Goal: Task Accomplishment & Management: Manage account settings

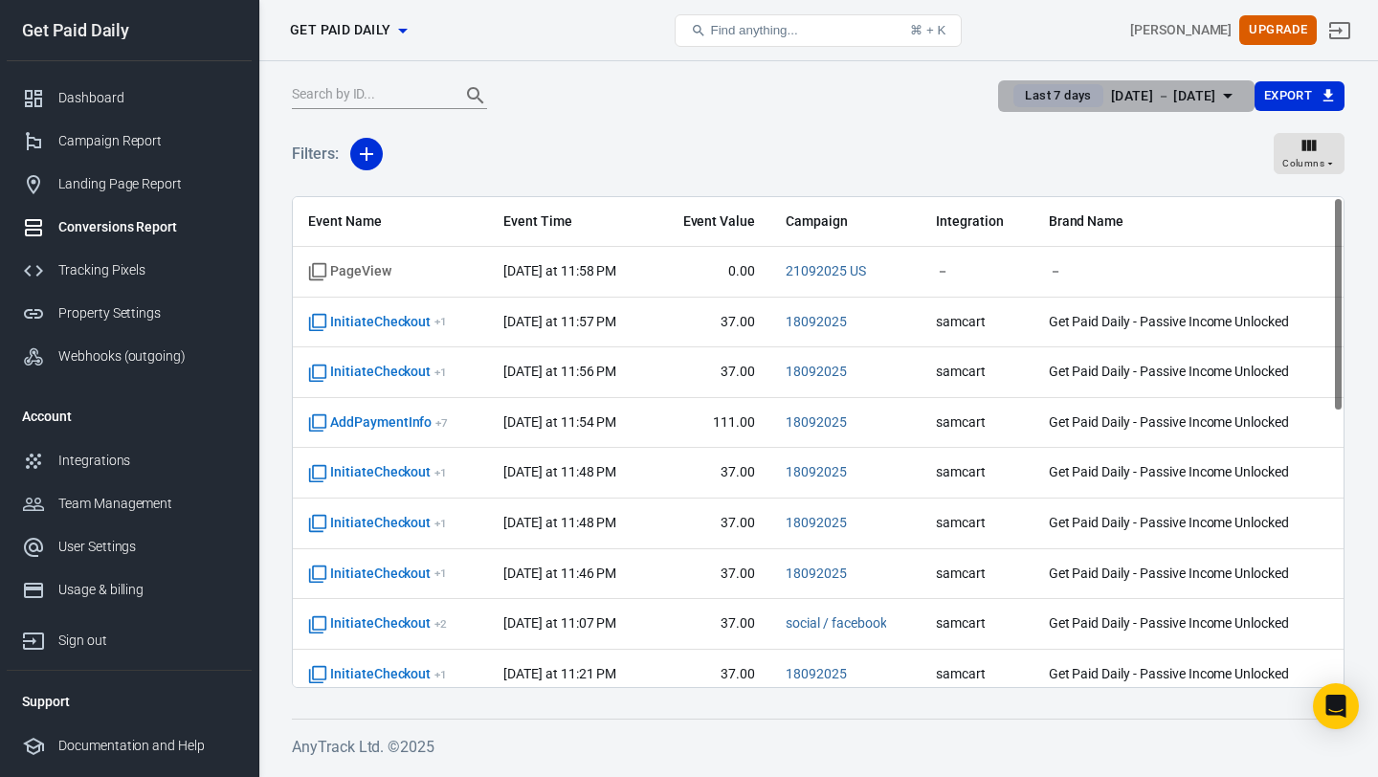
click at [1159, 91] on div "[DATE] － [DATE]" at bounding box center [1163, 96] width 105 height 24
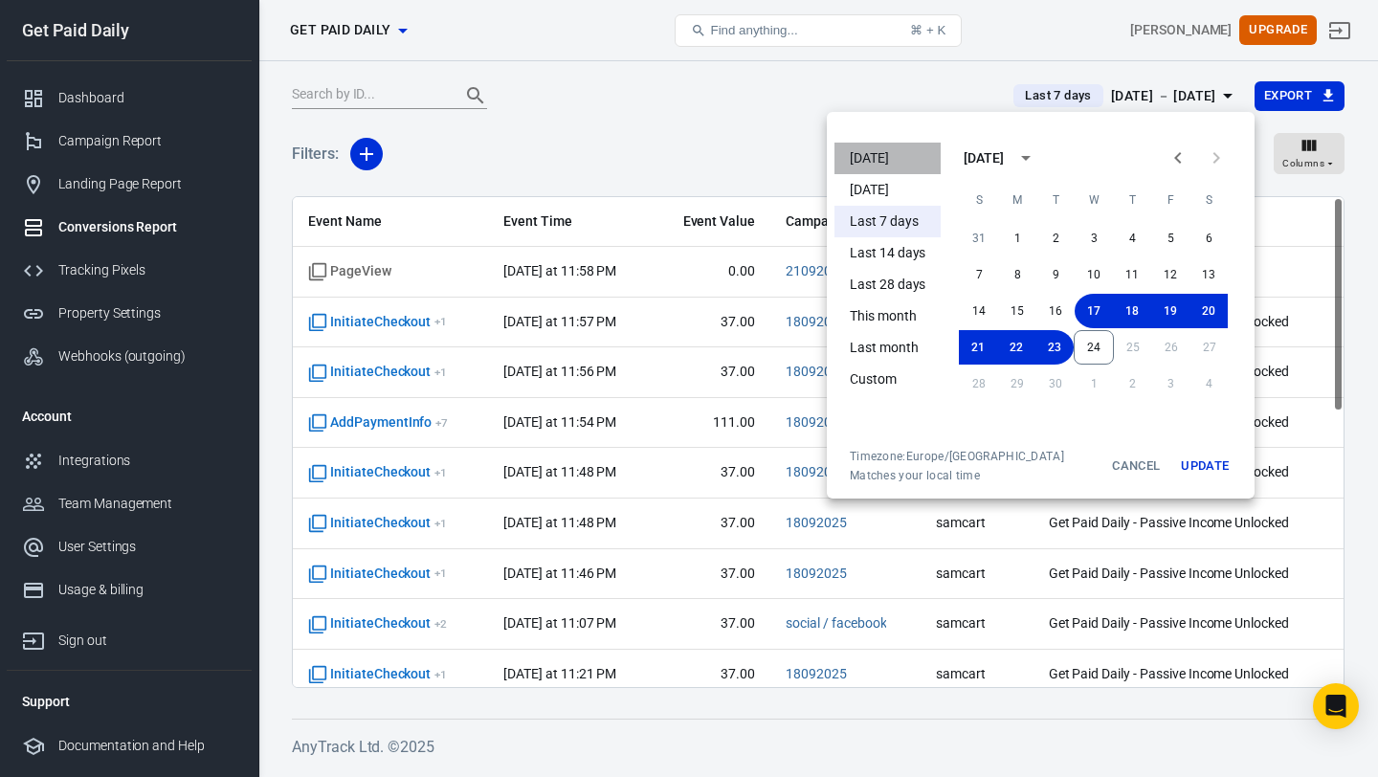
click at [878, 157] on li "[DATE]" at bounding box center [888, 159] width 106 height 32
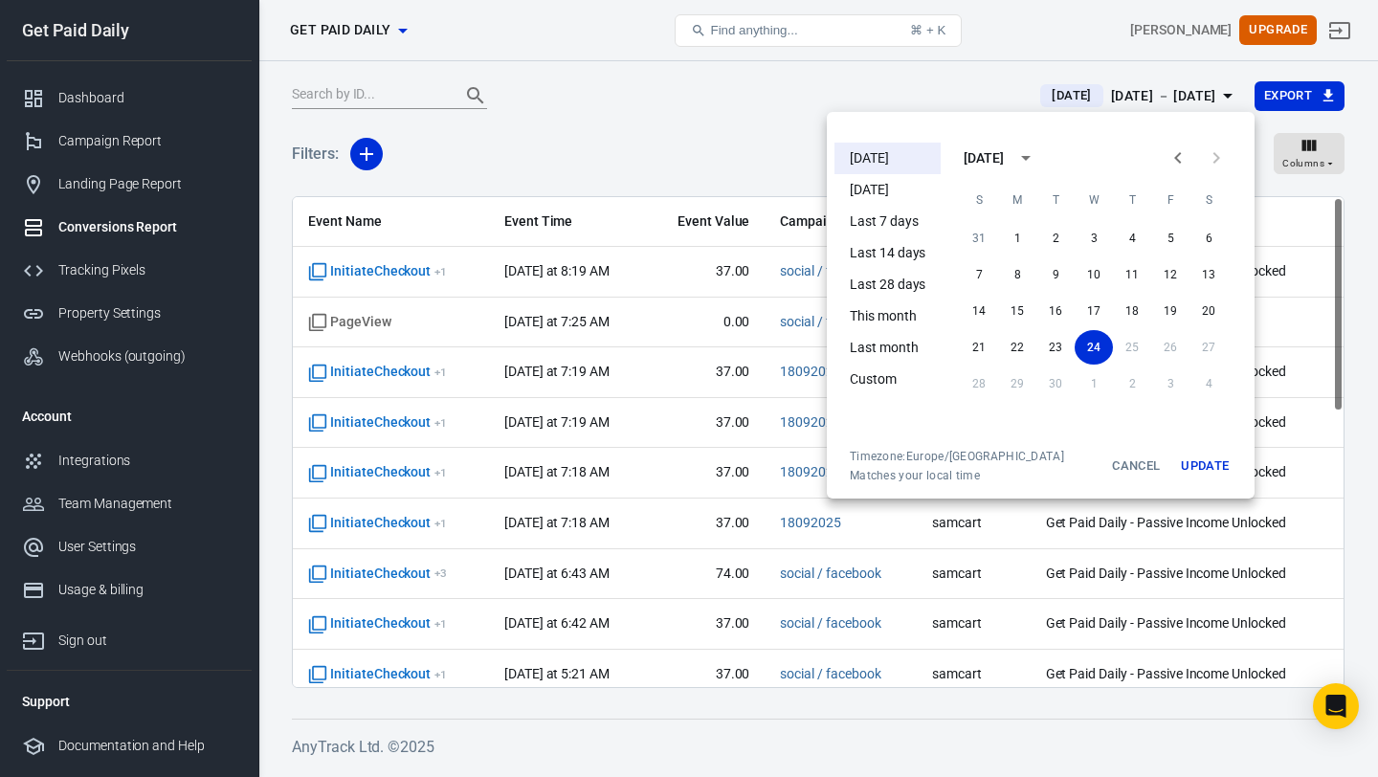
click at [663, 139] on div at bounding box center [689, 388] width 1378 height 777
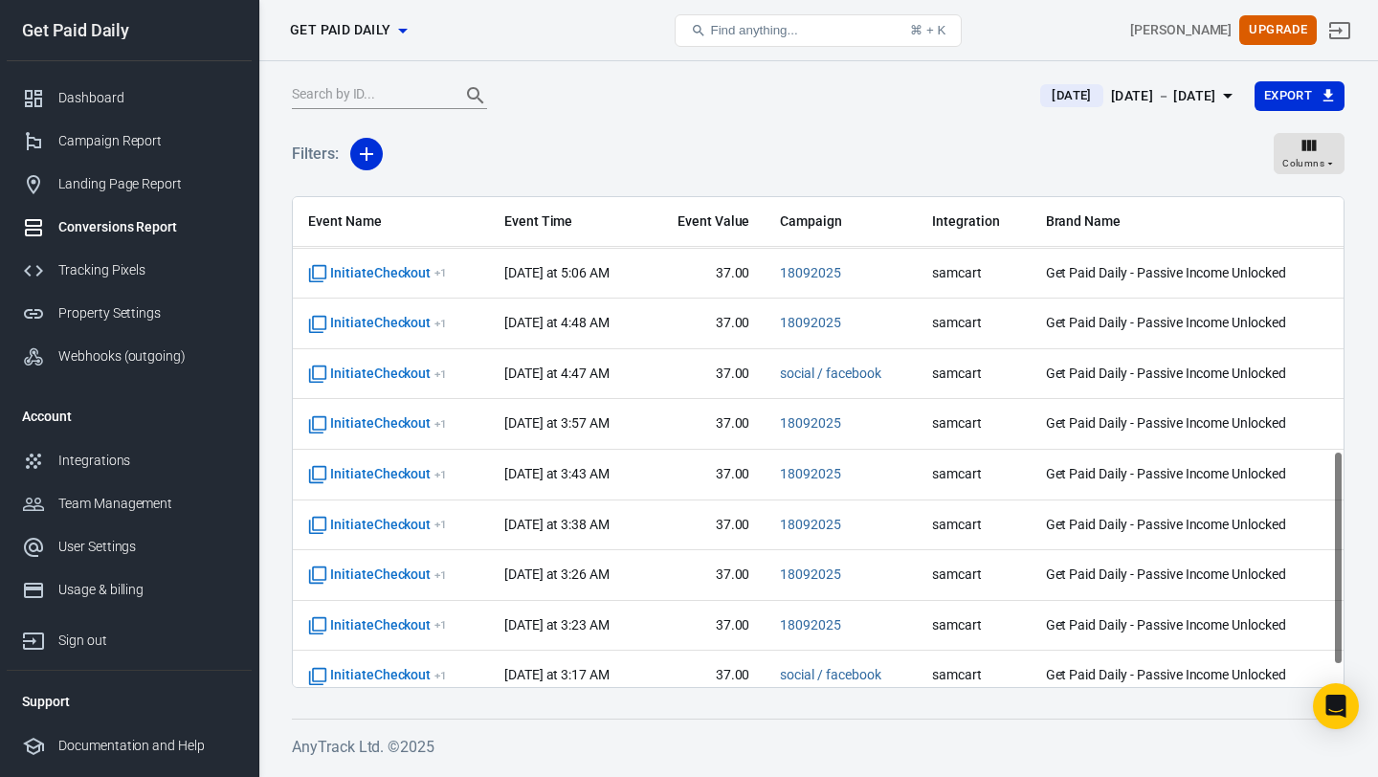
scroll to position [627, 0]
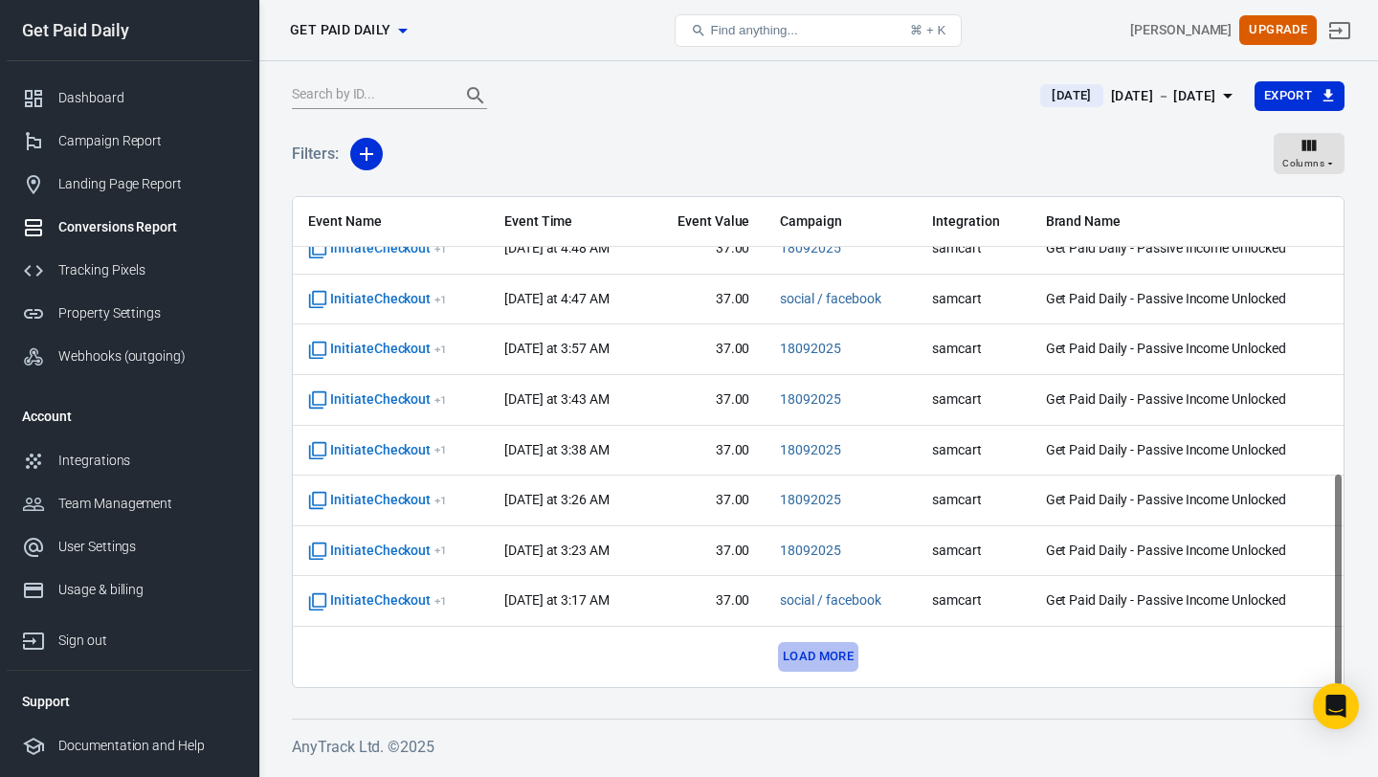
click at [833, 657] on button "Load more" at bounding box center [818, 657] width 80 height 30
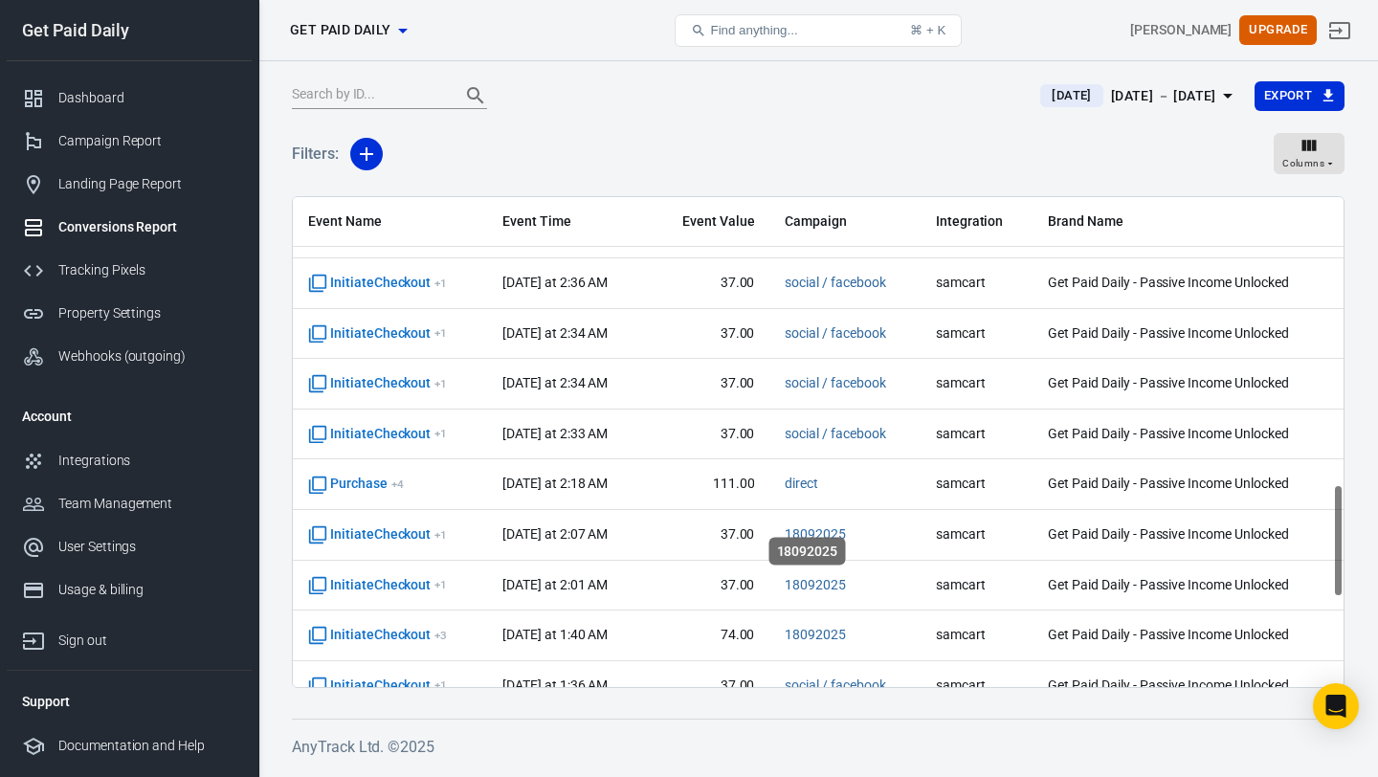
scroll to position [1254, 0]
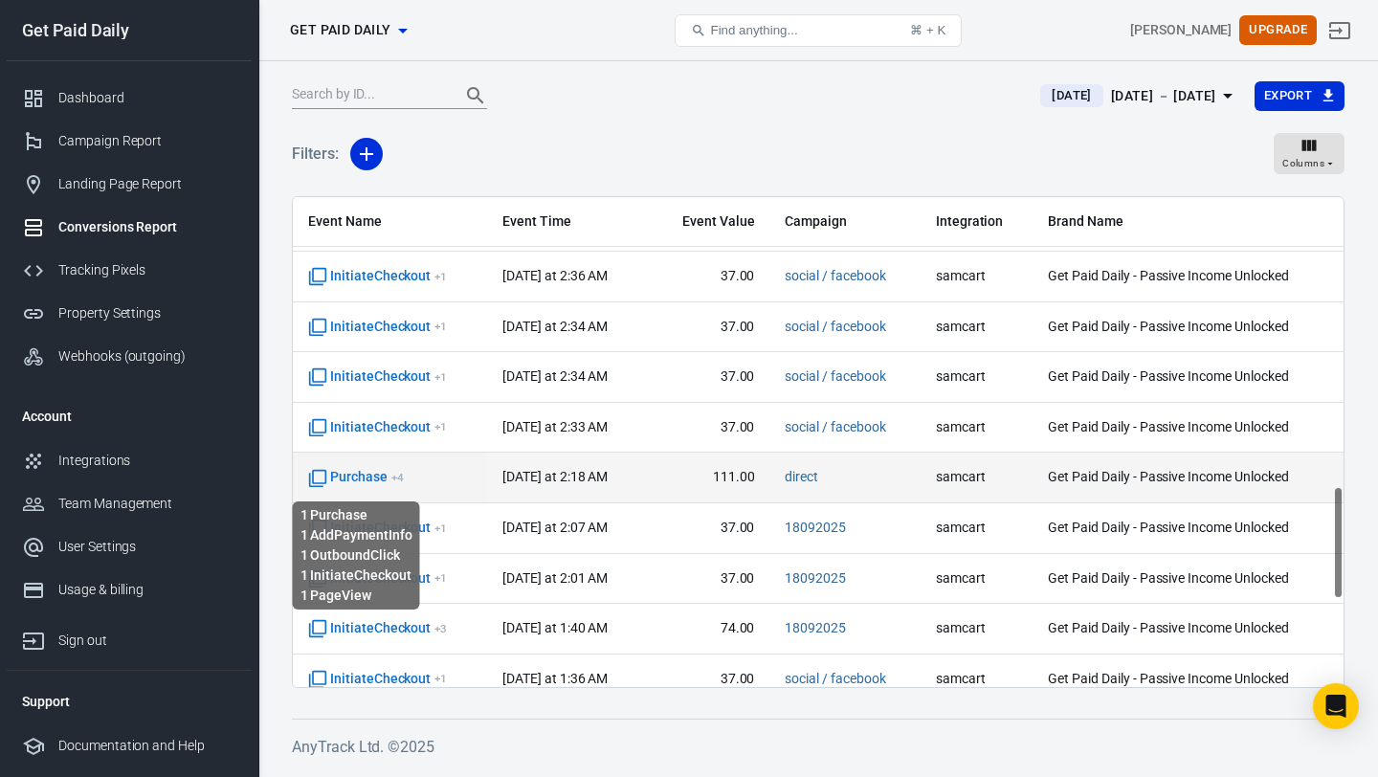
click at [374, 479] on span "Purchase + 4" at bounding box center [356, 477] width 96 height 19
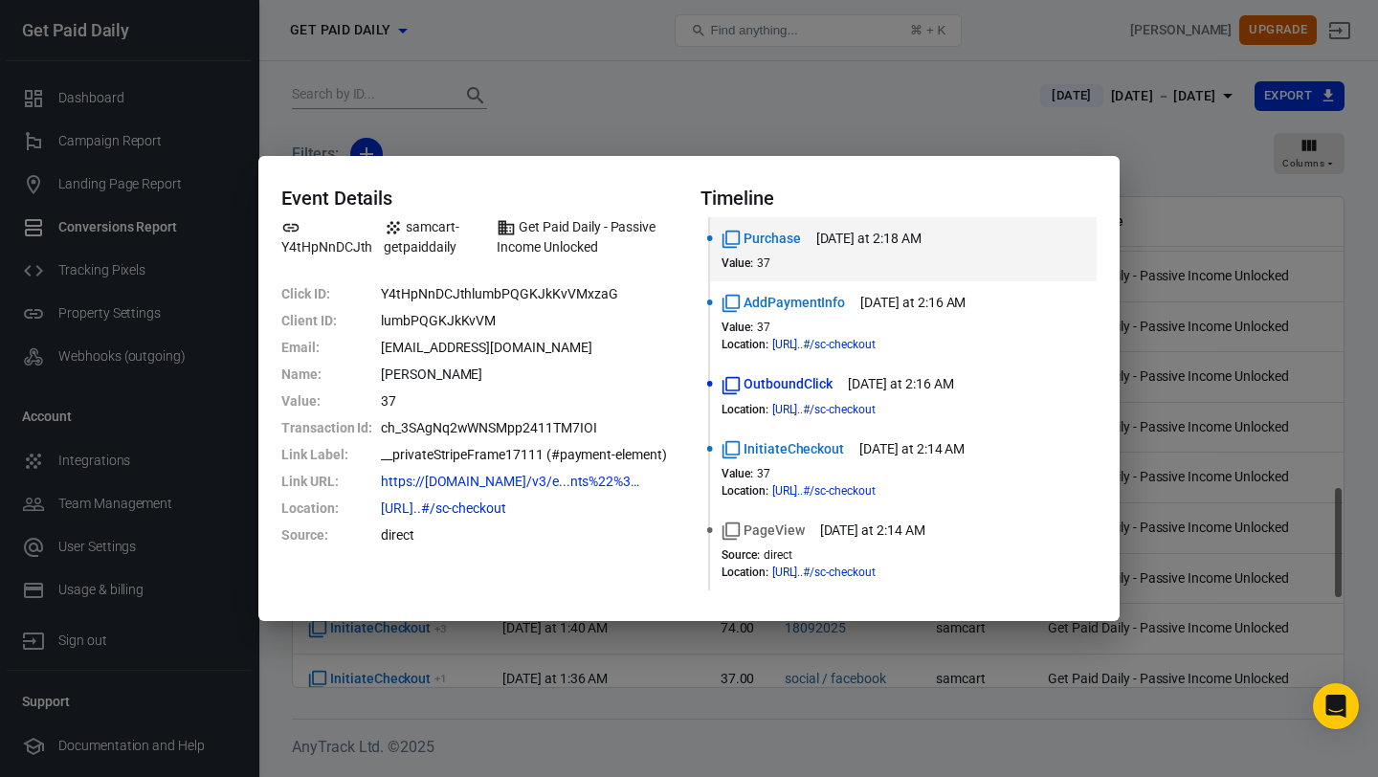
click at [879, 117] on div "Event Details Y4tHpNnDCJth samcart-getpaiddaily Get Paid Daily - Passive Income…" at bounding box center [689, 388] width 1378 height 777
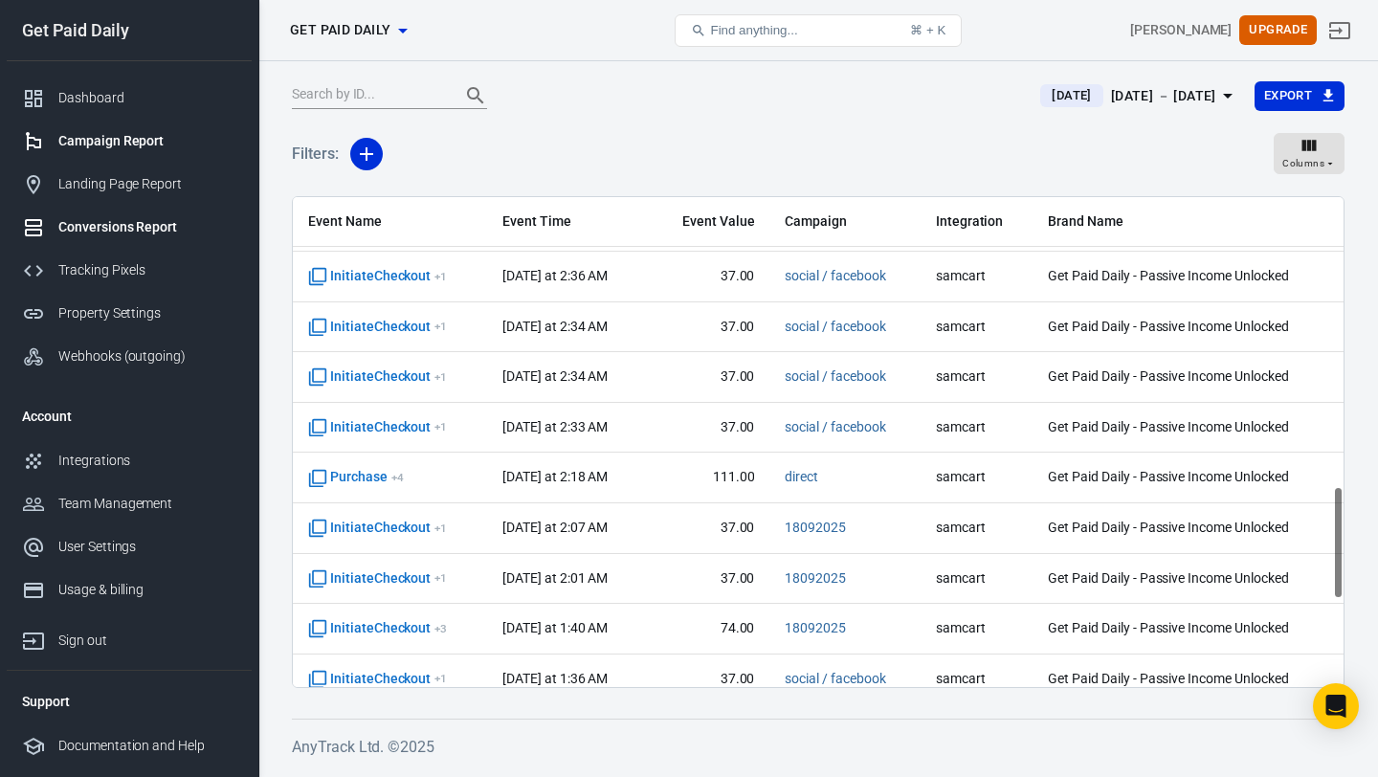
click at [148, 144] on div "Campaign Report" at bounding box center [147, 141] width 178 height 20
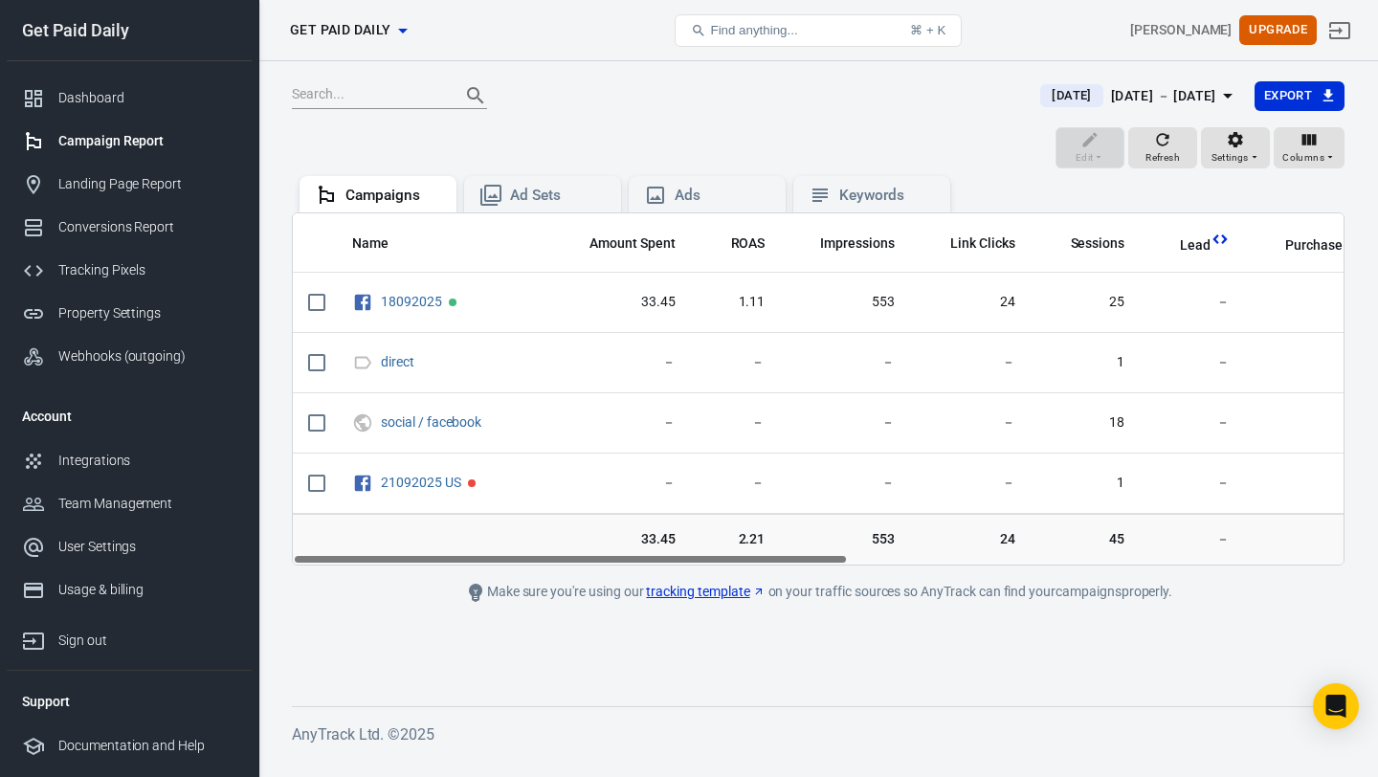
click at [1050, 105] on div "[DATE]" at bounding box center [1071, 95] width 62 height 23
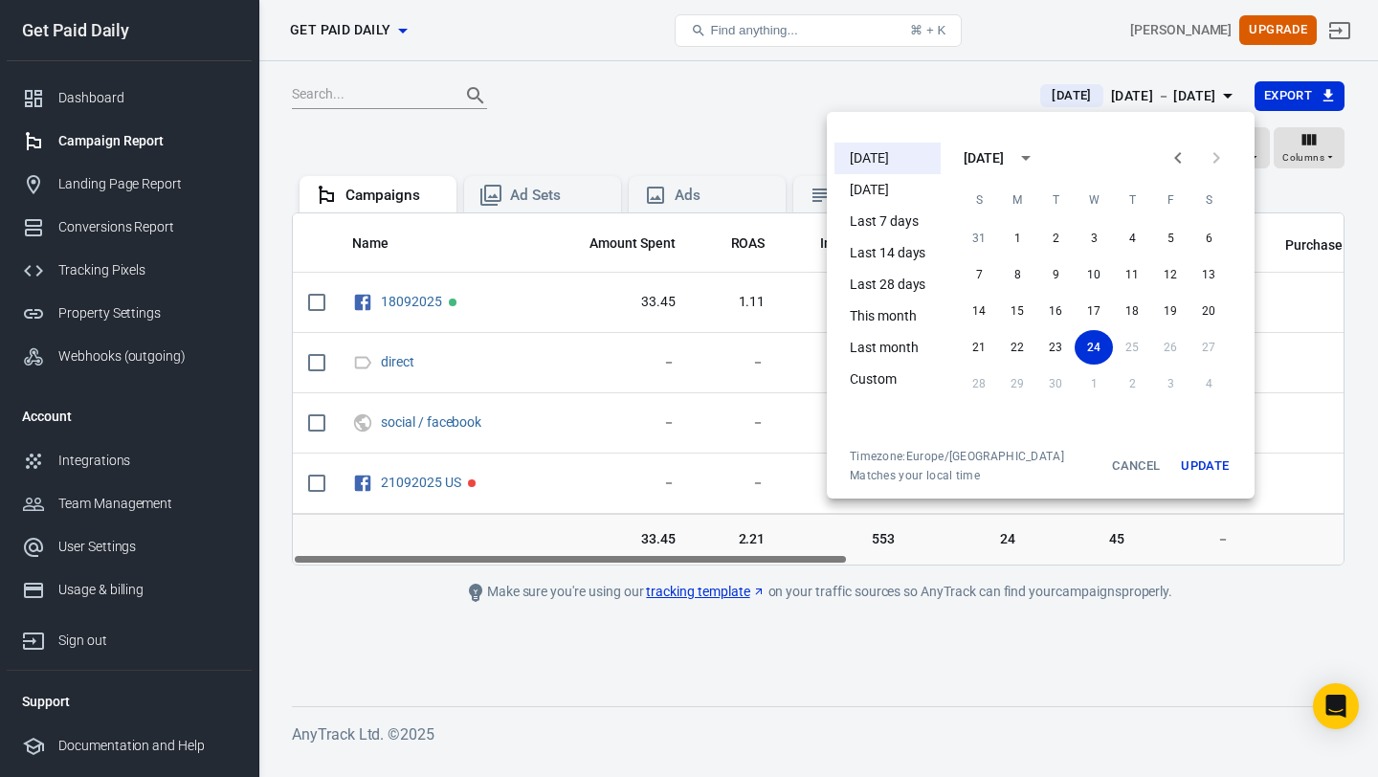
click at [893, 188] on li "Yesterday" at bounding box center [888, 190] width 106 height 32
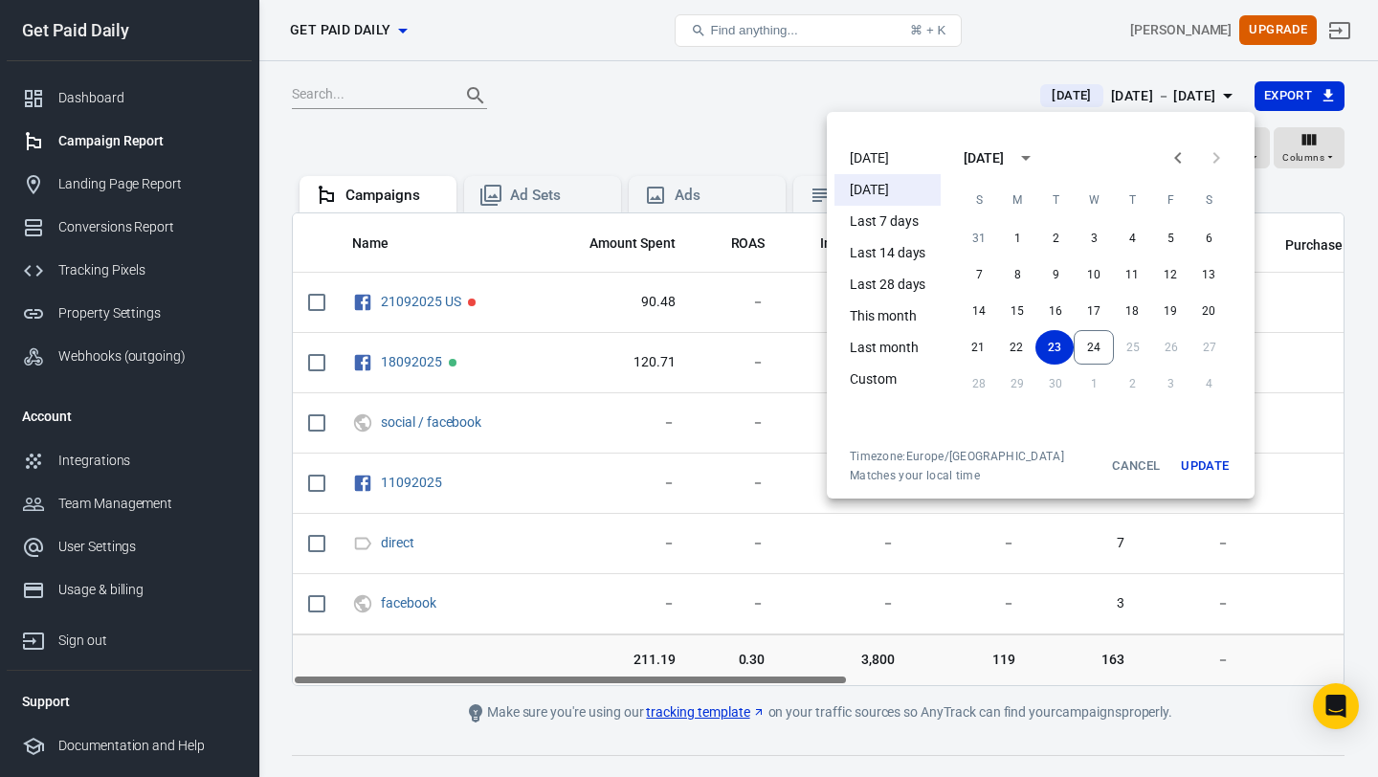
click at [777, 105] on div at bounding box center [689, 388] width 1378 height 777
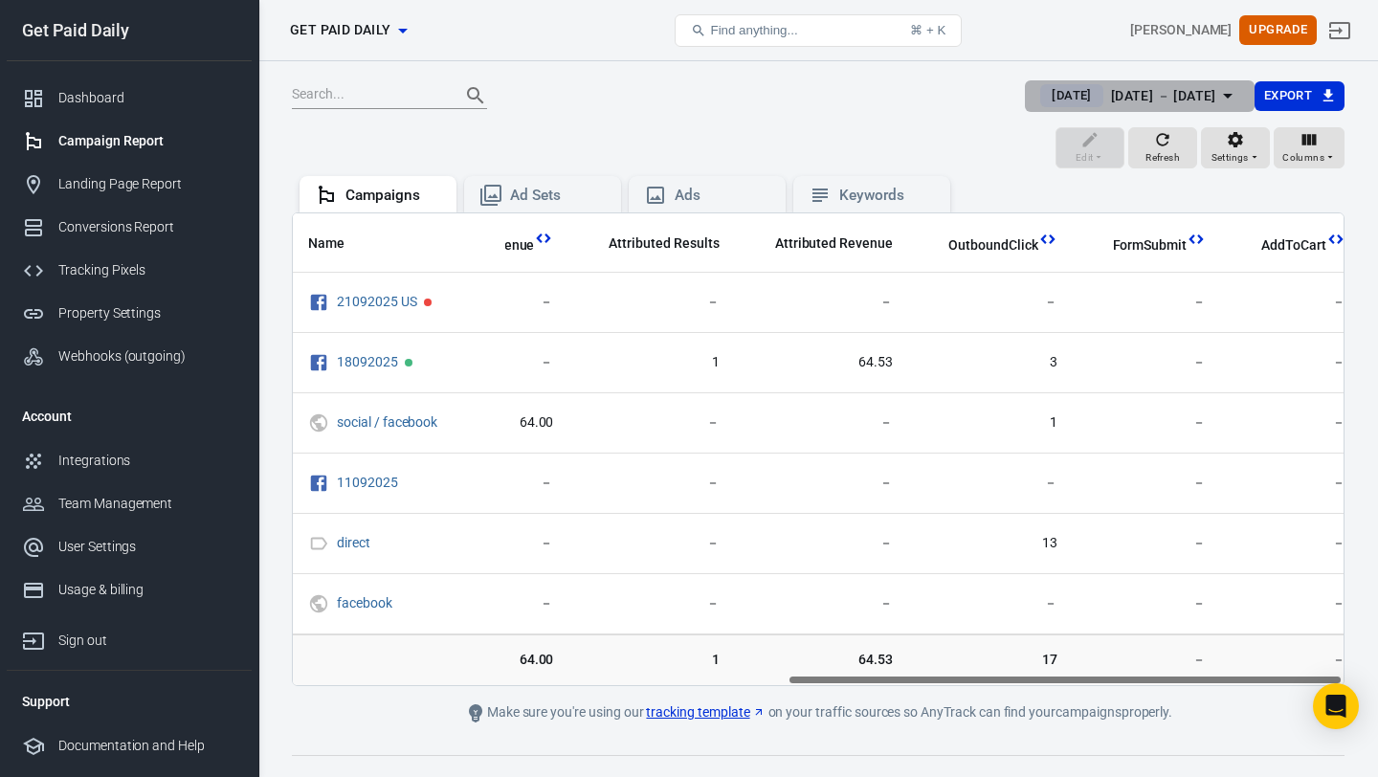
click at [1111, 97] on div "Sep 23 － Sep 23, 2025" at bounding box center [1163, 96] width 105 height 24
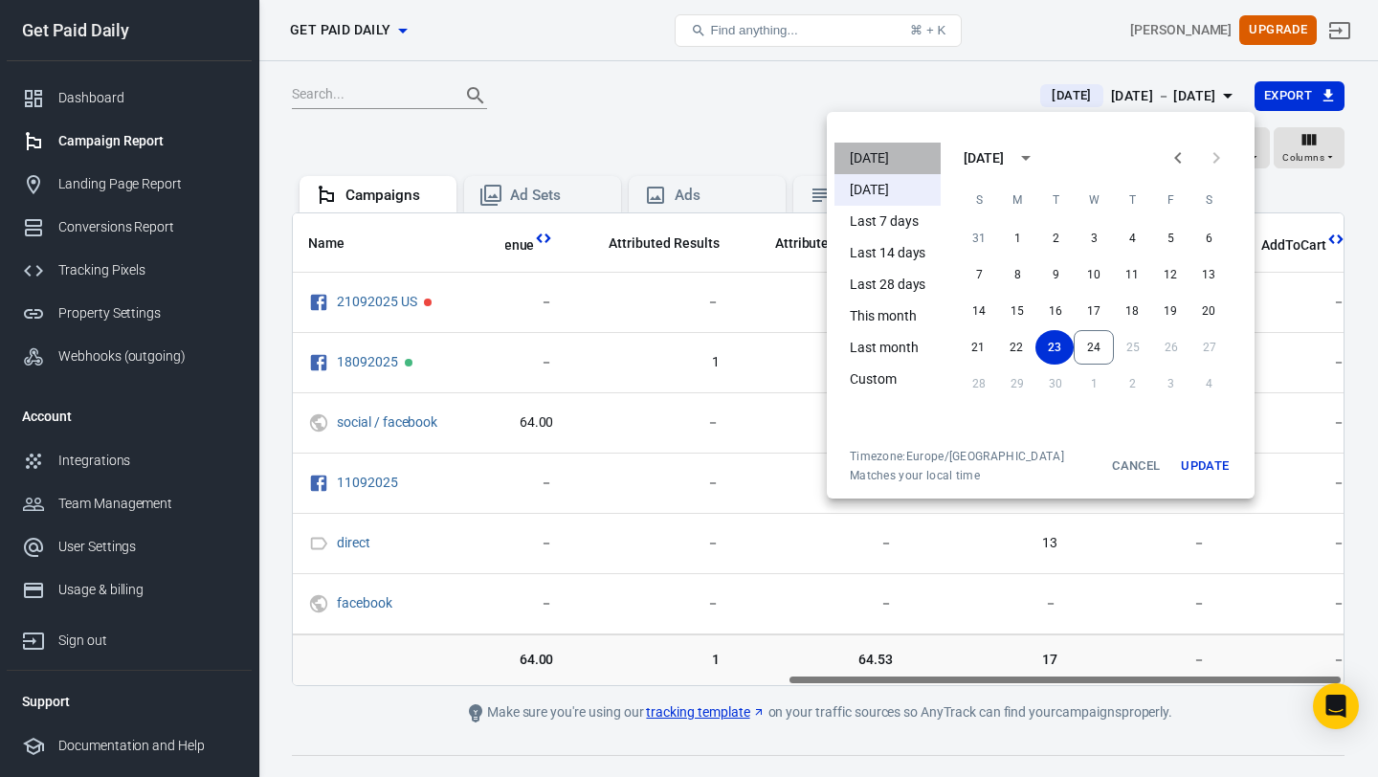
click at [920, 156] on li "[DATE]" at bounding box center [888, 159] width 106 height 32
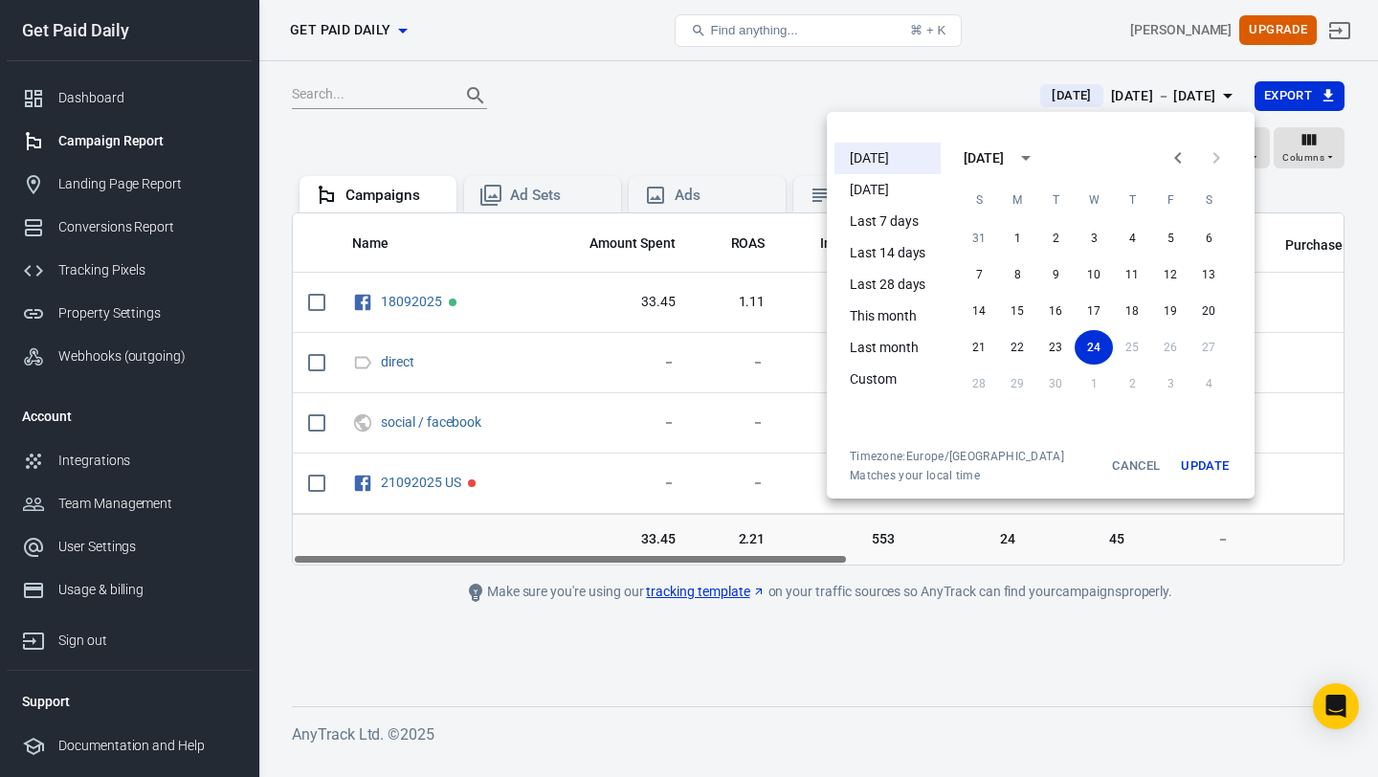
click at [746, 123] on div at bounding box center [689, 388] width 1378 height 777
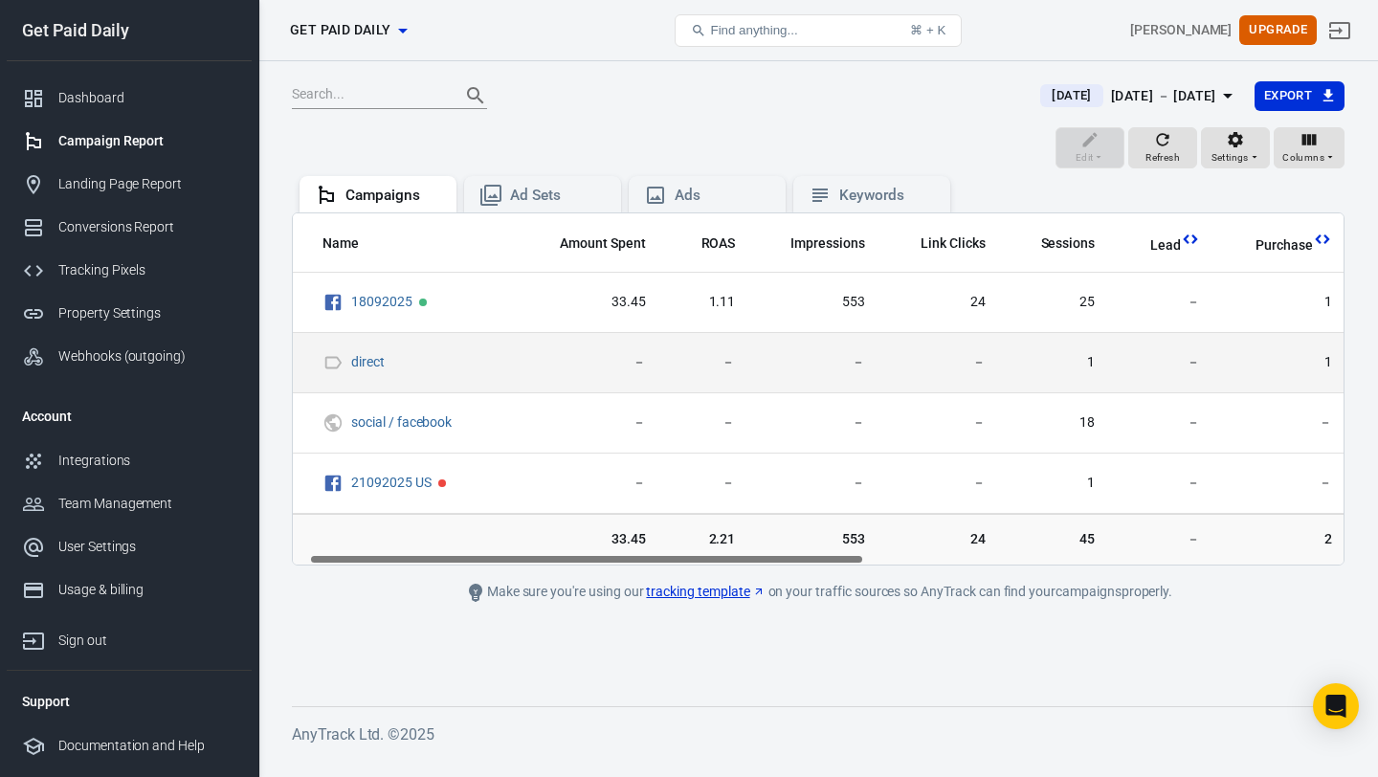
scroll to position [0, 33]
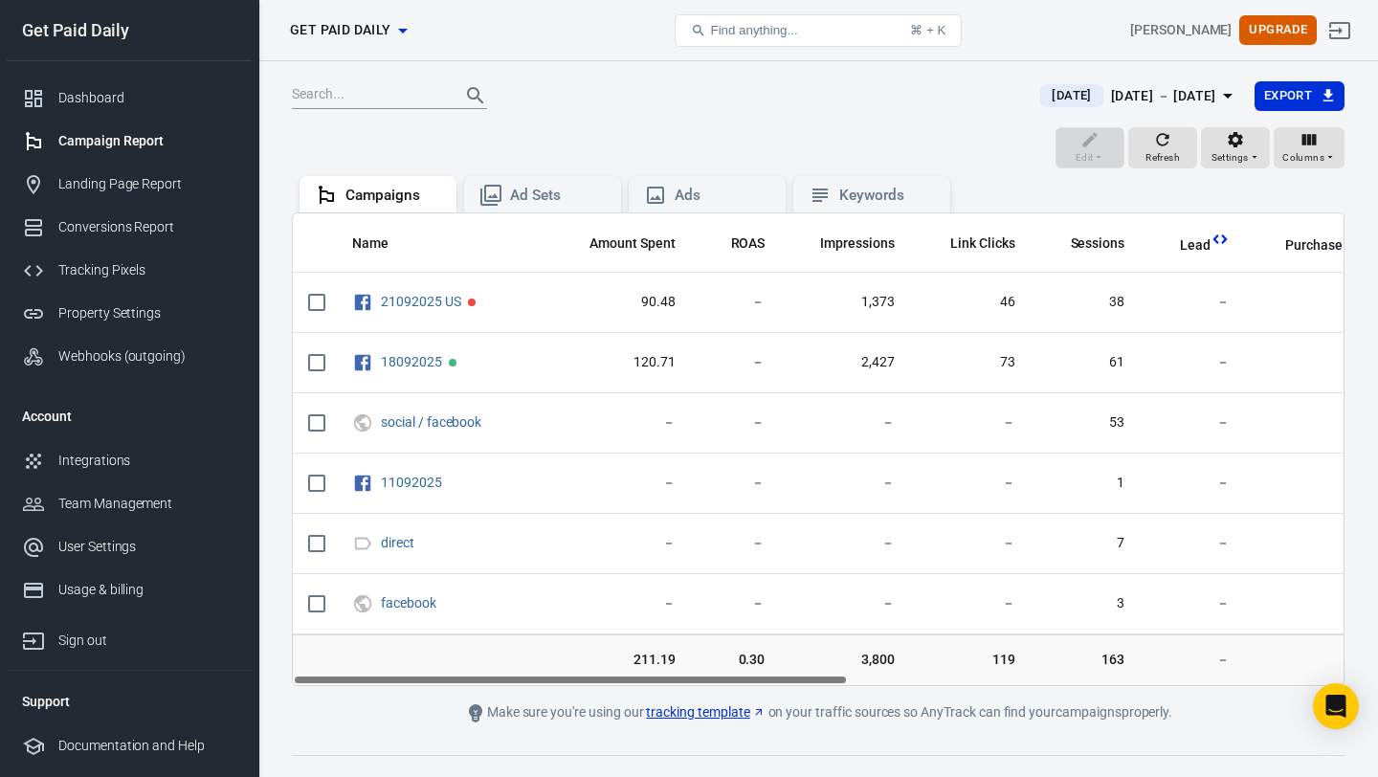
click at [1044, 98] on span "[DATE]" at bounding box center [1071, 95] width 55 height 19
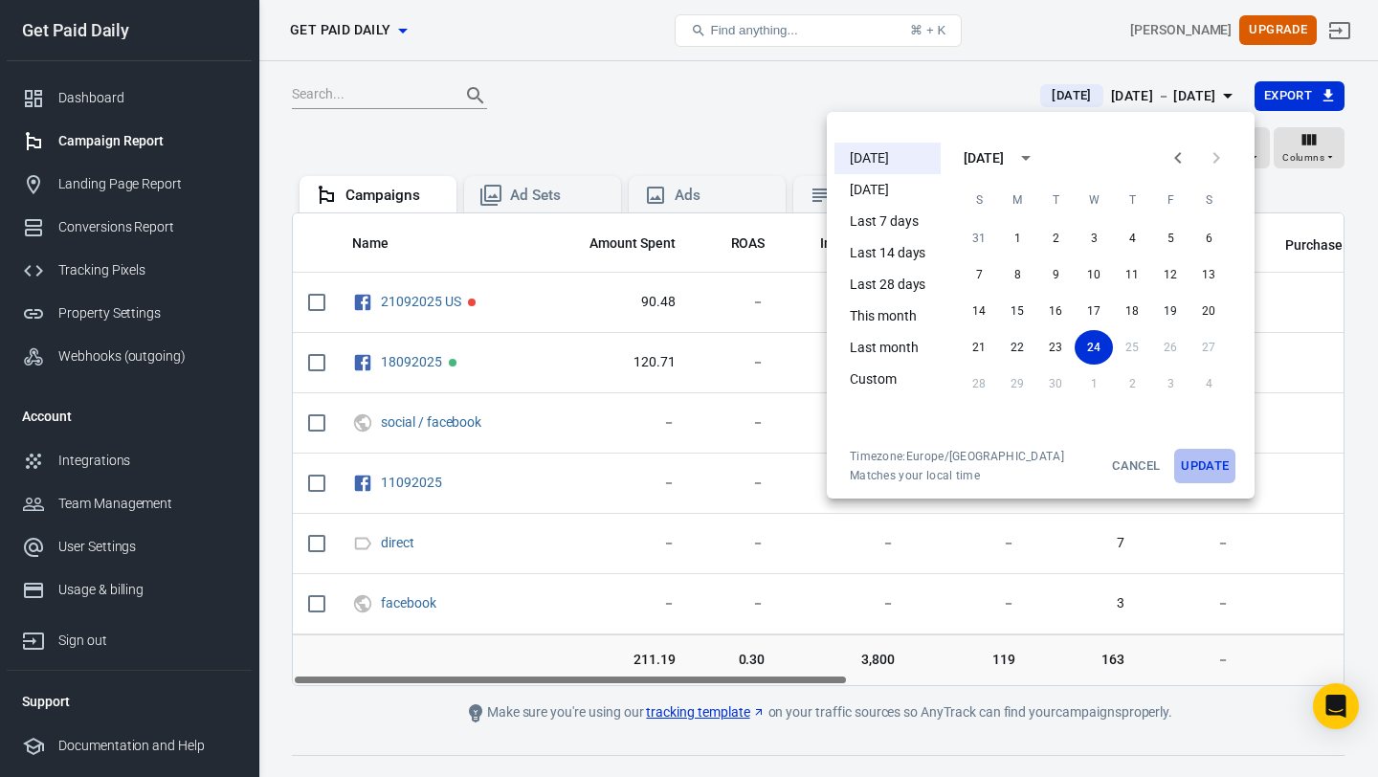
click at [1185, 455] on button "Update" at bounding box center [1204, 466] width 61 height 34
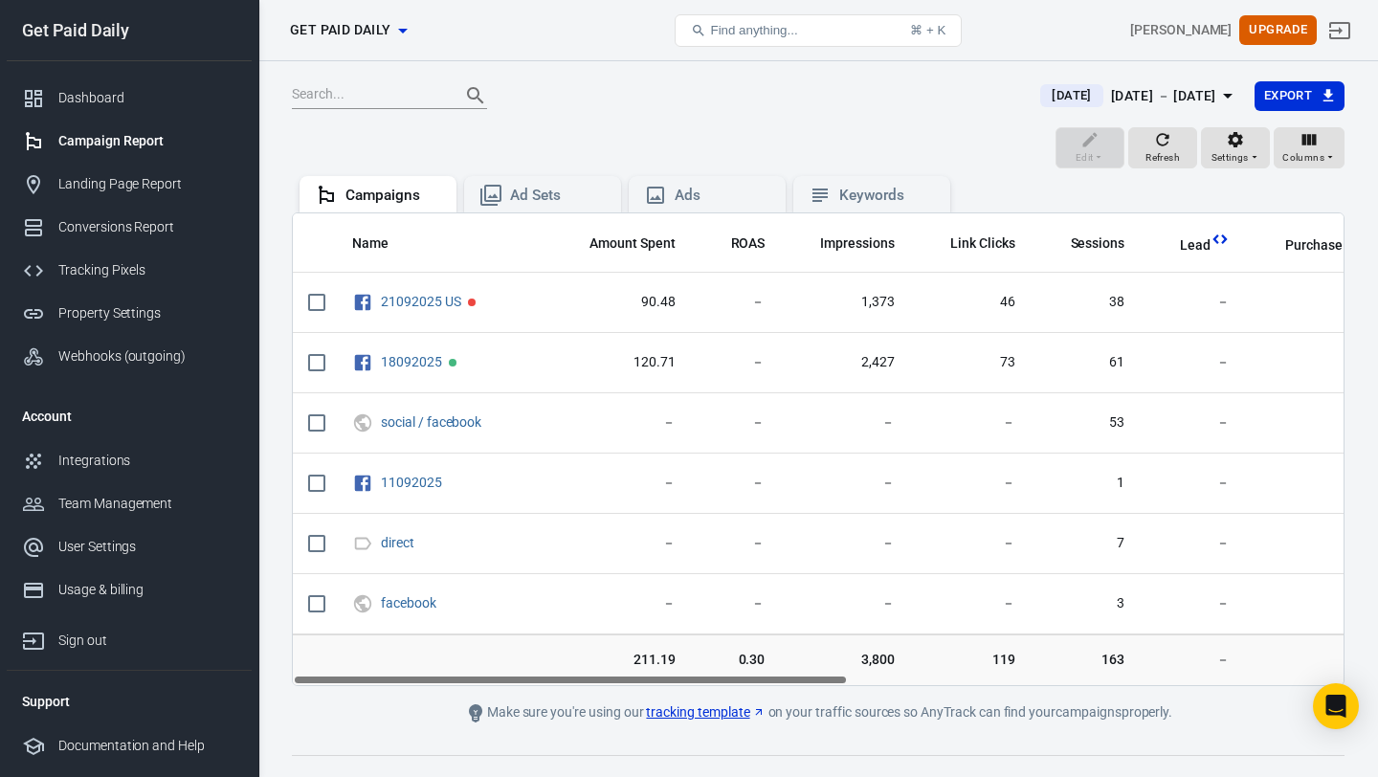
click at [860, 125] on div "Today Sep 24 － Sep 24, 2025 Export" at bounding box center [818, 103] width 1053 height 47
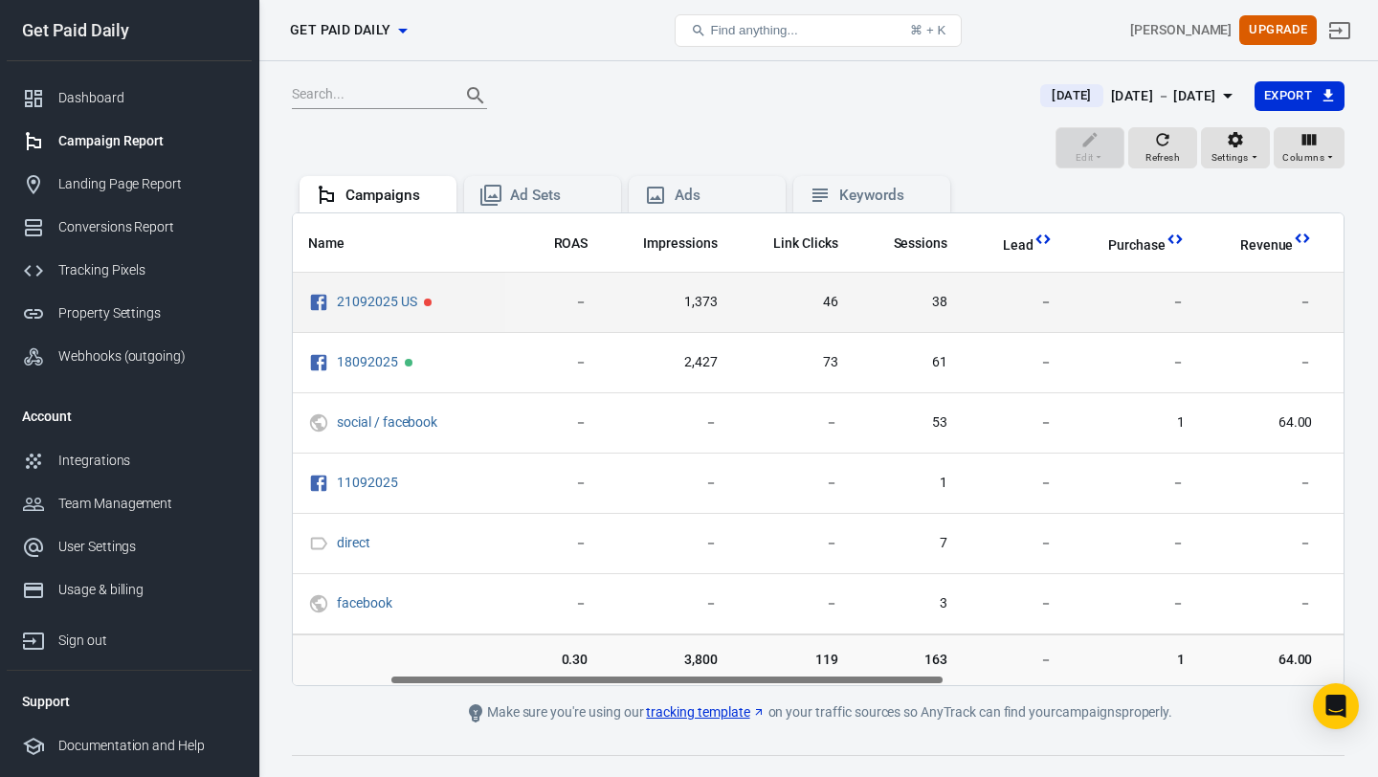
scroll to position [0, 183]
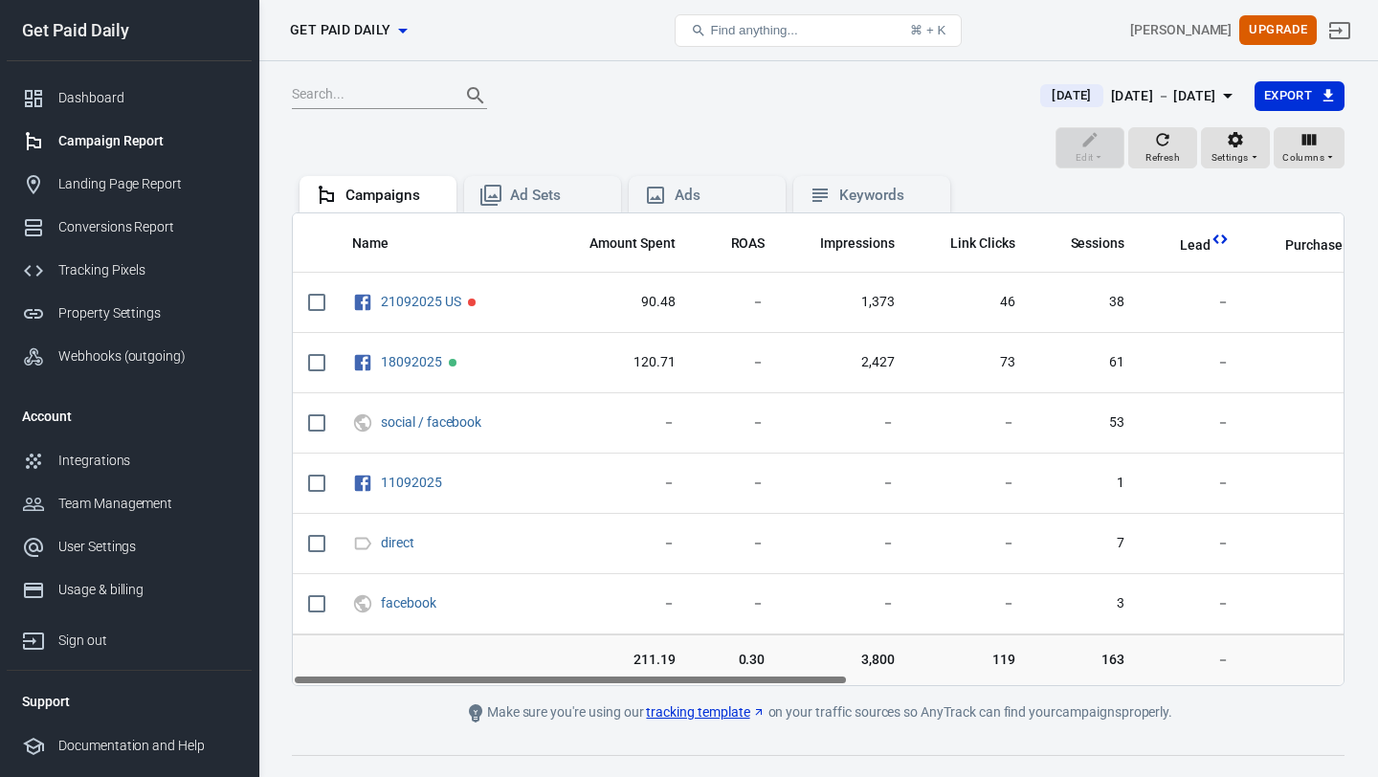
click at [1044, 91] on span "[DATE]" at bounding box center [1071, 95] width 55 height 19
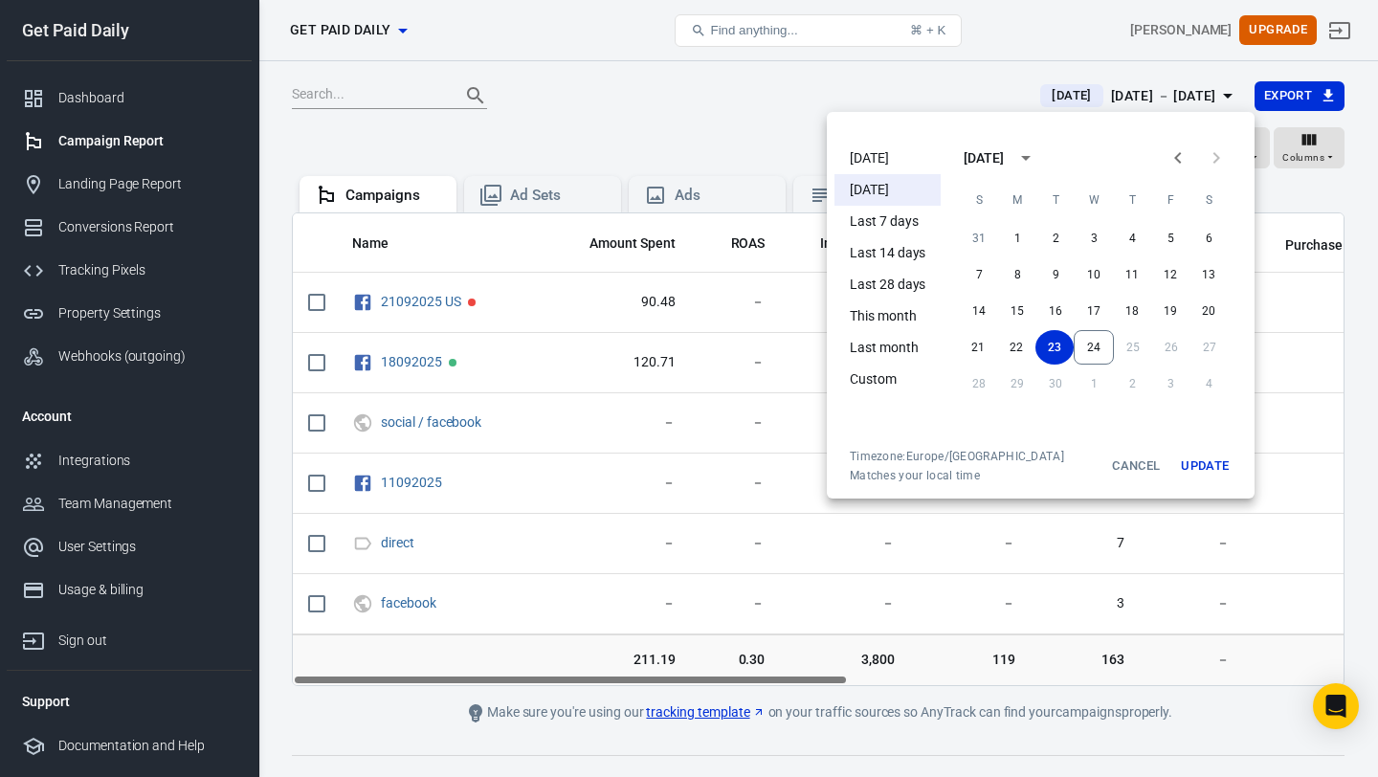
click at [880, 164] on li "[DATE]" at bounding box center [888, 159] width 106 height 32
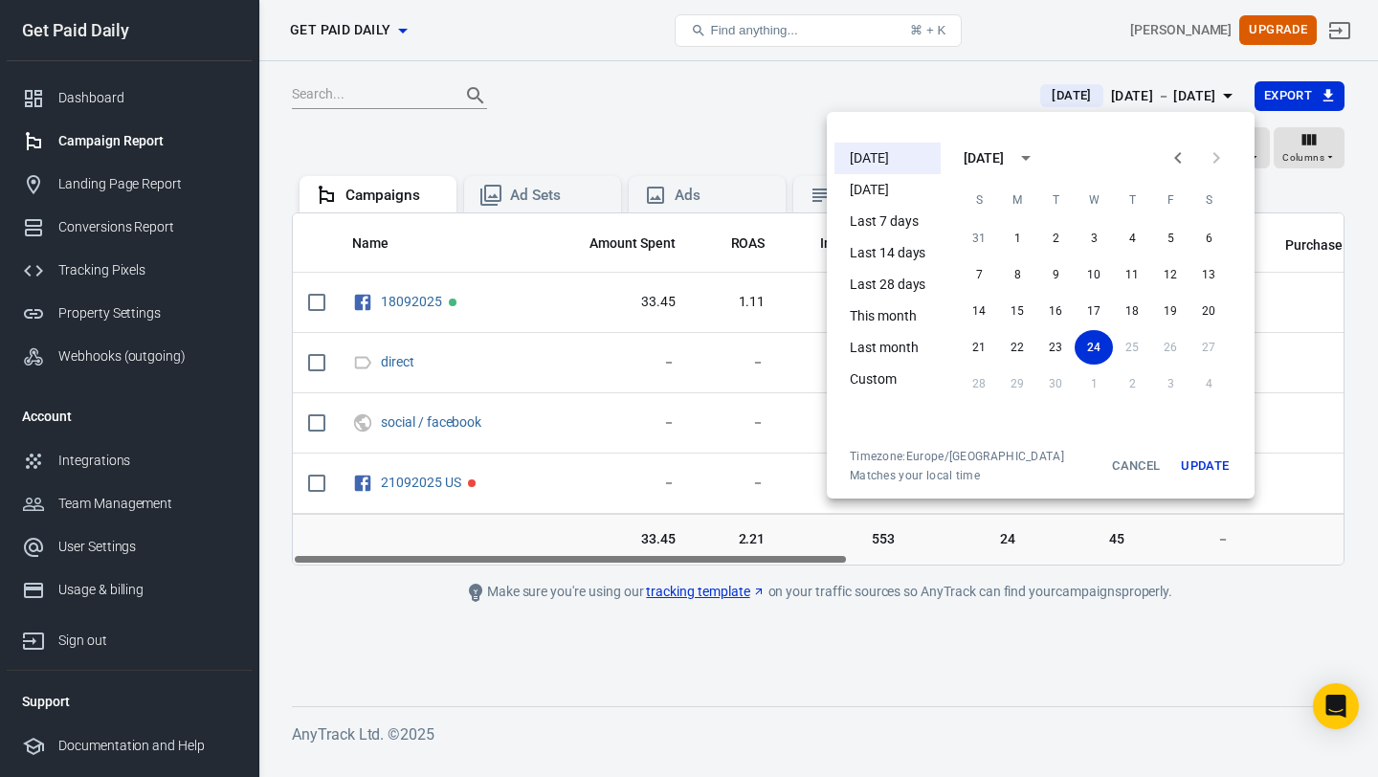
click at [813, 82] on div at bounding box center [689, 388] width 1378 height 777
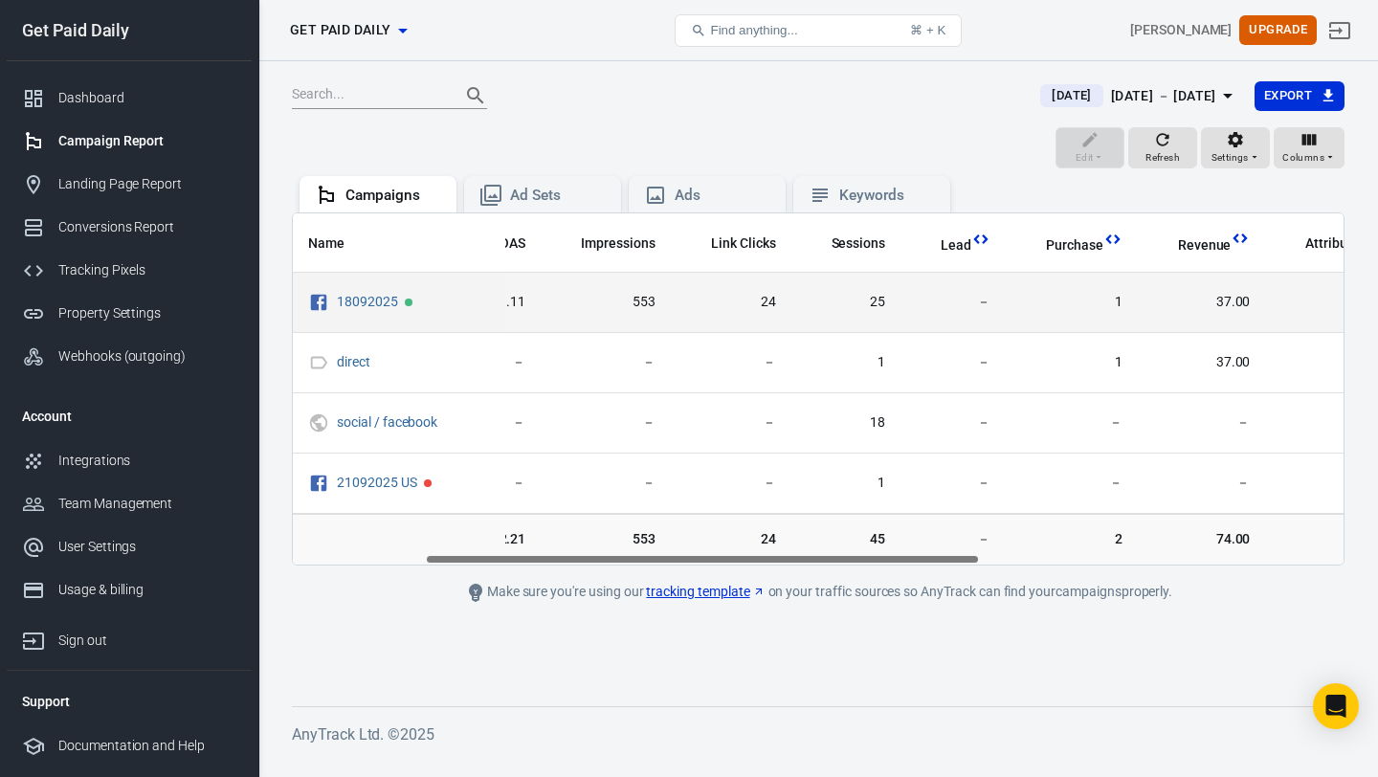
scroll to position [0, 263]
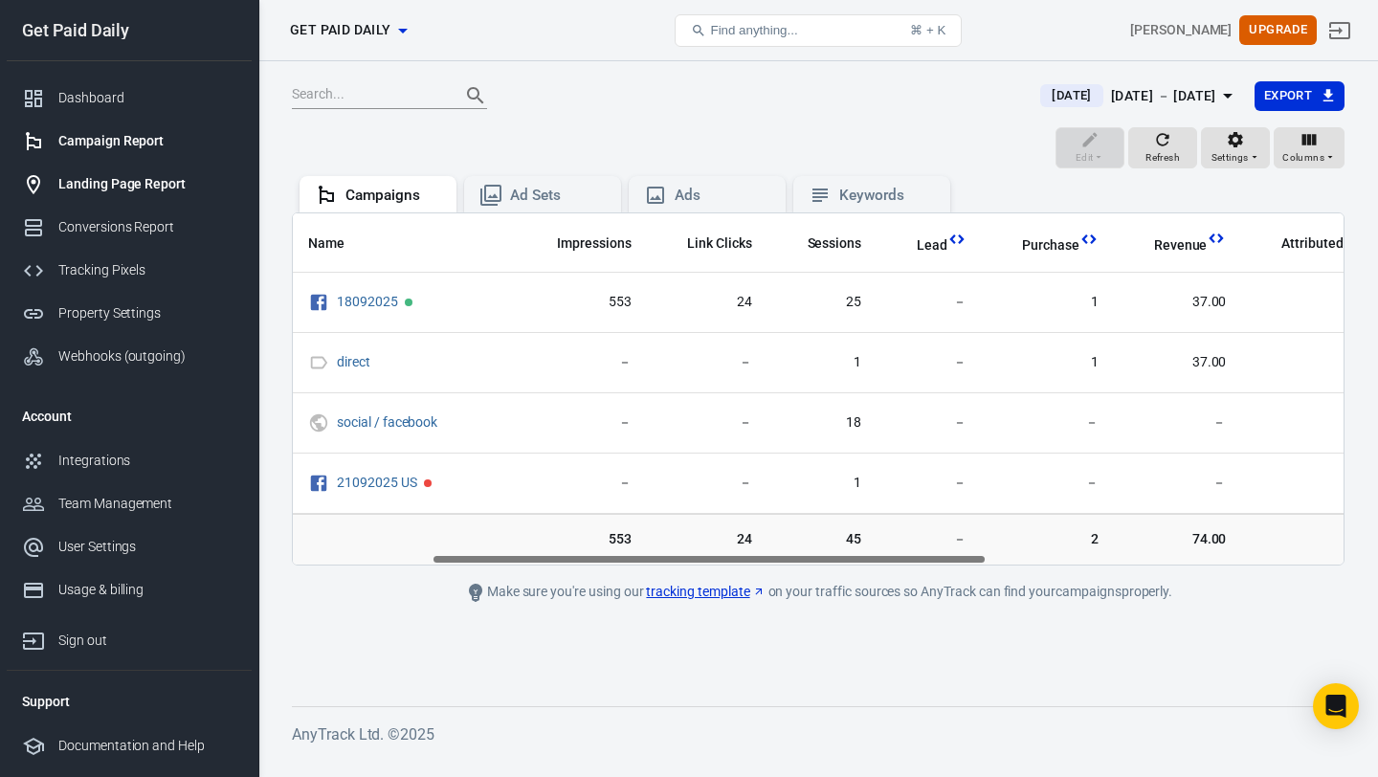
click at [175, 184] on div "Landing Page Report" at bounding box center [147, 184] width 178 height 20
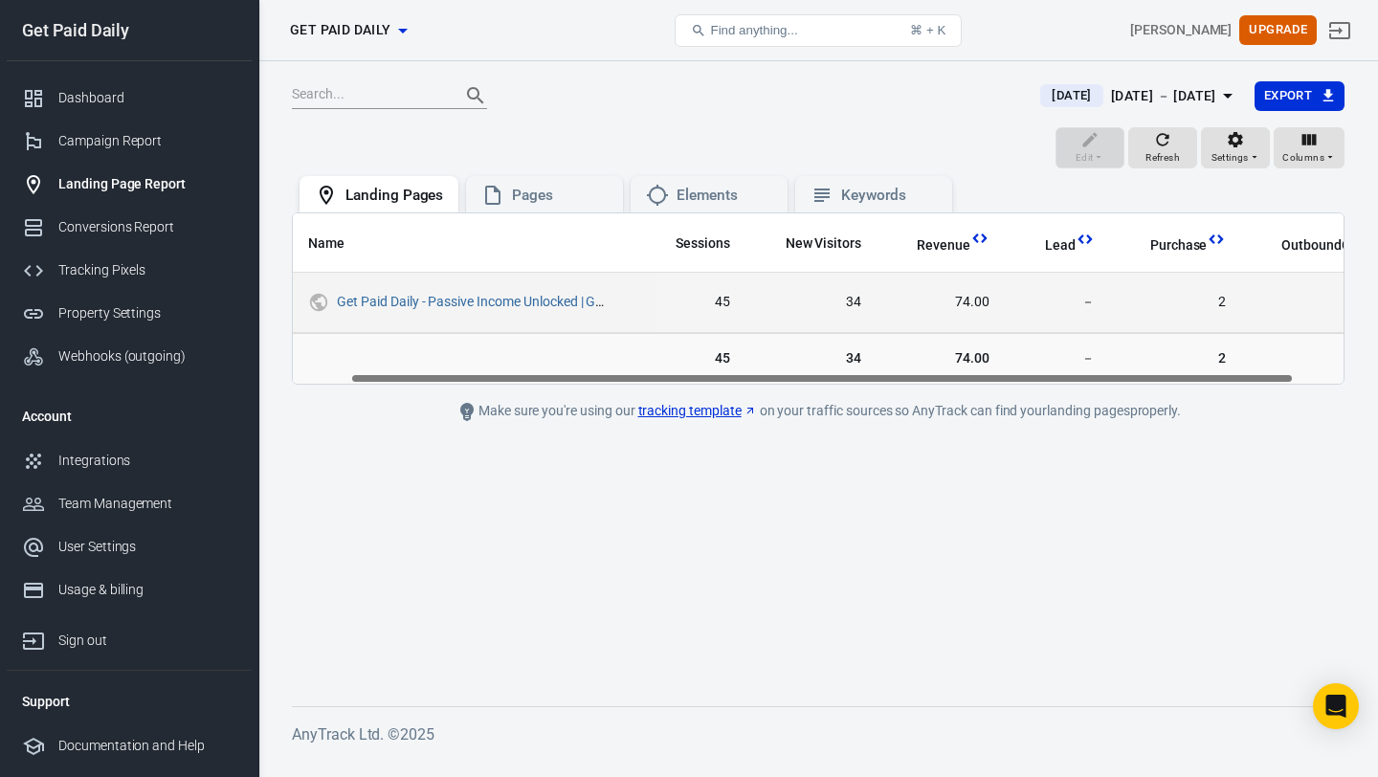
scroll to position [0, 58]
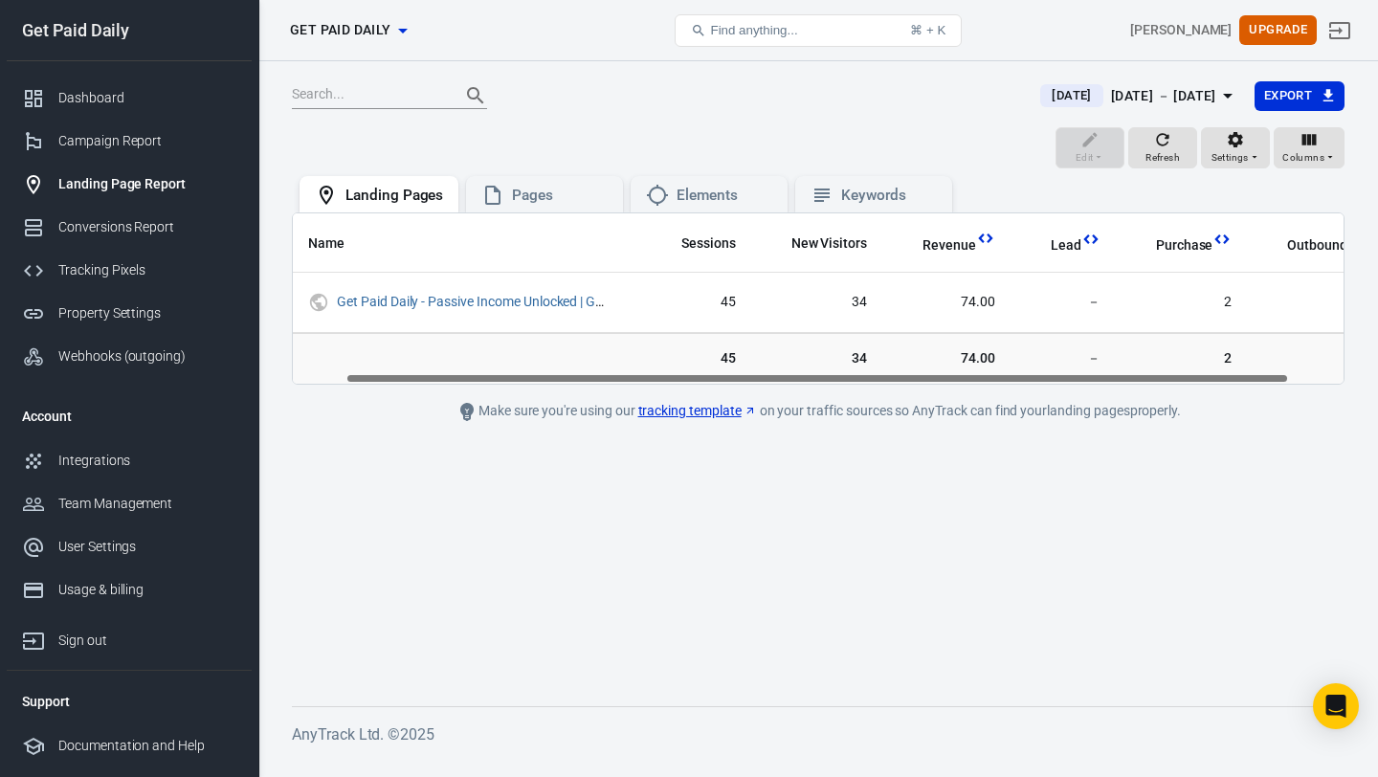
click at [1051, 95] on span "[DATE]" at bounding box center [1071, 95] width 55 height 19
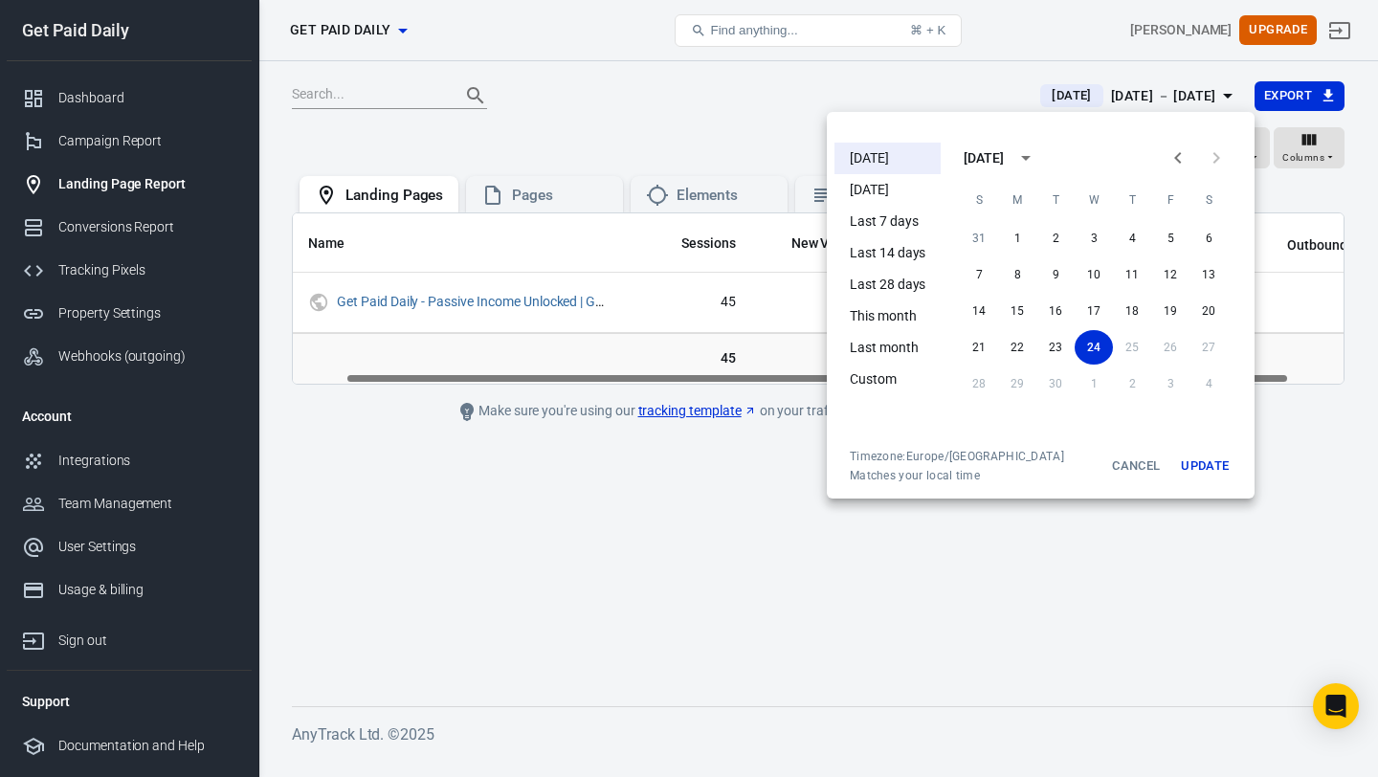
click at [891, 201] on li "[DATE]" at bounding box center [888, 190] width 106 height 32
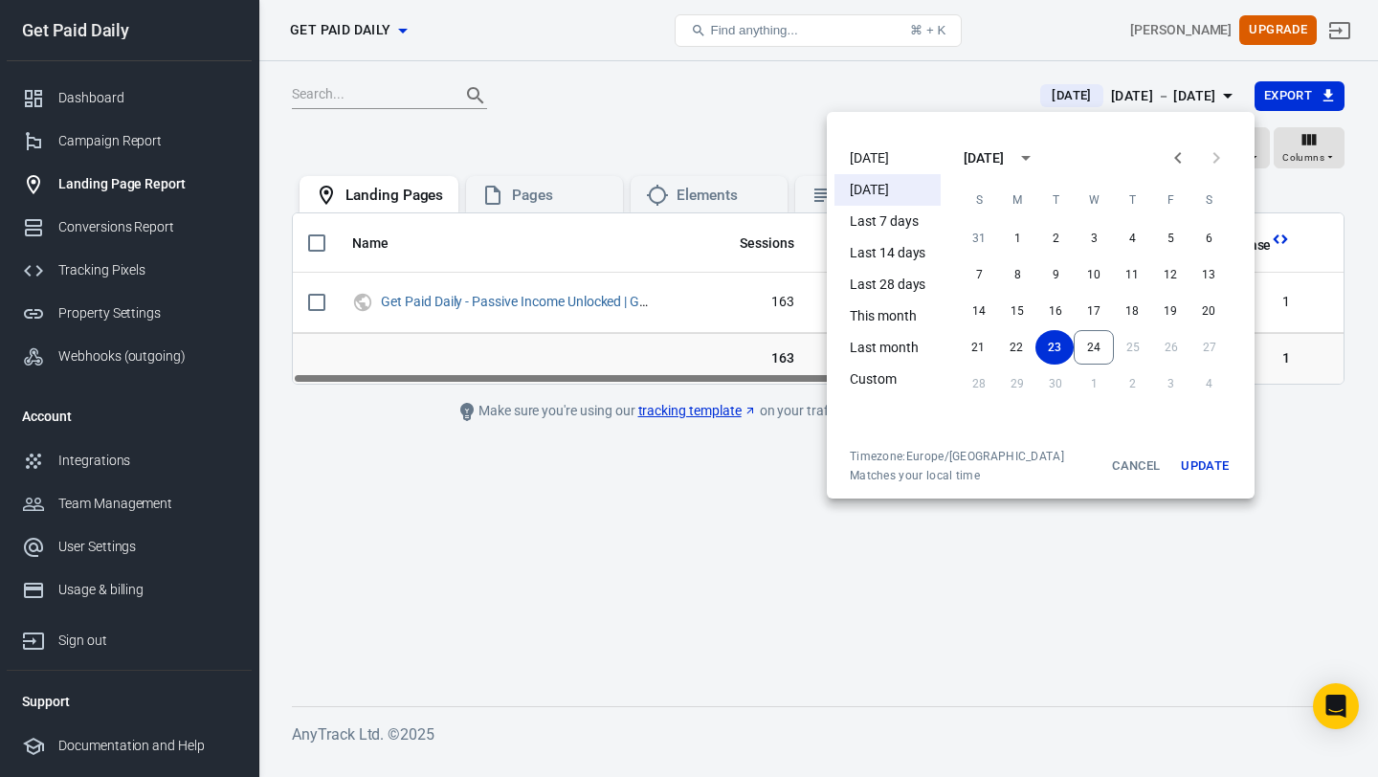
click at [878, 88] on div at bounding box center [689, 388] width 1378 height 777
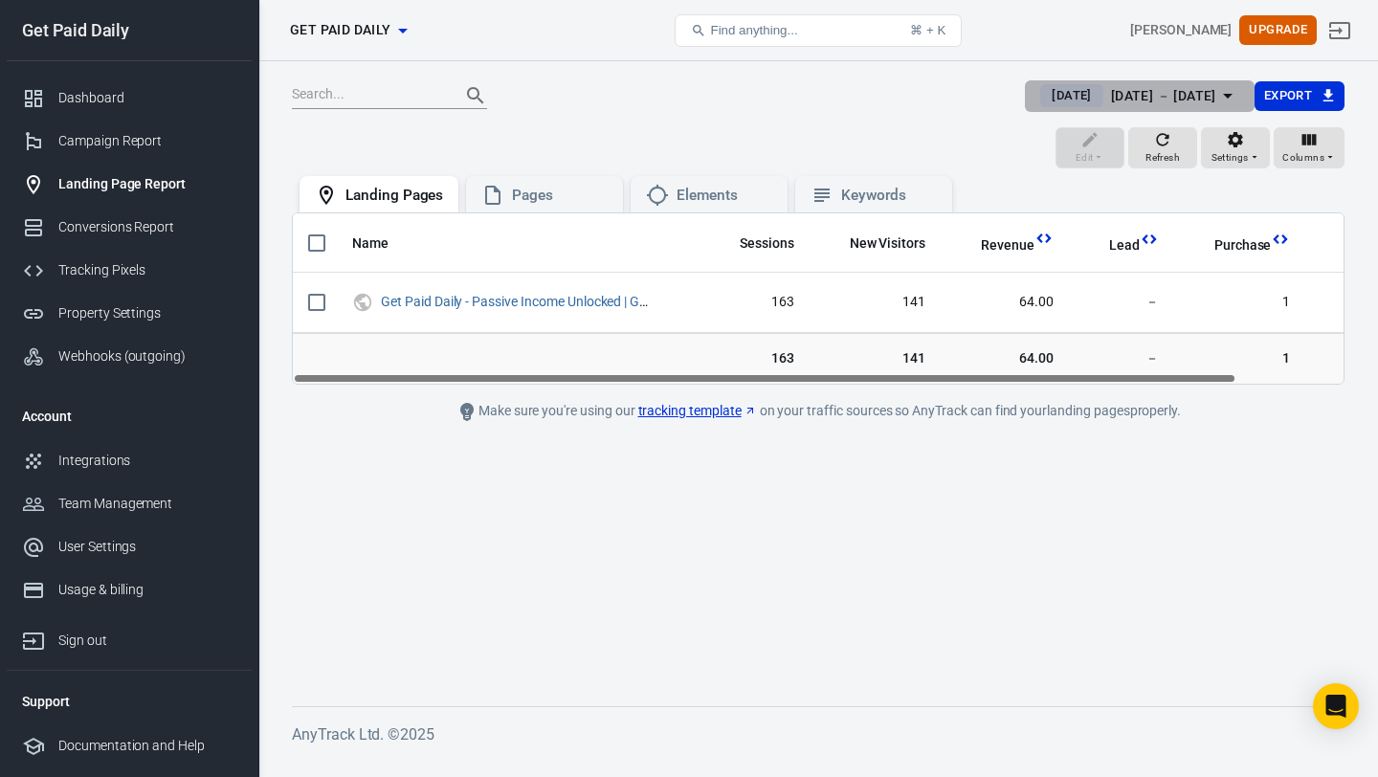
click at [1044, 92] on span "[DATE]" at bounding box center [1071, 95] width 55 height 19
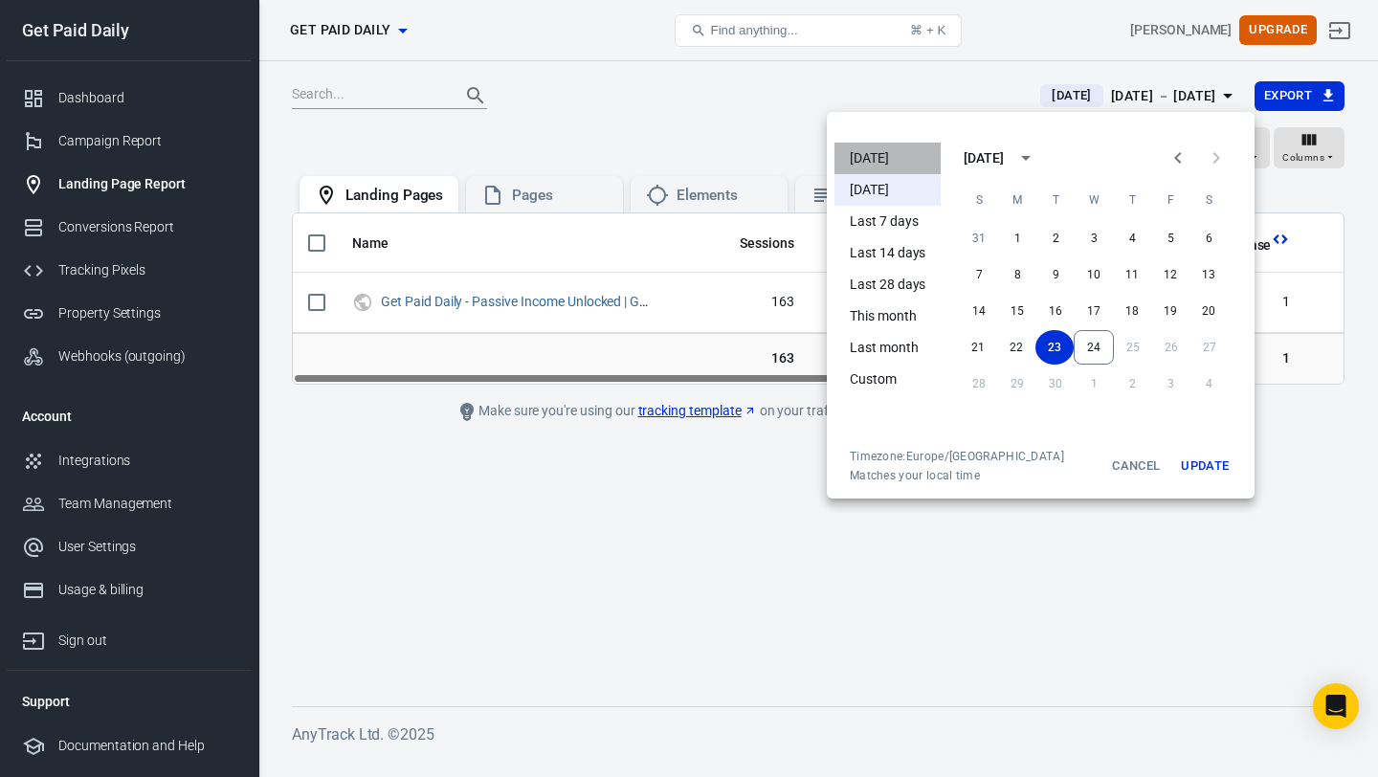
click at [877, 164] on li "[DATE]" at bounding box center [888, 159] width 106 height 32
click at [874, 100] on div at bounding box center [689, 388] width 1378 height 777
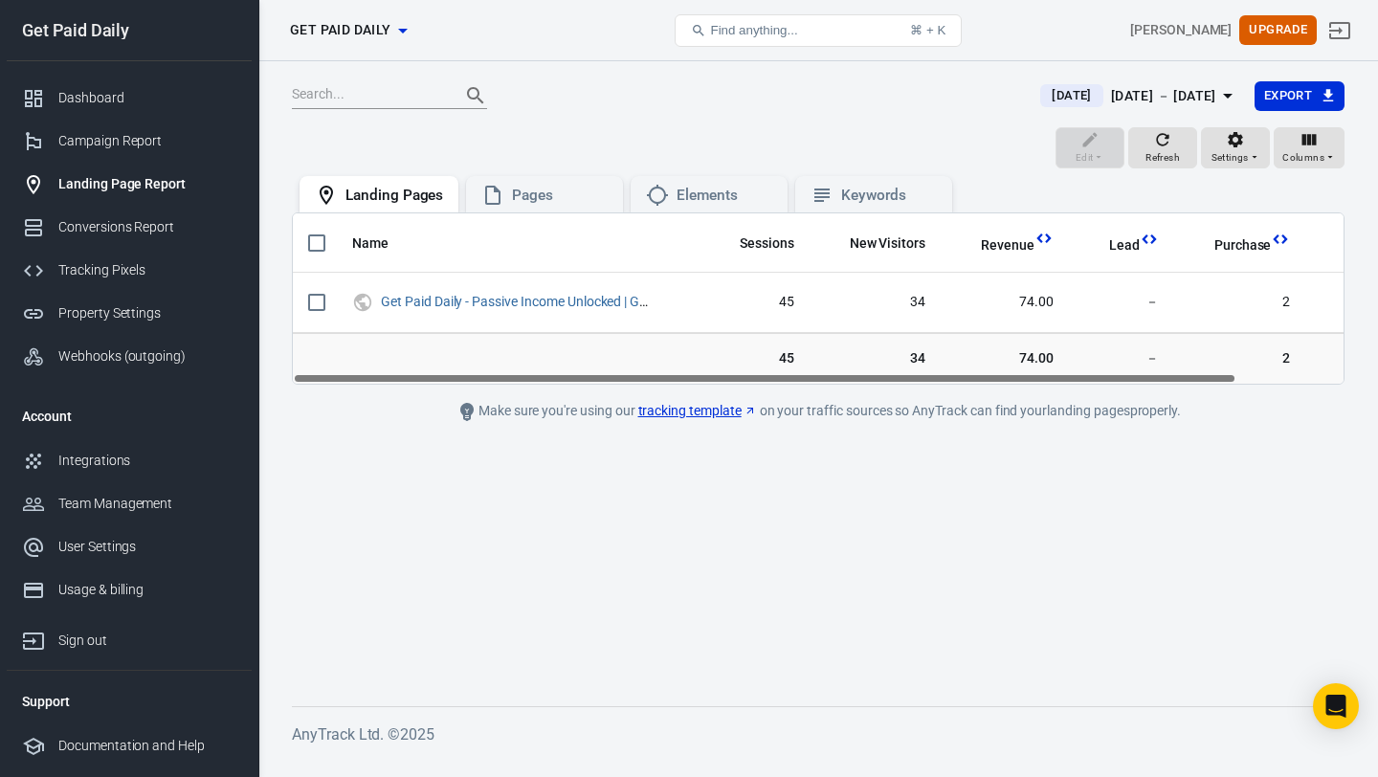
click at [1044, 92] on span "[DATE]" at bounding box center [1071, 95] width 55 height 19
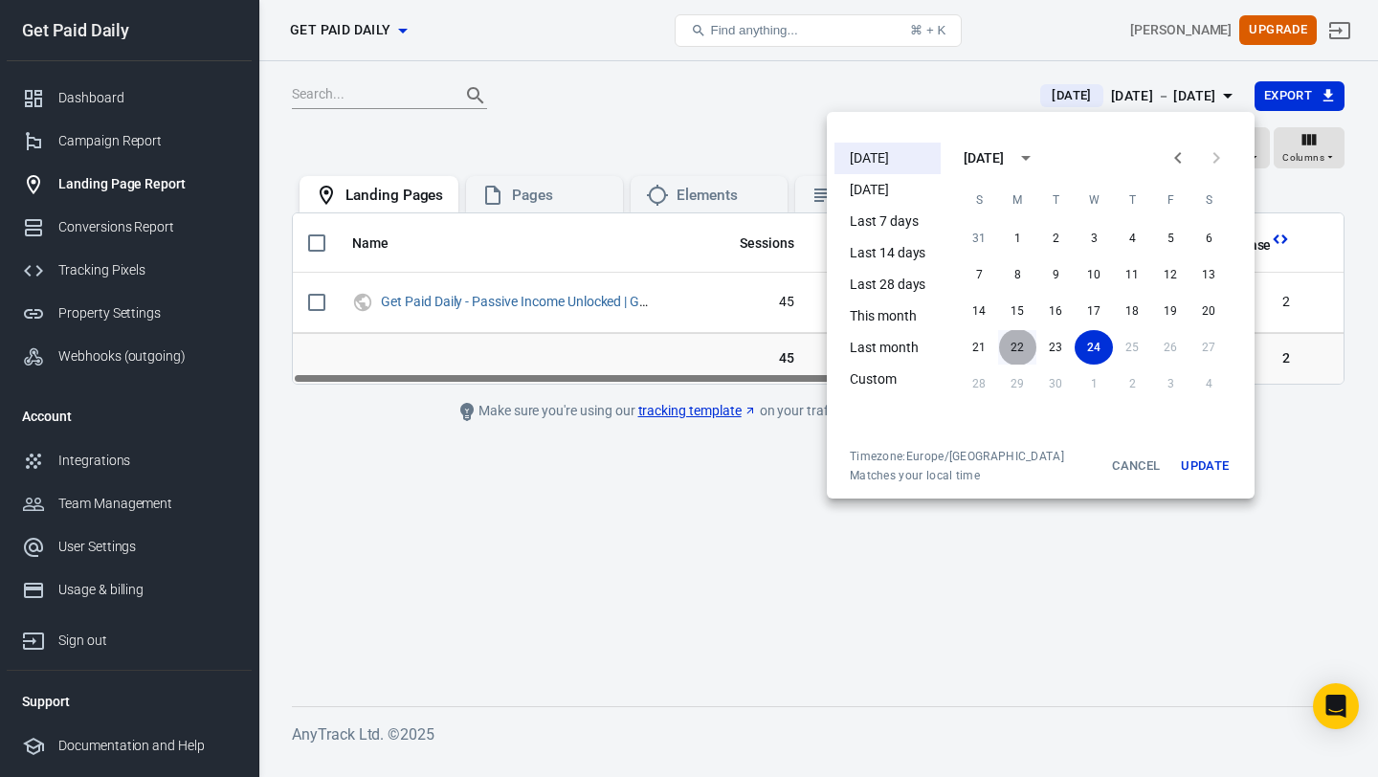
click at [1017, 341] on button "22" at bounding box center [1017, 347] width 38 height 34
click at [1200, 461] on button "Update" at bounding box center [1204, 466] width 61 height 34
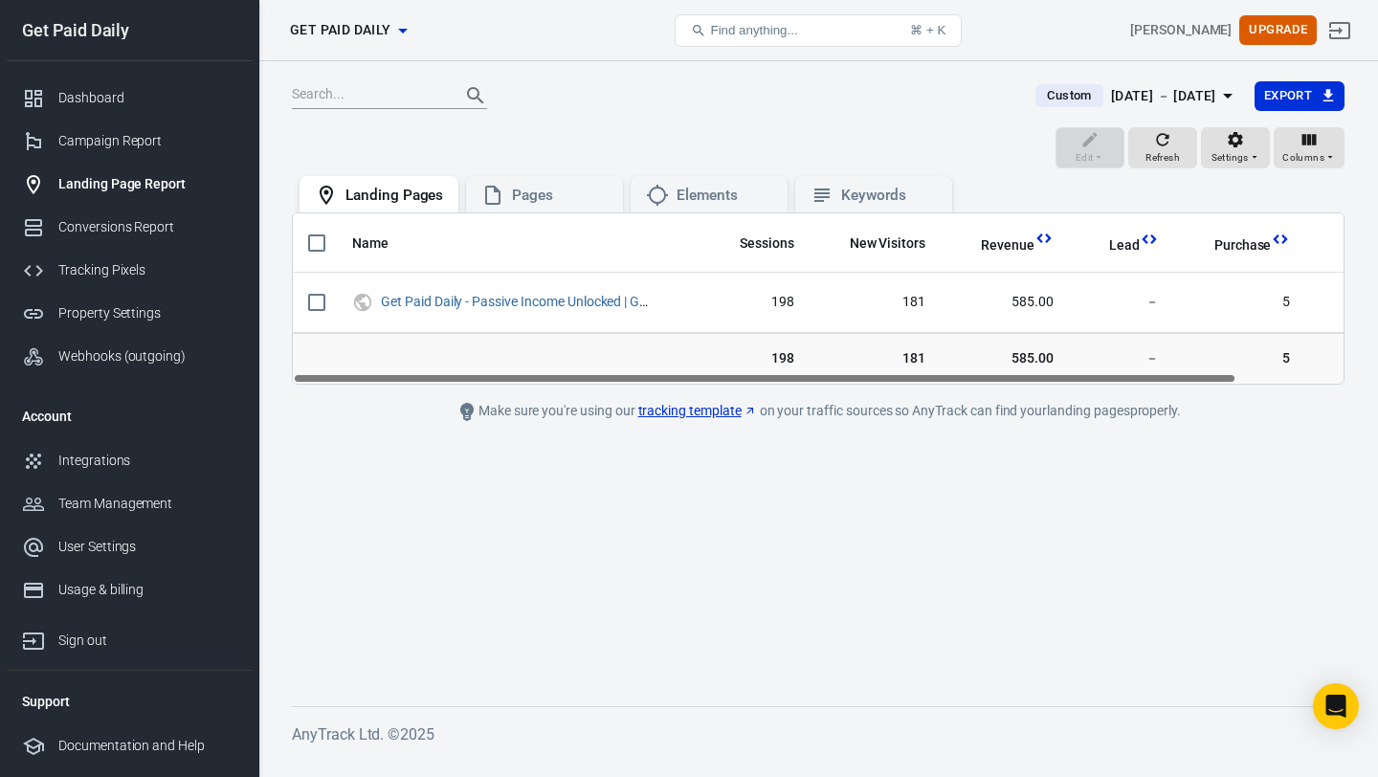
click at [1039, 94] on span "Custom" at bounding box center [1068, 95] width 59 height 19
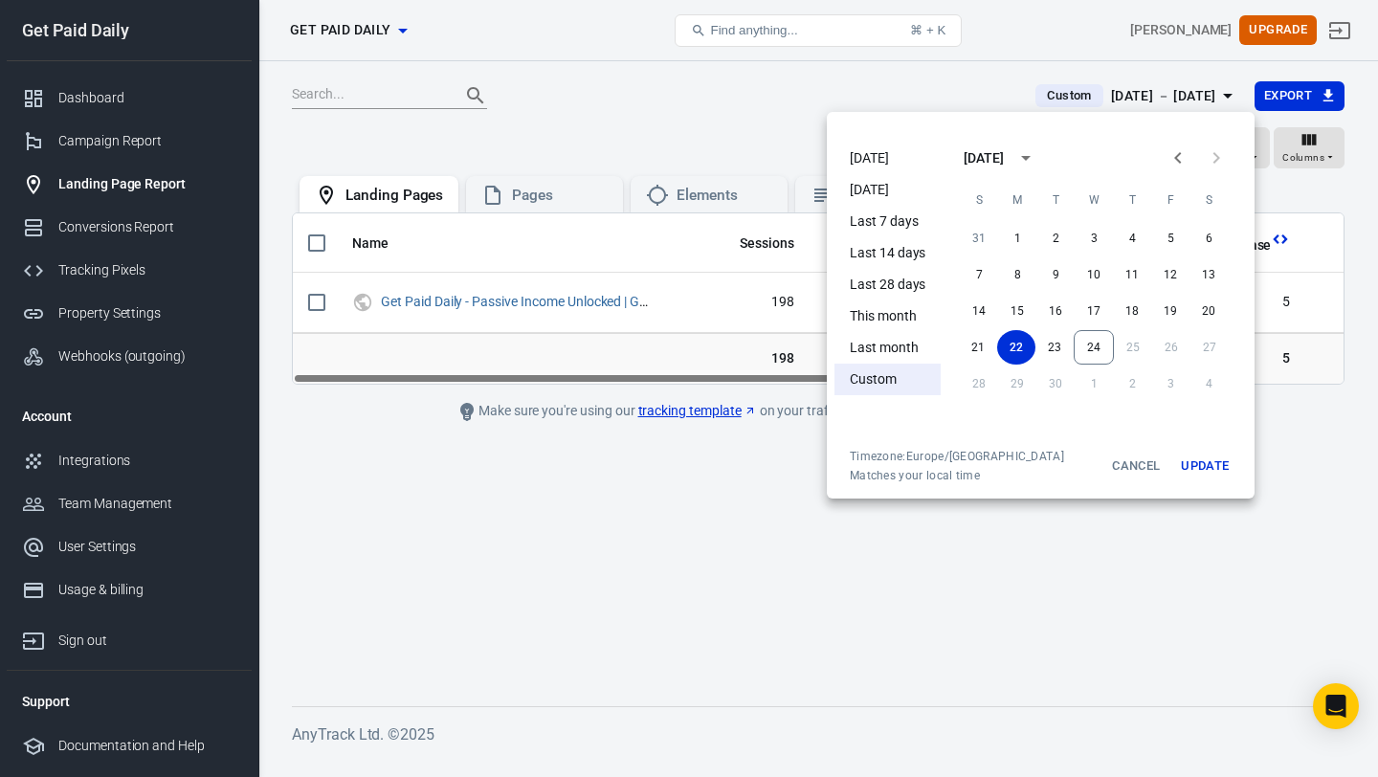
click at [901, 158] on li "[DATE]" at bounding box center [888, 159] width 106 height 32
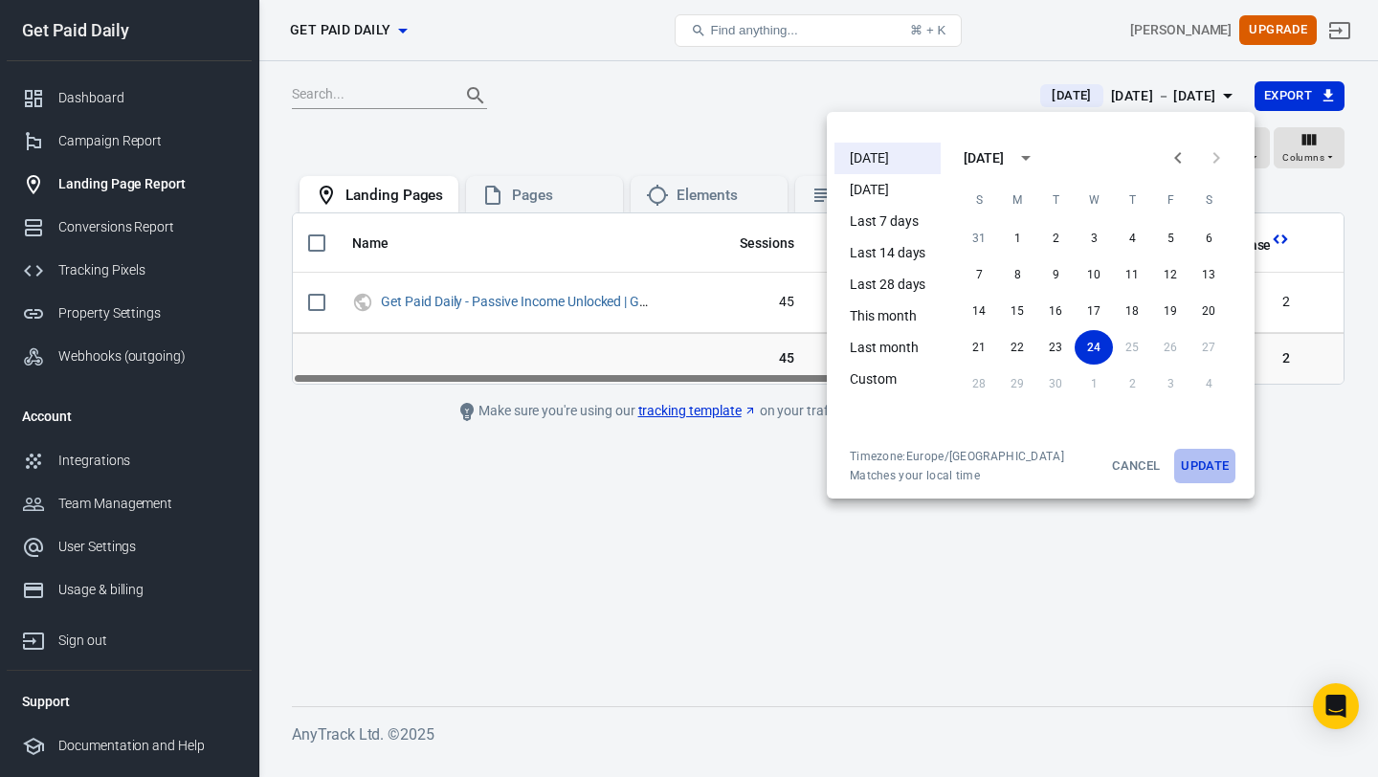
click at [1207, 460] on button "Update" at bounding box center [1204, 466] width 61 height 34
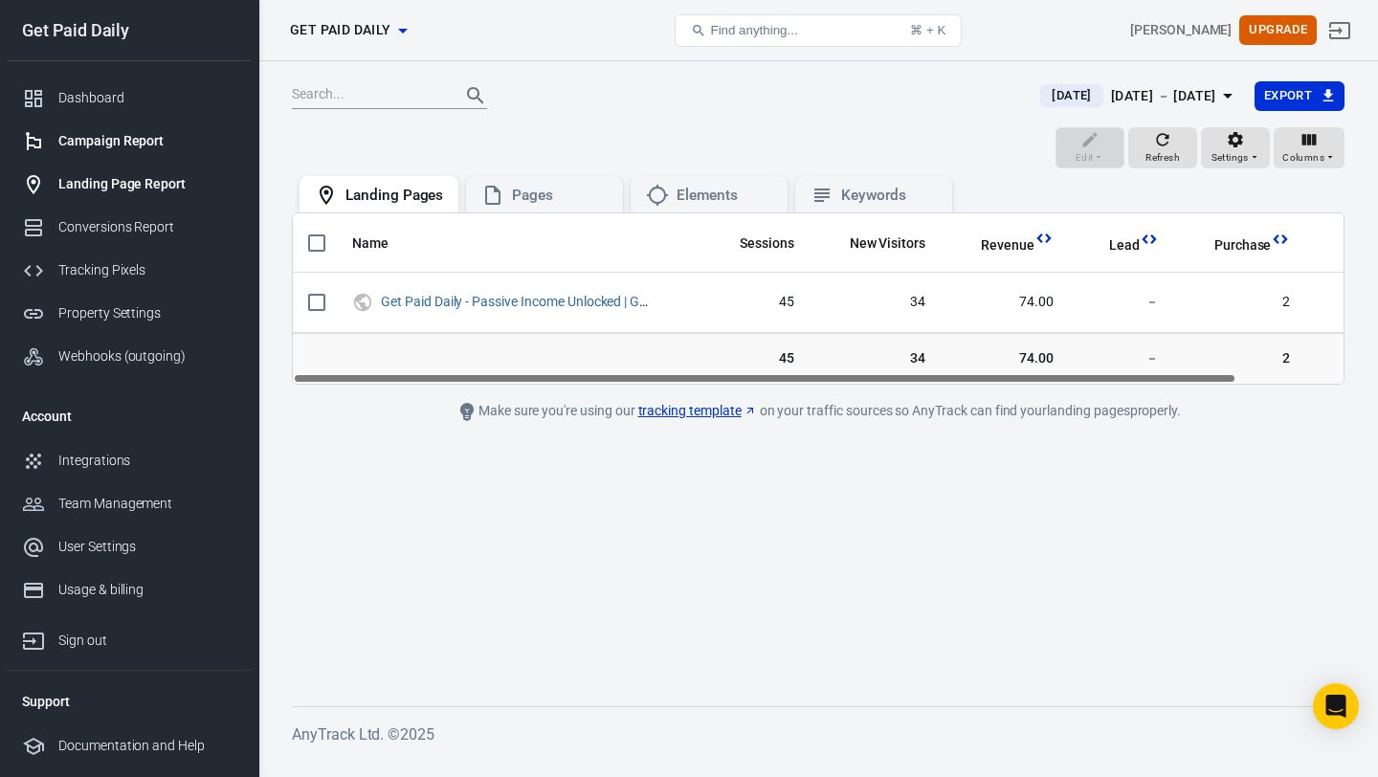
click at [143, 138] on div "Campaign Report" at bounding box center [147, 141] width 178 height 20
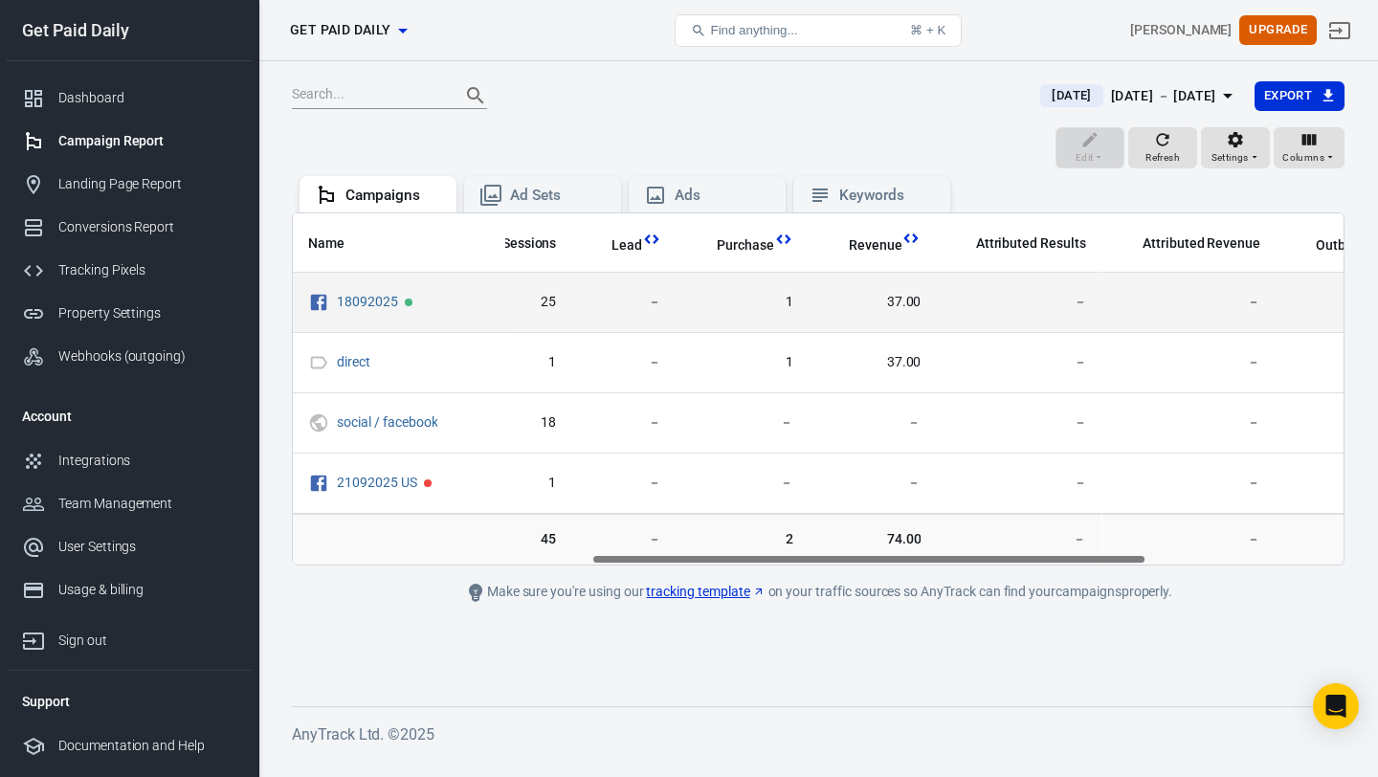
scroll to position [0, 578]
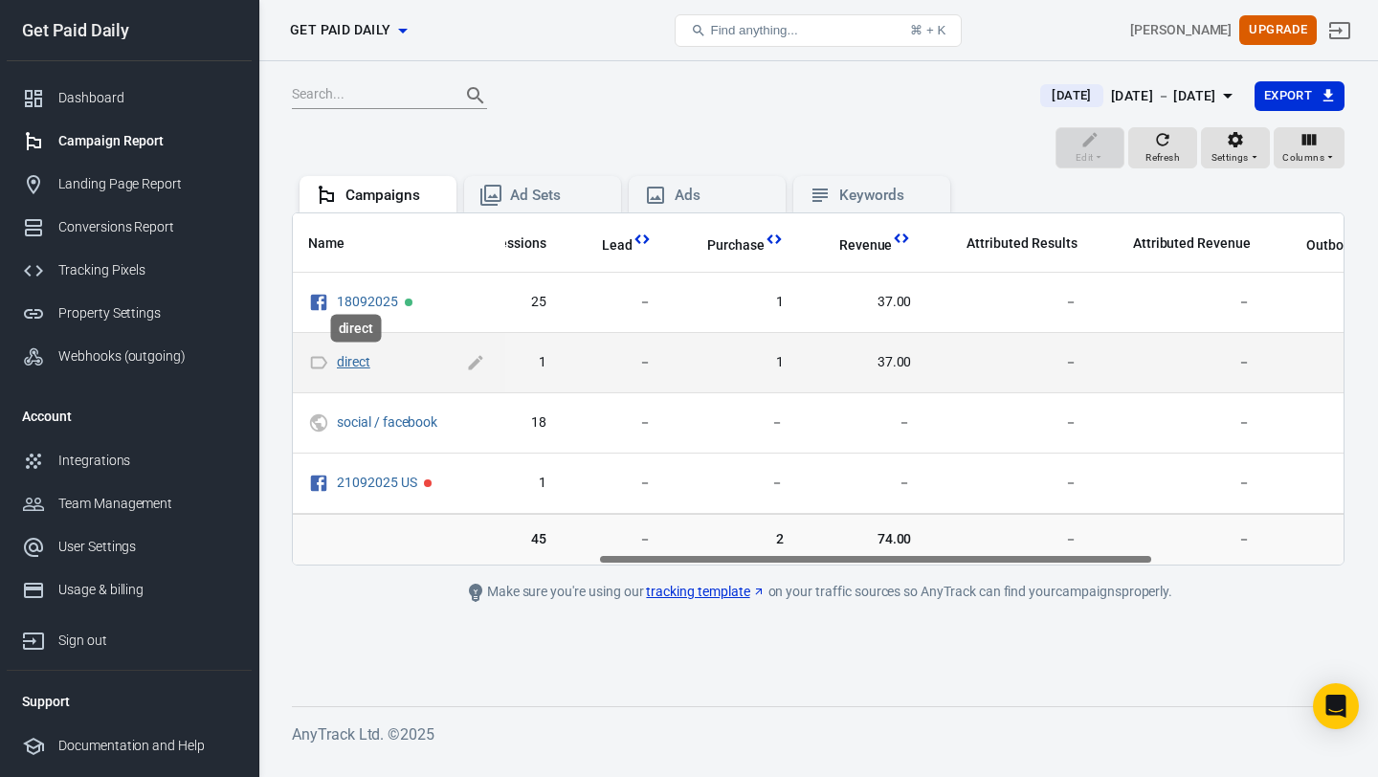
click at [364, 362] on link "direct" at bounding box center [353, 361] width 33 height 15
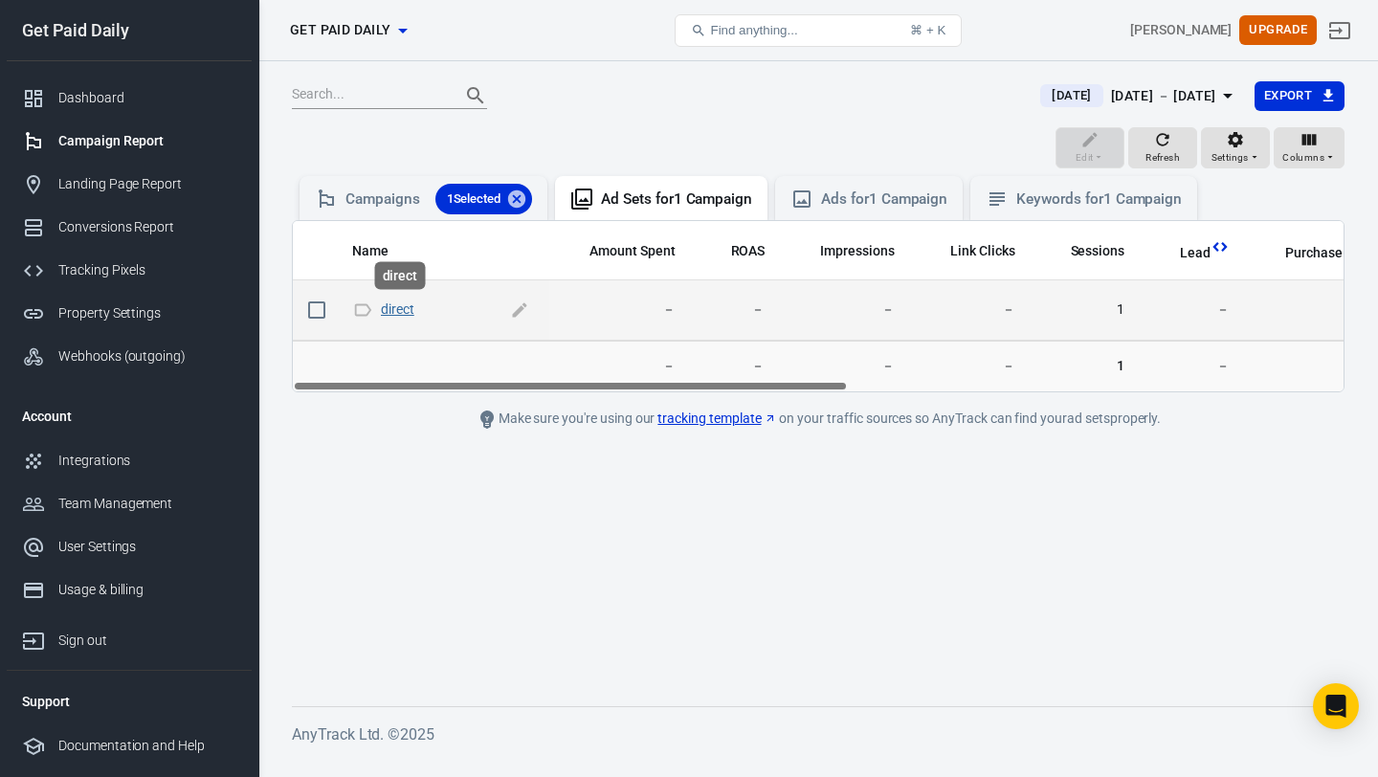
click at [392, 313] on link "direct" at bounding box center [397, 308] width 33 height 15
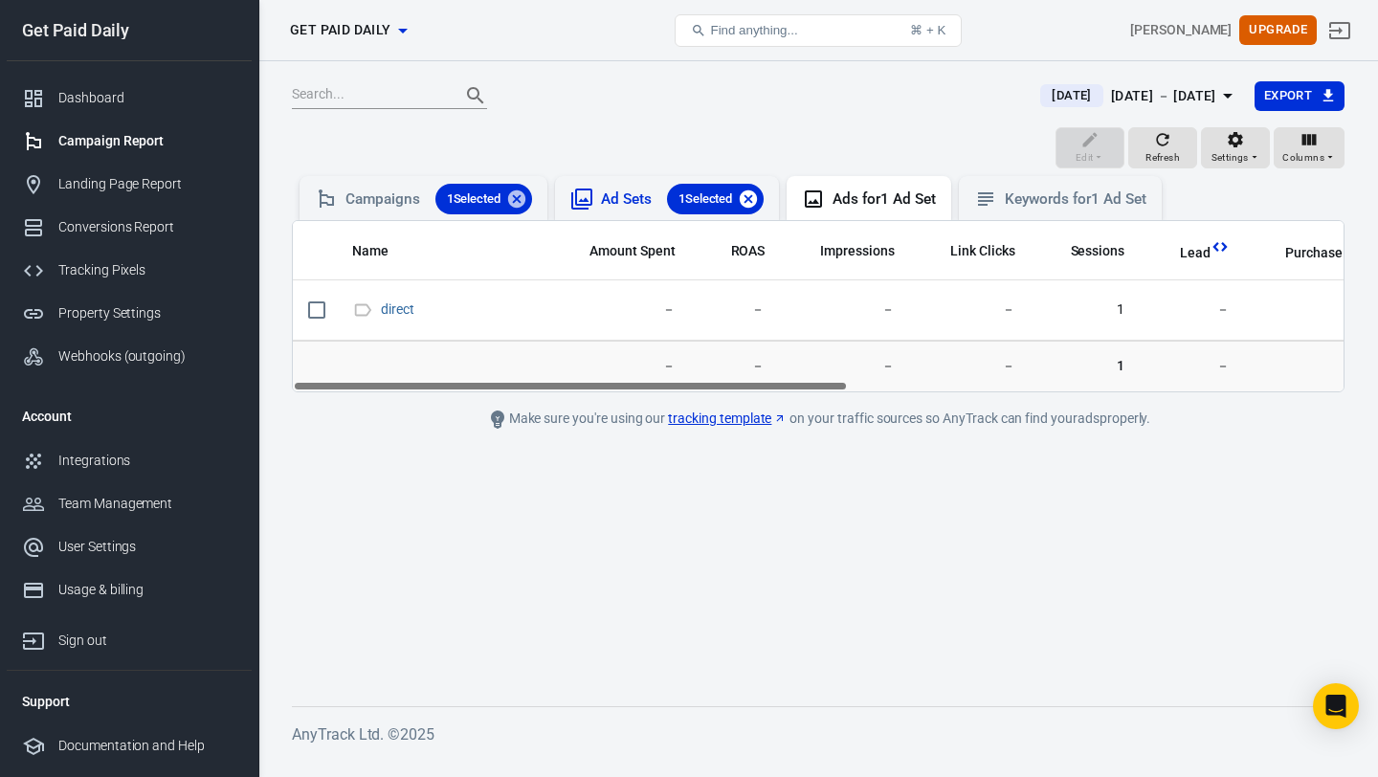
click at [758, 201] on icon at bounding box center [748, 199] width 21 height 21
click at [409, 206] on div "Campaigns 1 Selected" at bounding box center [438, 199] width 187 height 31
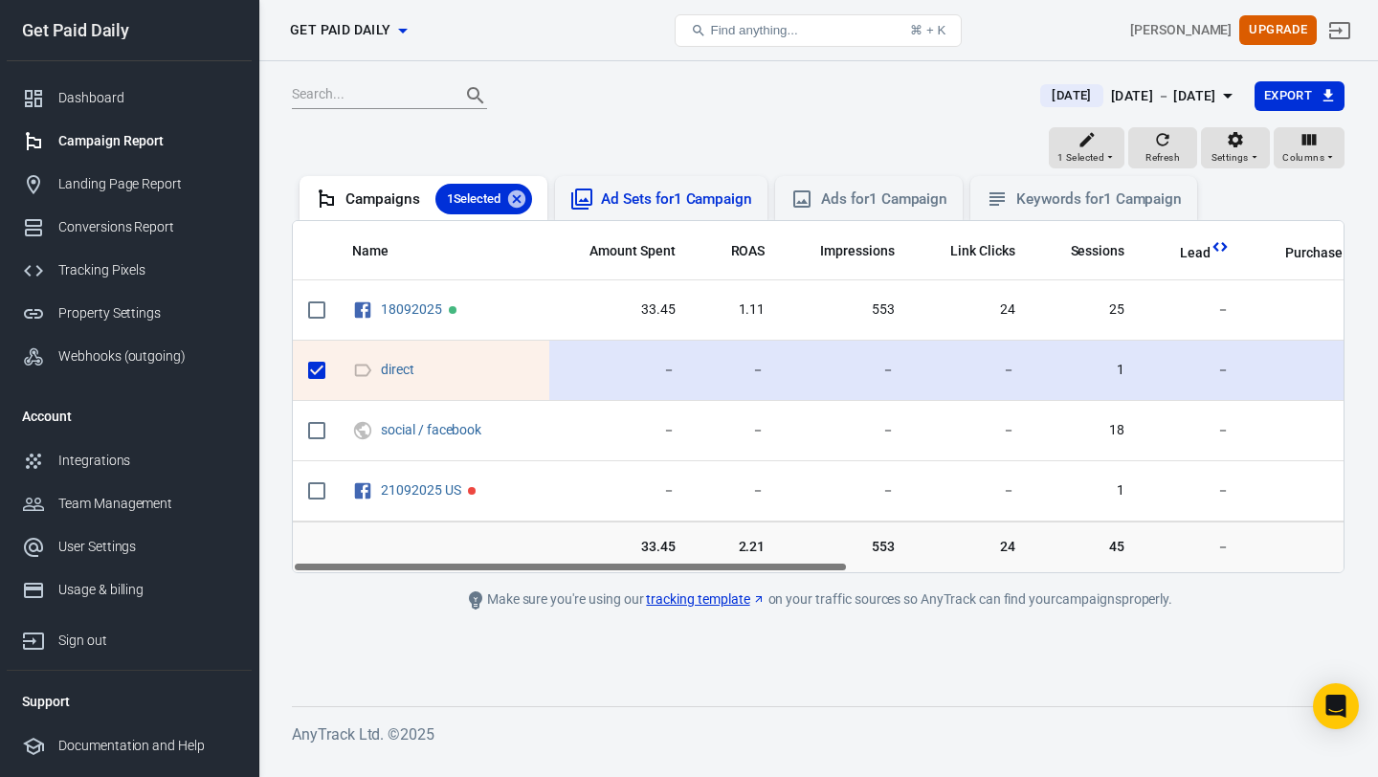
click at [311, 370] on input "scrollable content" at bounding box center [317, 370] width 40 height 40
checkbox input "false"
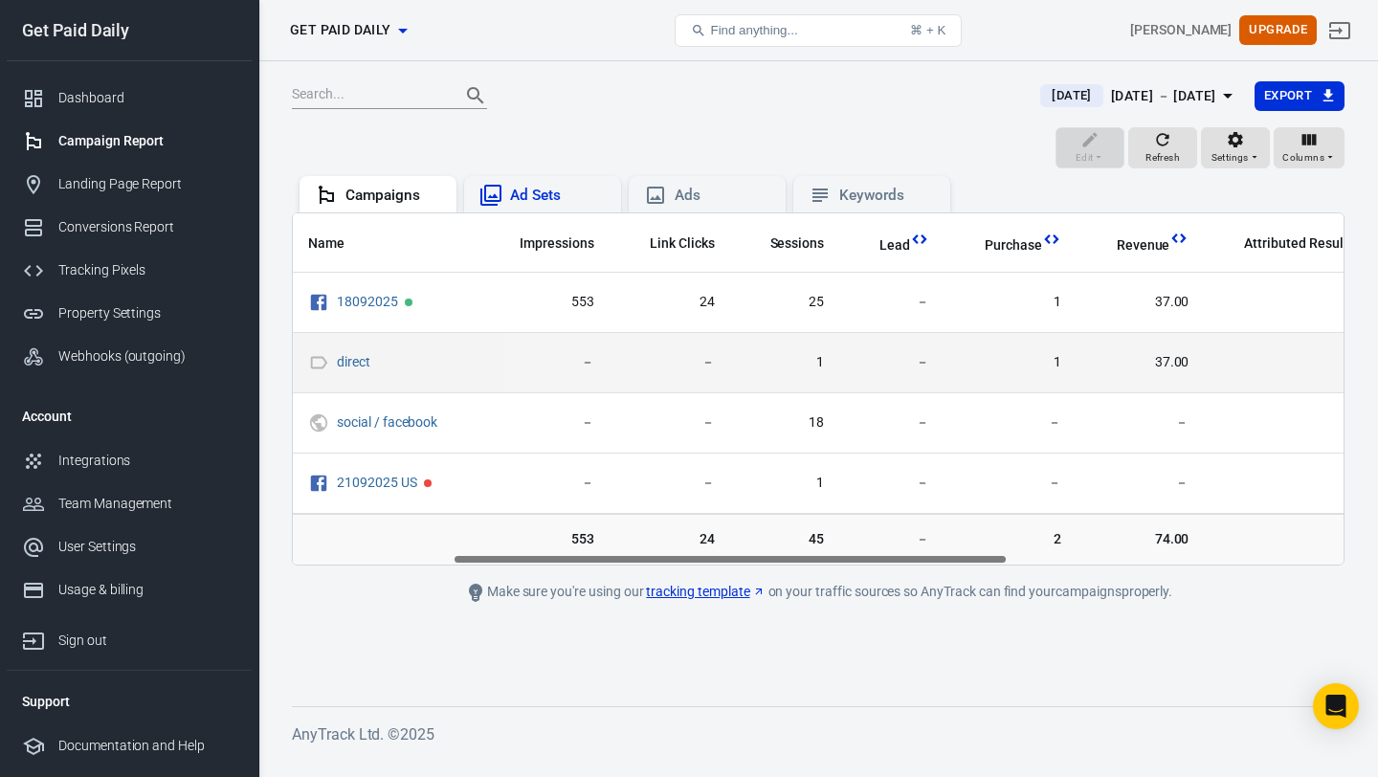
scroll to position [0, 302]
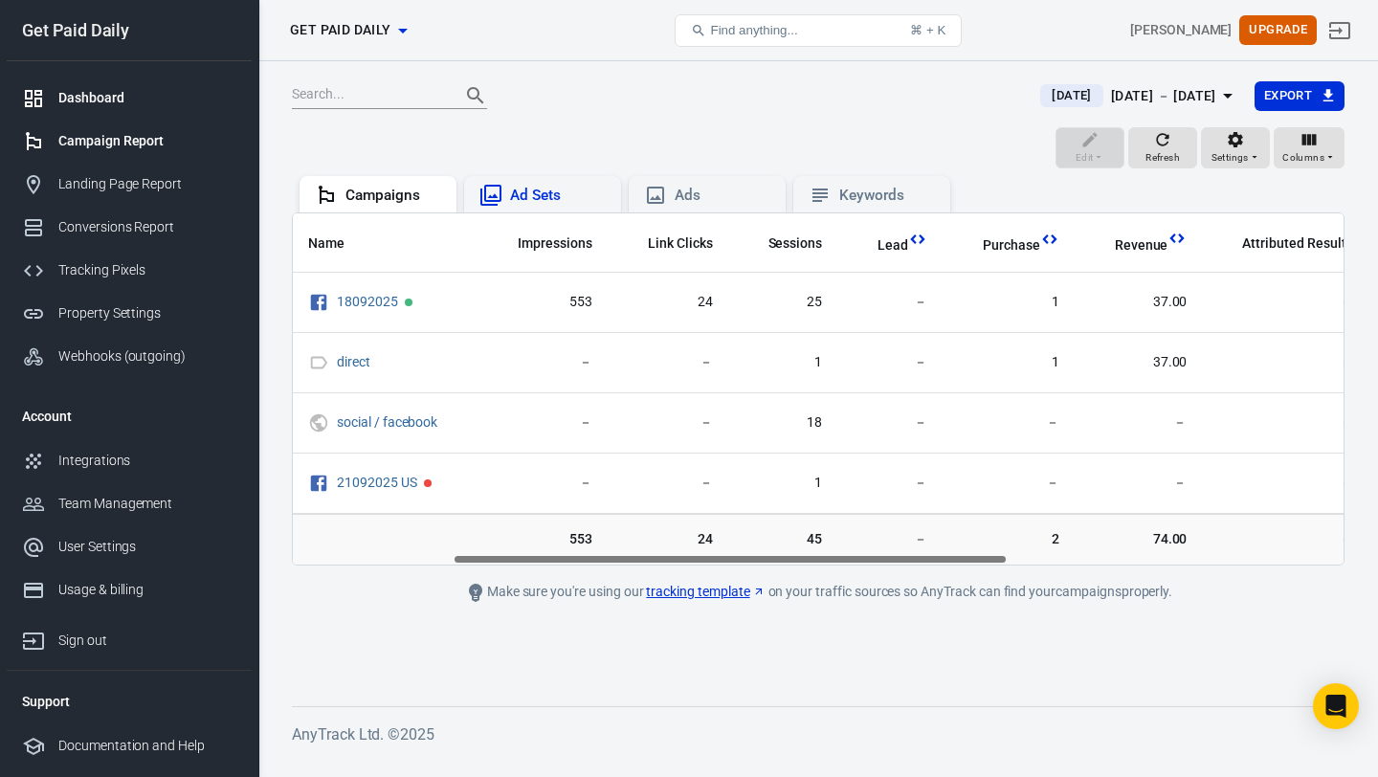
click at [122, 91] on div "Dashboard" at bounding box center [147, 98] width 178 height 20
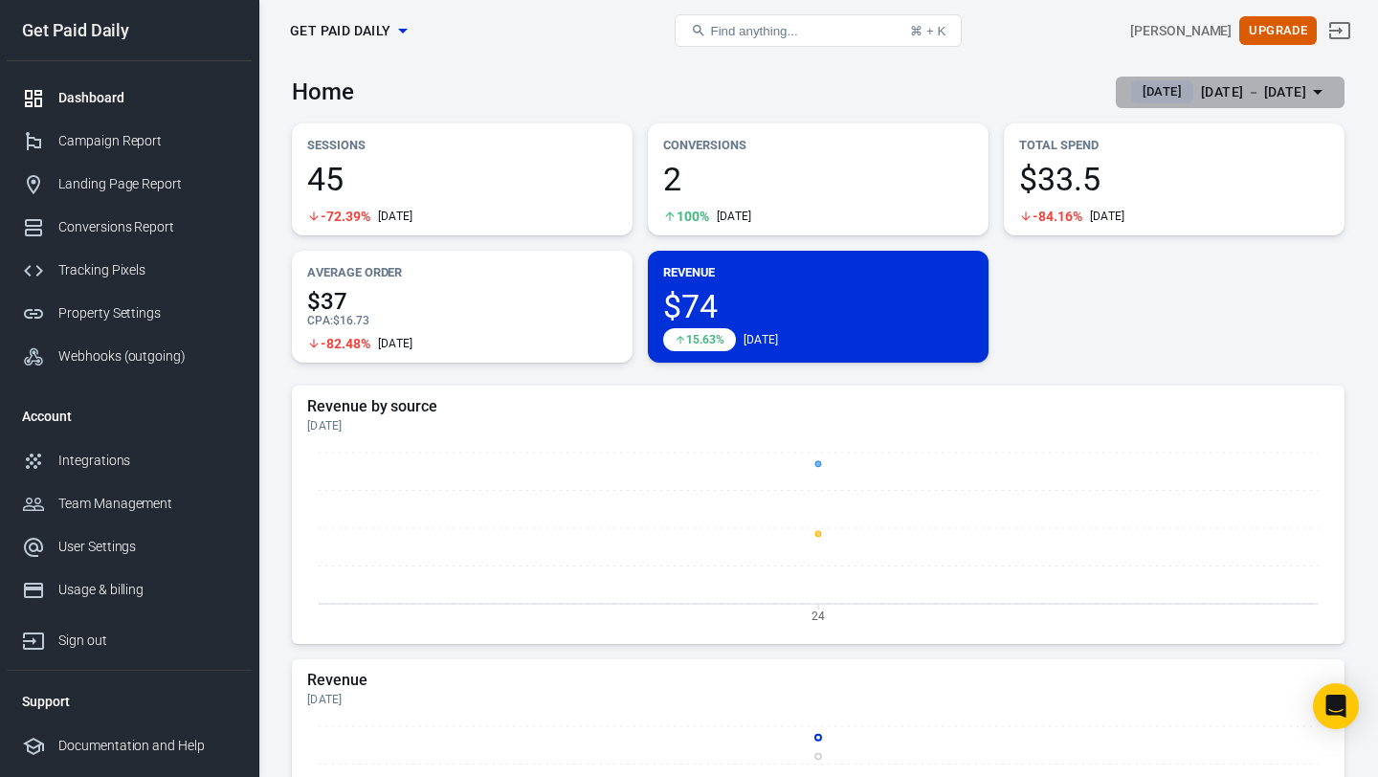
click at [1131, 102] on div "[DATE]" at bounding box center [1162, 91] width 62 height 23
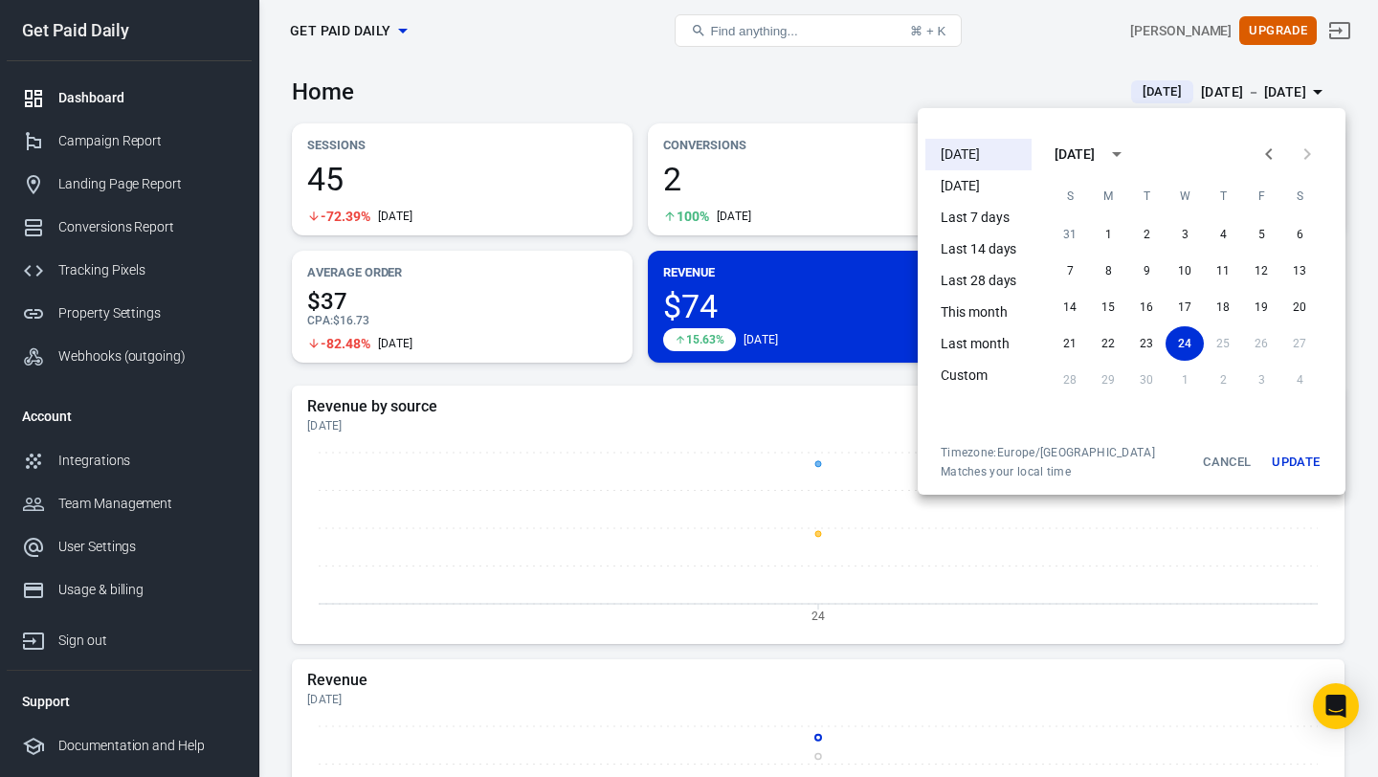
click at [995, 184] on li "Yesterday" at bounding box center [978, 186] width 106 height 32
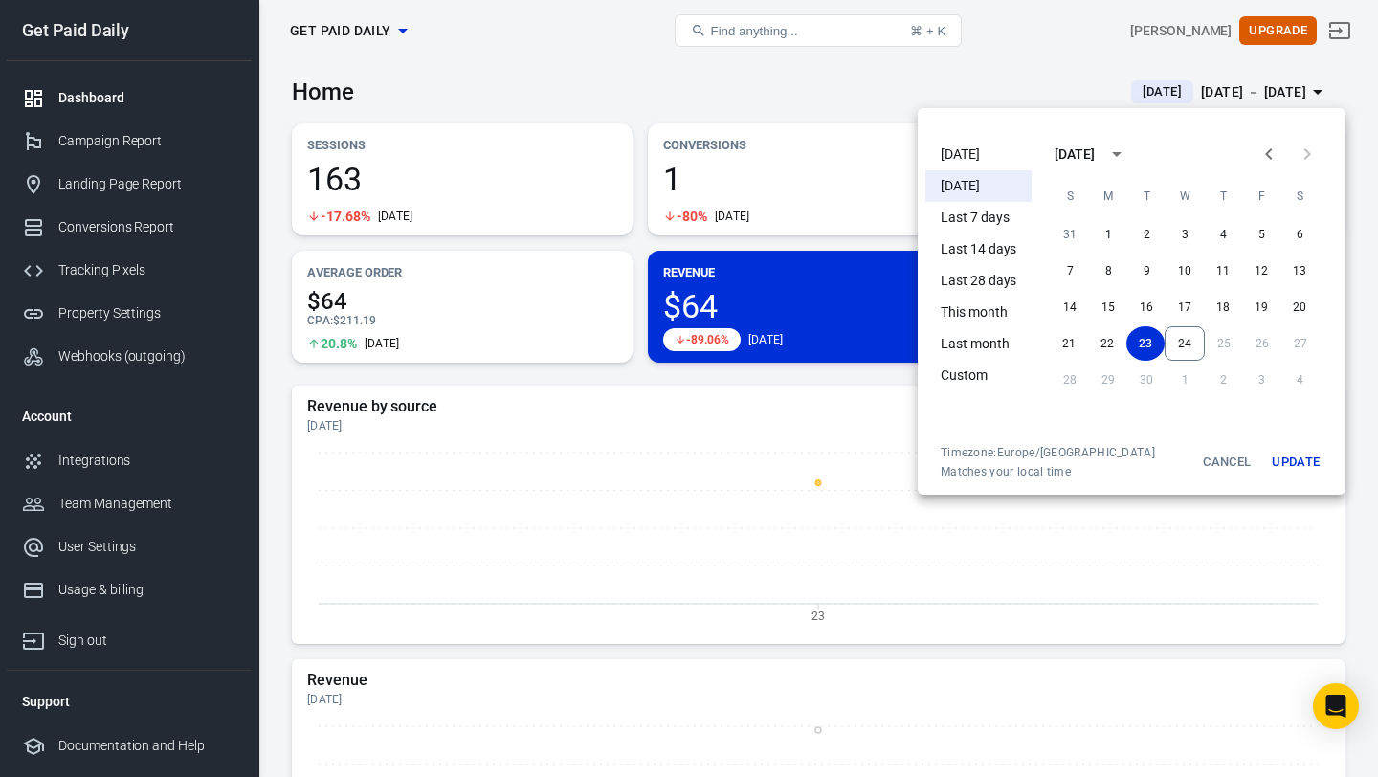
click at [1283, 456] on button "Update" at bounding box center [1295, 462] width 61 height 34
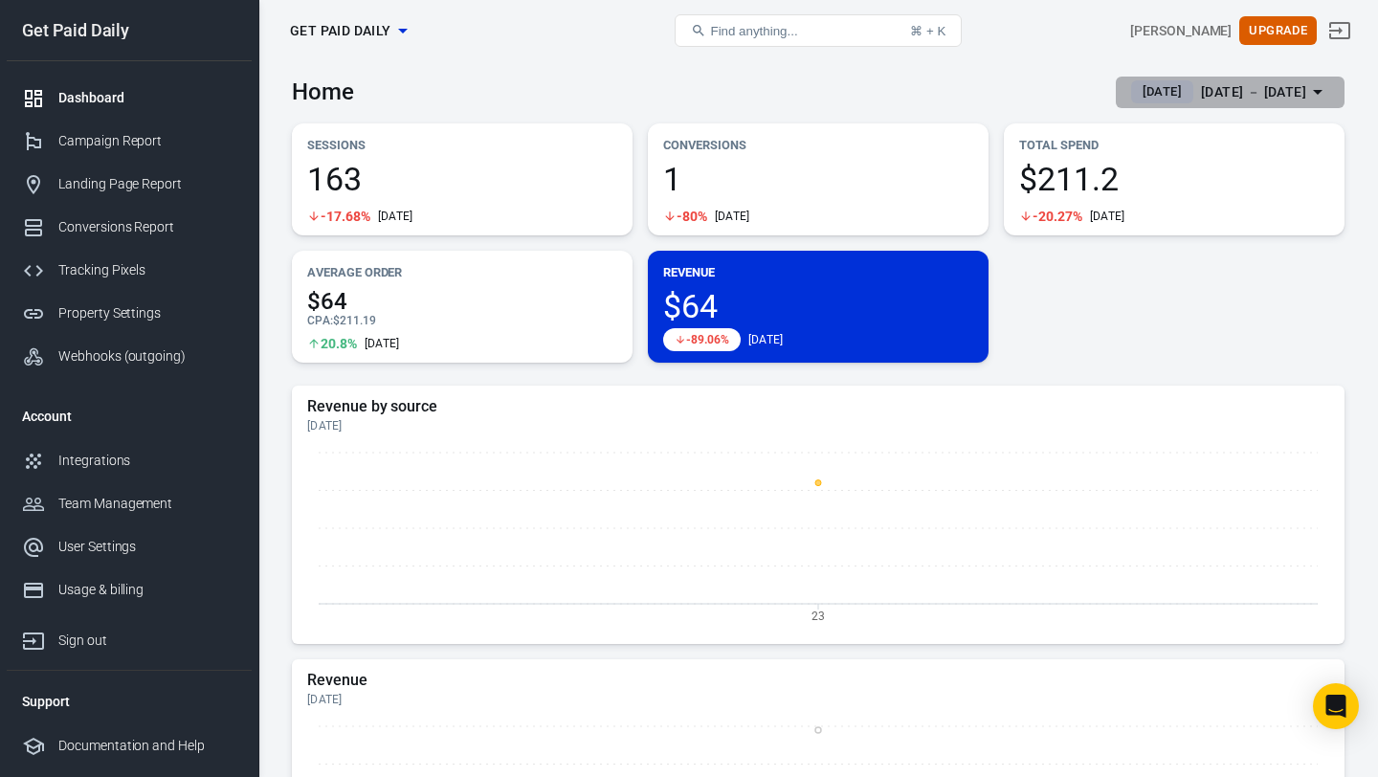
click at [1135, 87] on span "Yesterday" at bounding box center [1162, 91] width 55 height 19
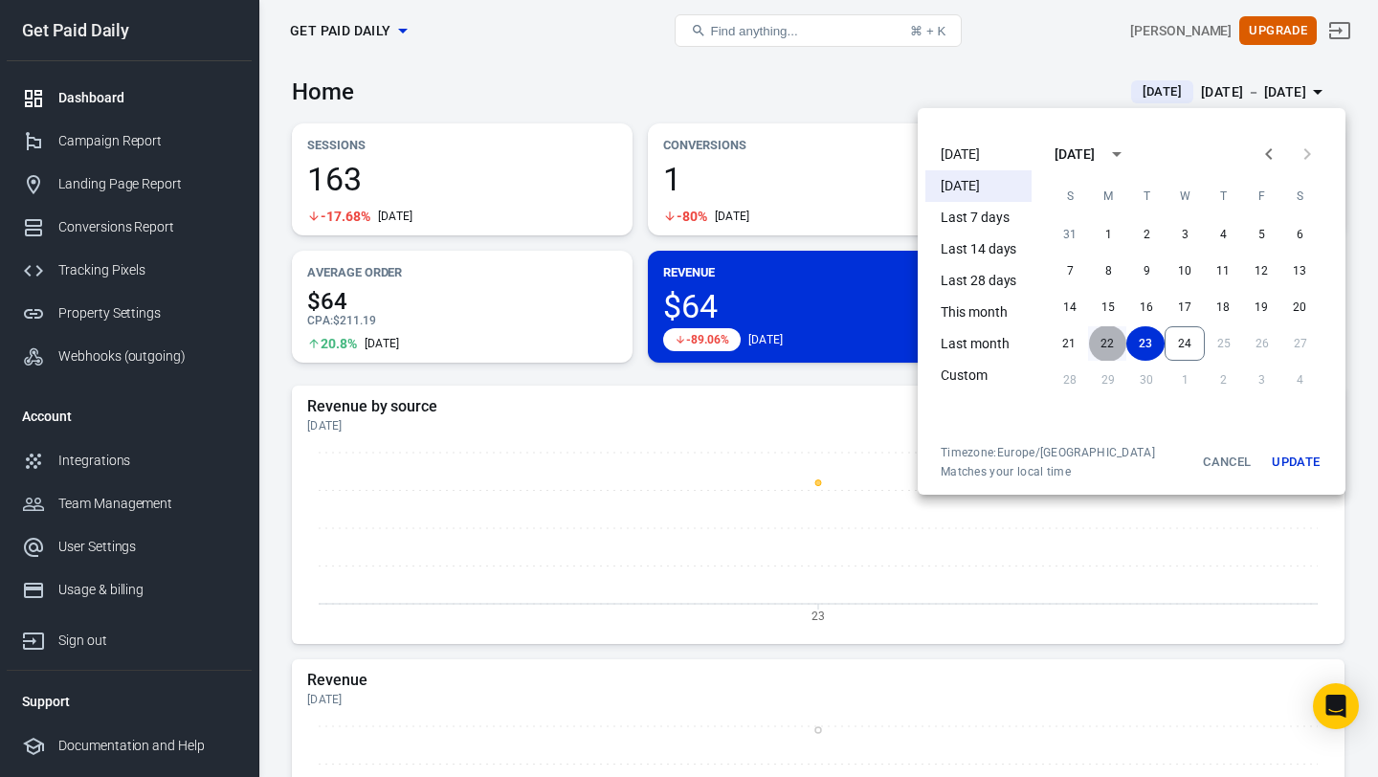
click at [1111, 342] on button "22" at bounding box center [1107, 343] width 38 height 34
click at [1111, 342] on button "22" at bounding box center [1108, 343] width 38 height 34
click at [1305, 462] on button "Update" at bounding box center [1295, 462] width 61 height 34
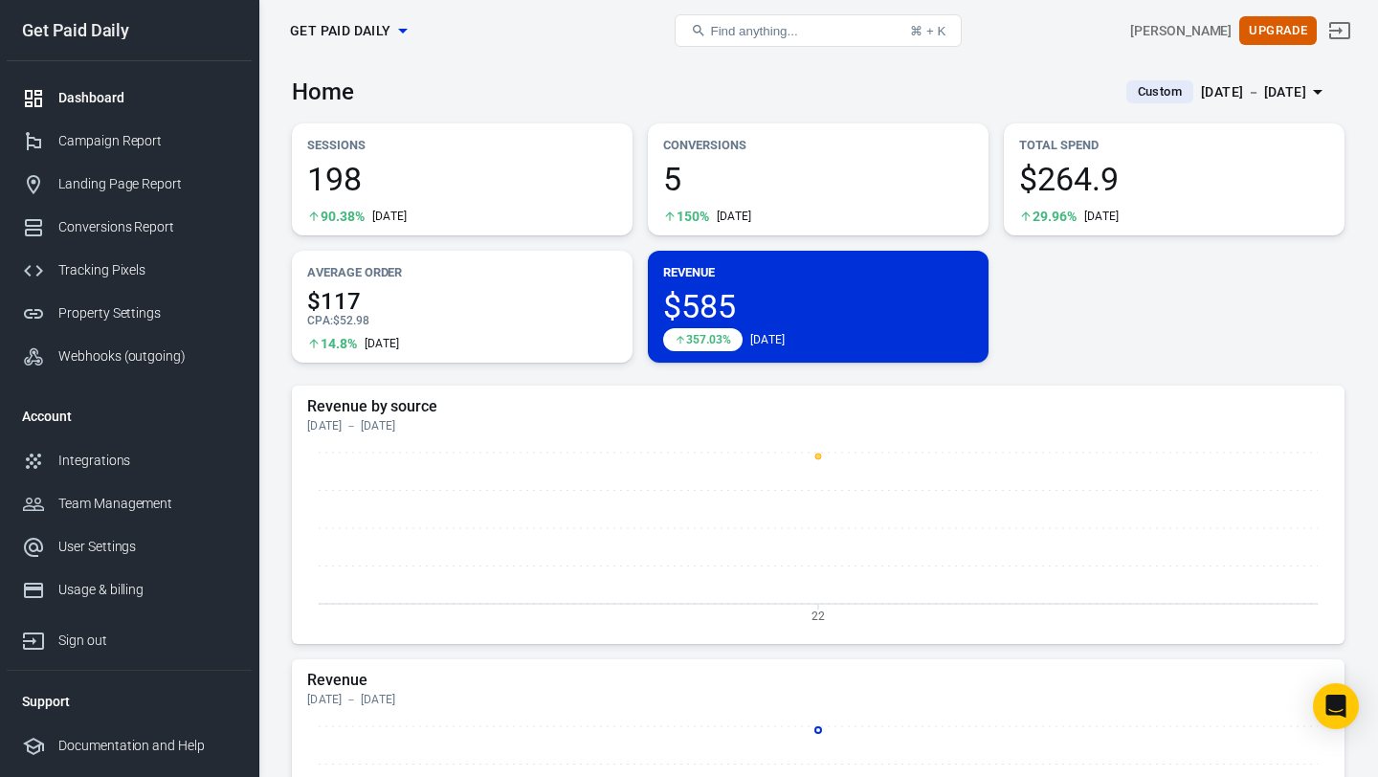
click at [1201, 83] on div "Sep 22 － Sep 22, 2025" at bounding box center [1253, 92] width 105 height 24
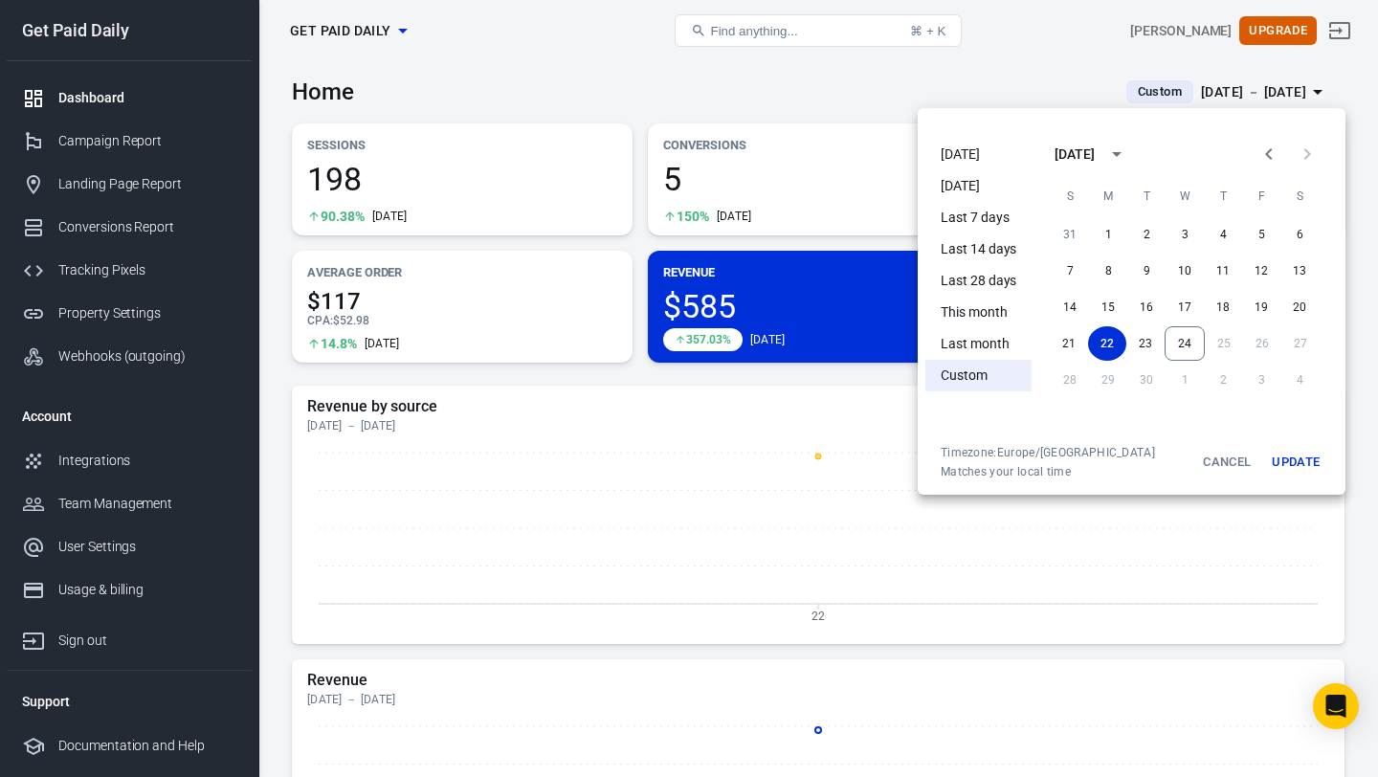
click at [975, 165] on li "[DATE]" at bounding box center [978, 155] width 106 height 32
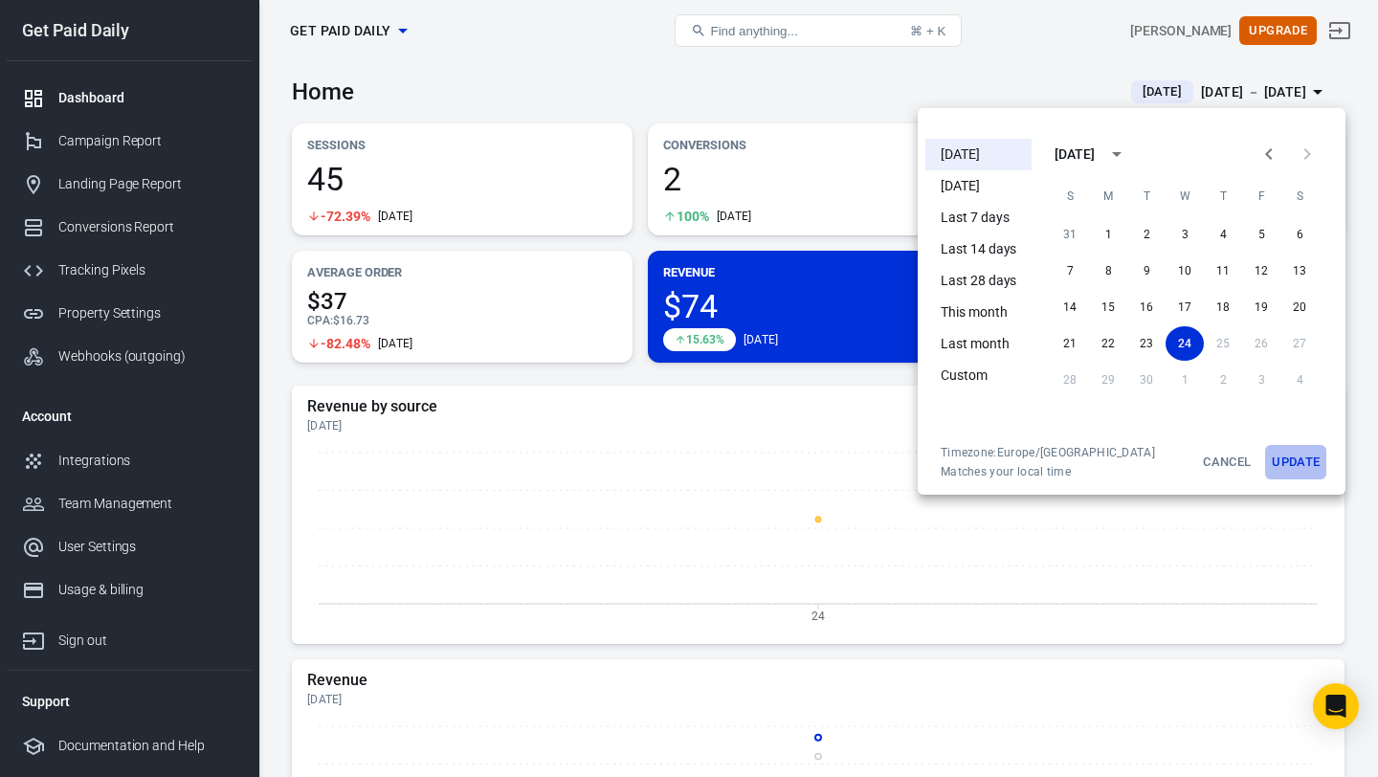
click at [1307, 465] on button "Update" at bounding box center [1295, 462] width 61 height 34
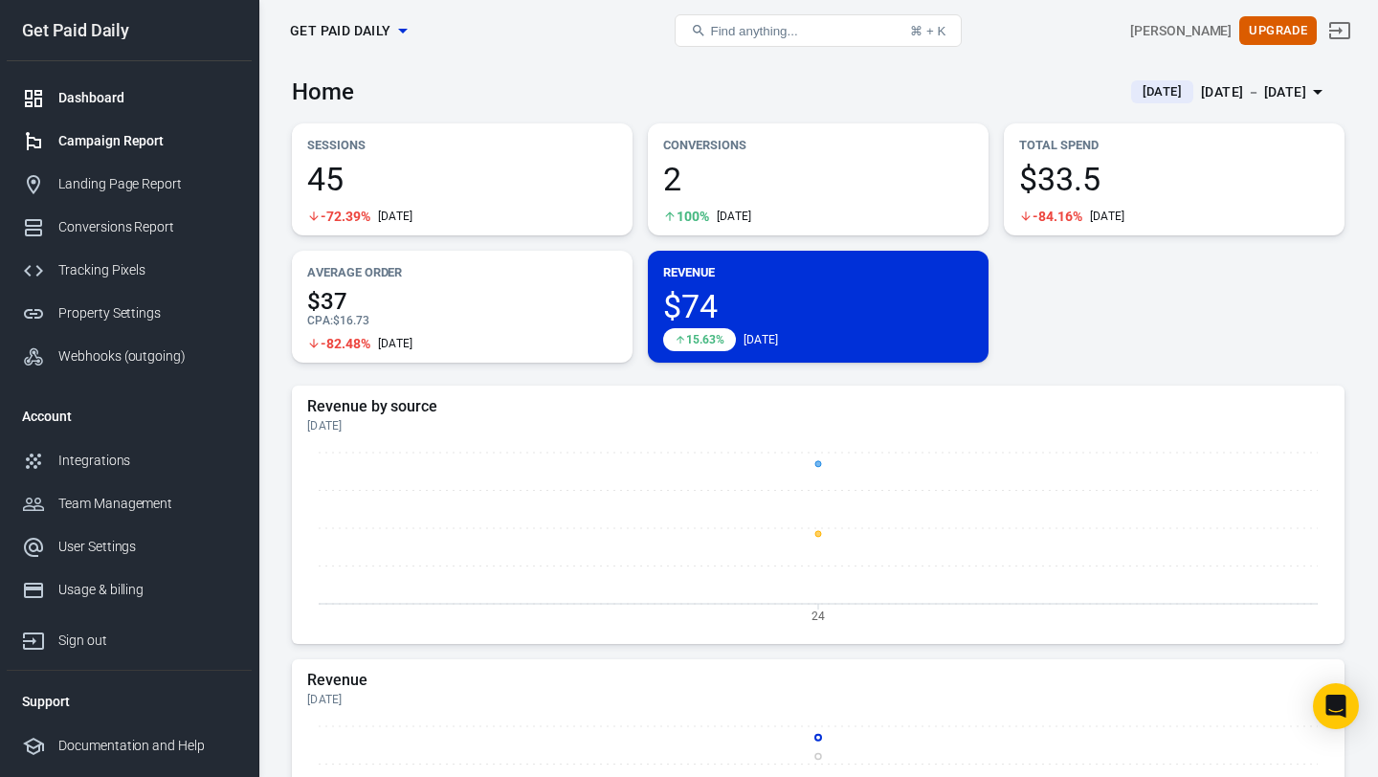
click at [116, 136] on div "Campaign Report" at bounding box center [147, 141] width 178 height 20
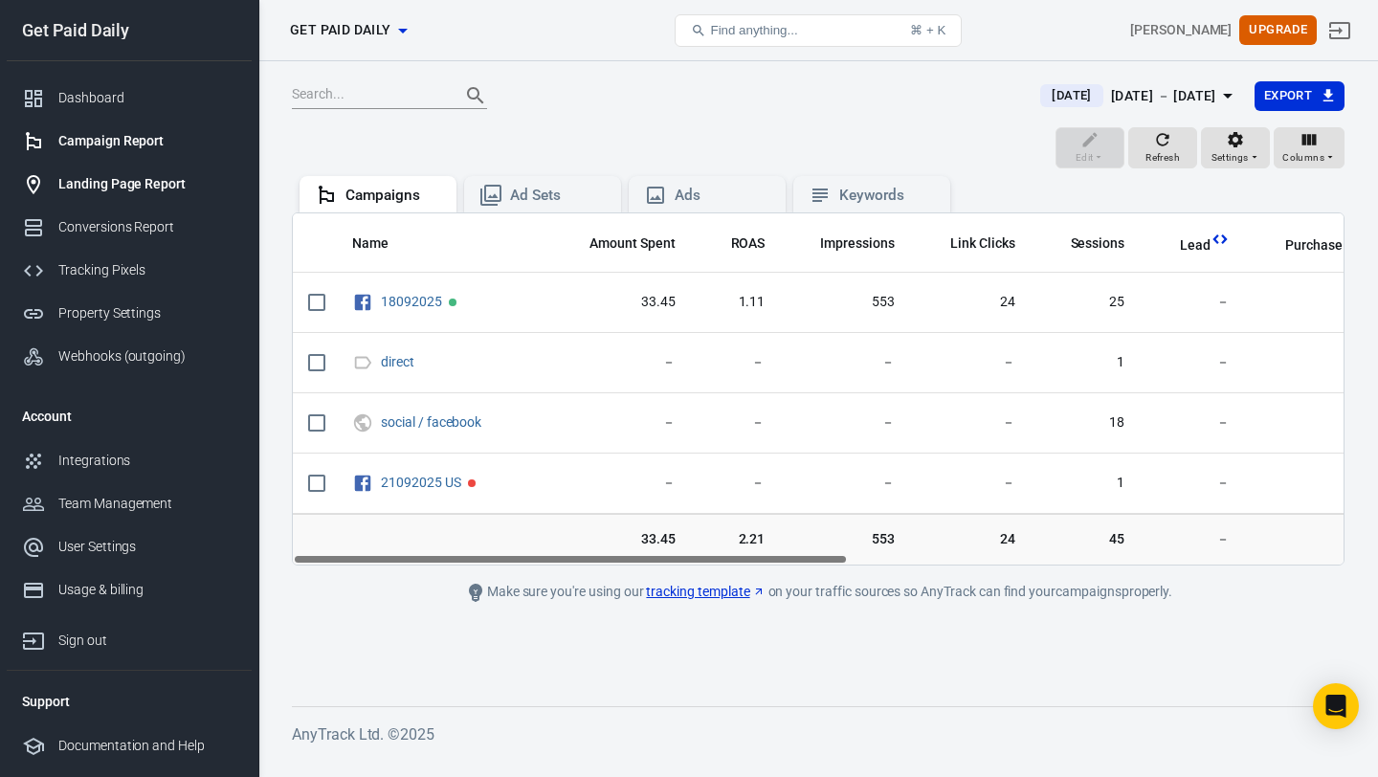
click at [114, 177] on div "Landing Page Report" at bounding box center [147, 184] width 178 height 20
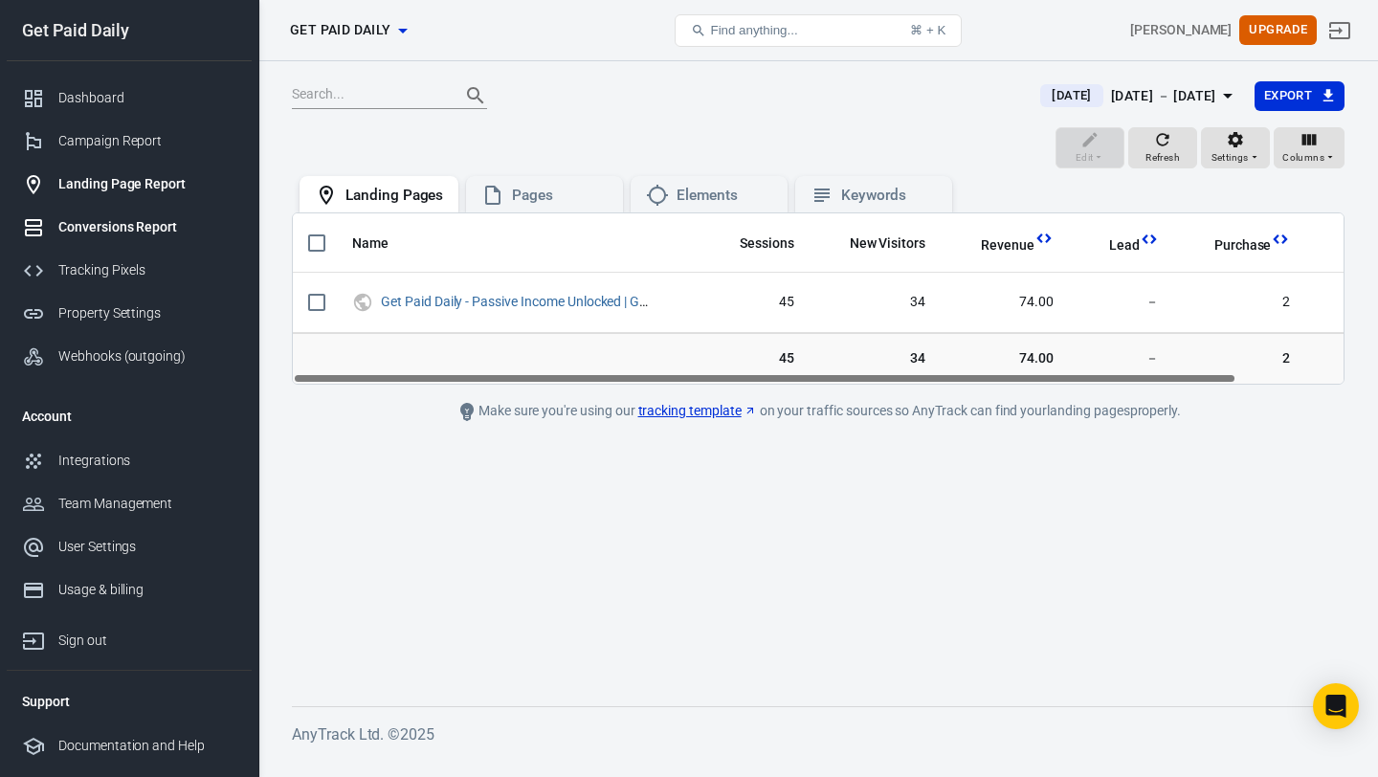
click at [105, 230] on div "Conversions Report" at bounding box center [147, 227] width 178 height 20
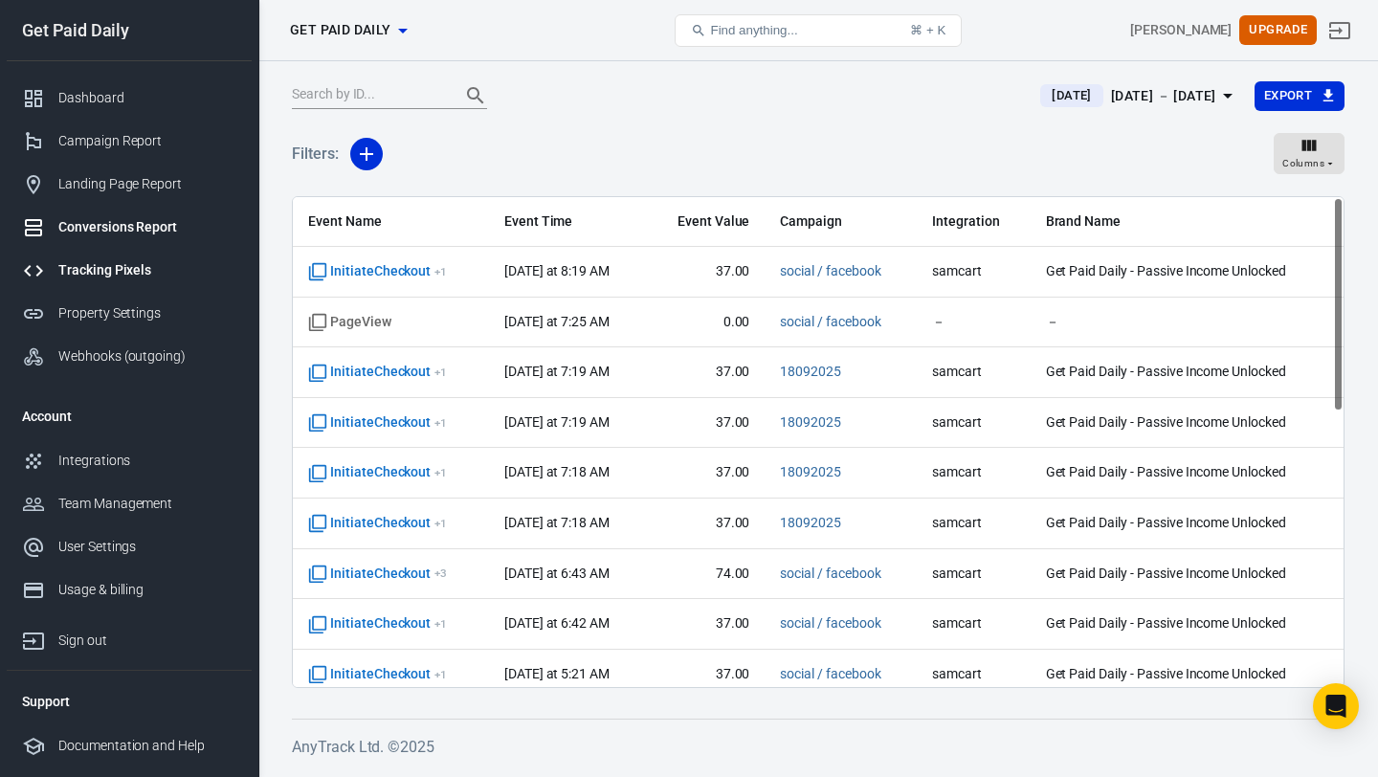
click at [172, 273] on div "Tracking Pixels" at bounding box center [147, 270] width 178 height 20
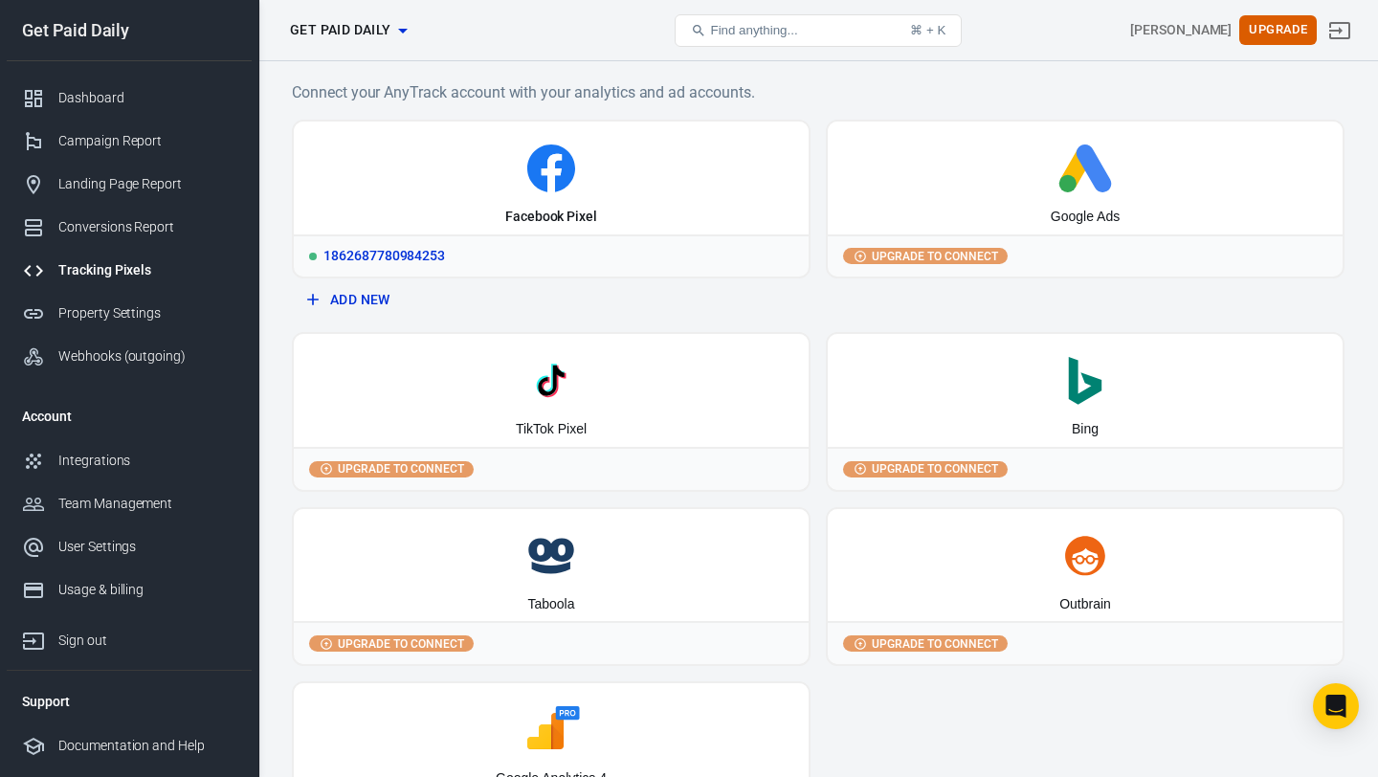
click at [463, 187] on icon at bounding box center [551, 169] width 500 height 48
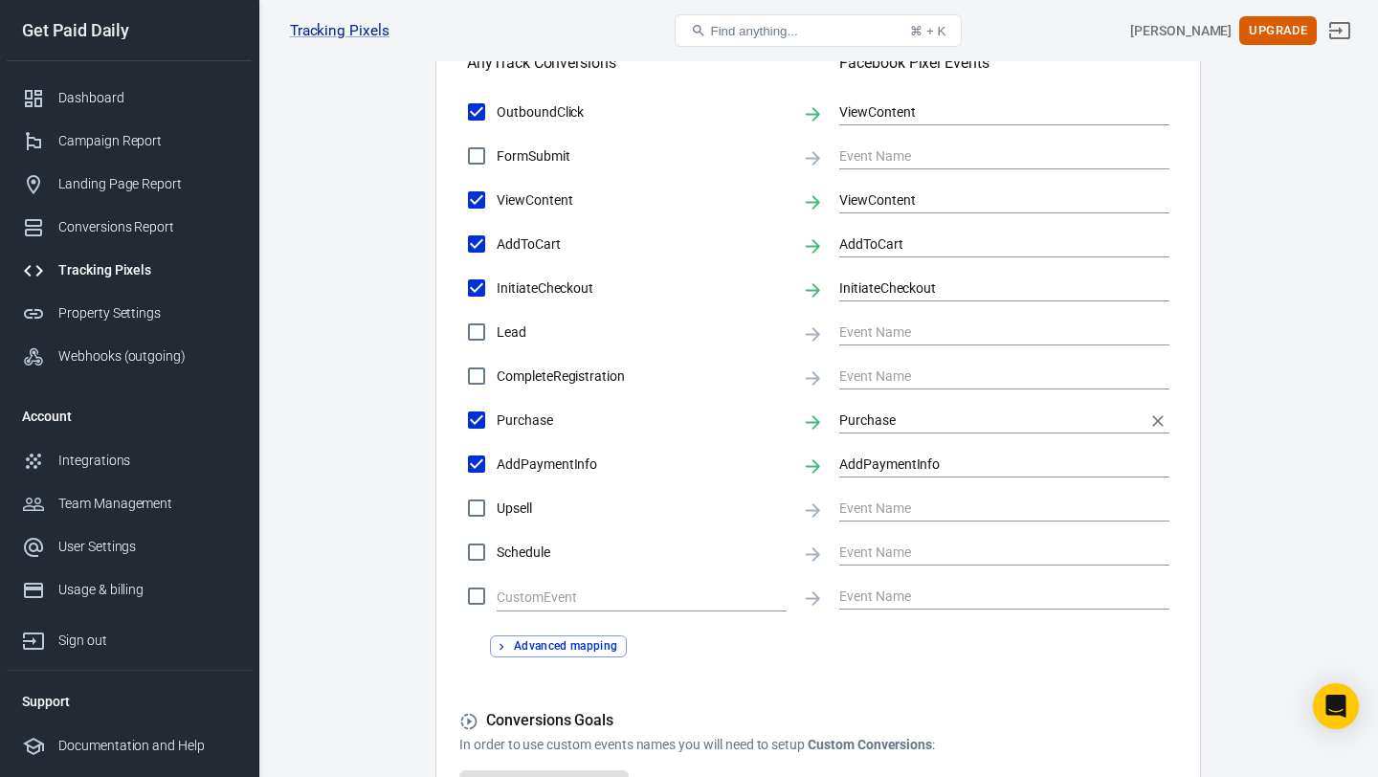
scroll to position [672, 0]
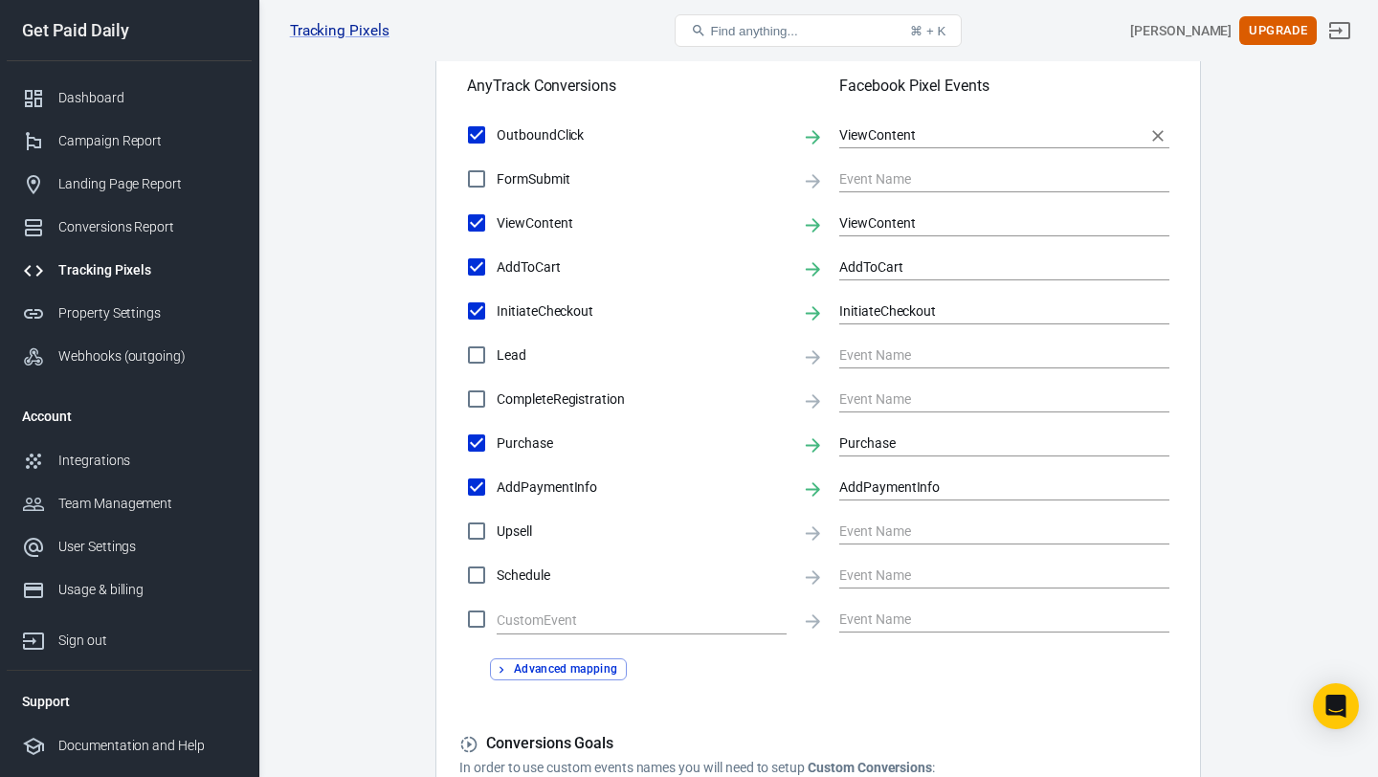
click at [902, 146] on input "ViewContent" at bounding box center [989, 134] width 301 height 24
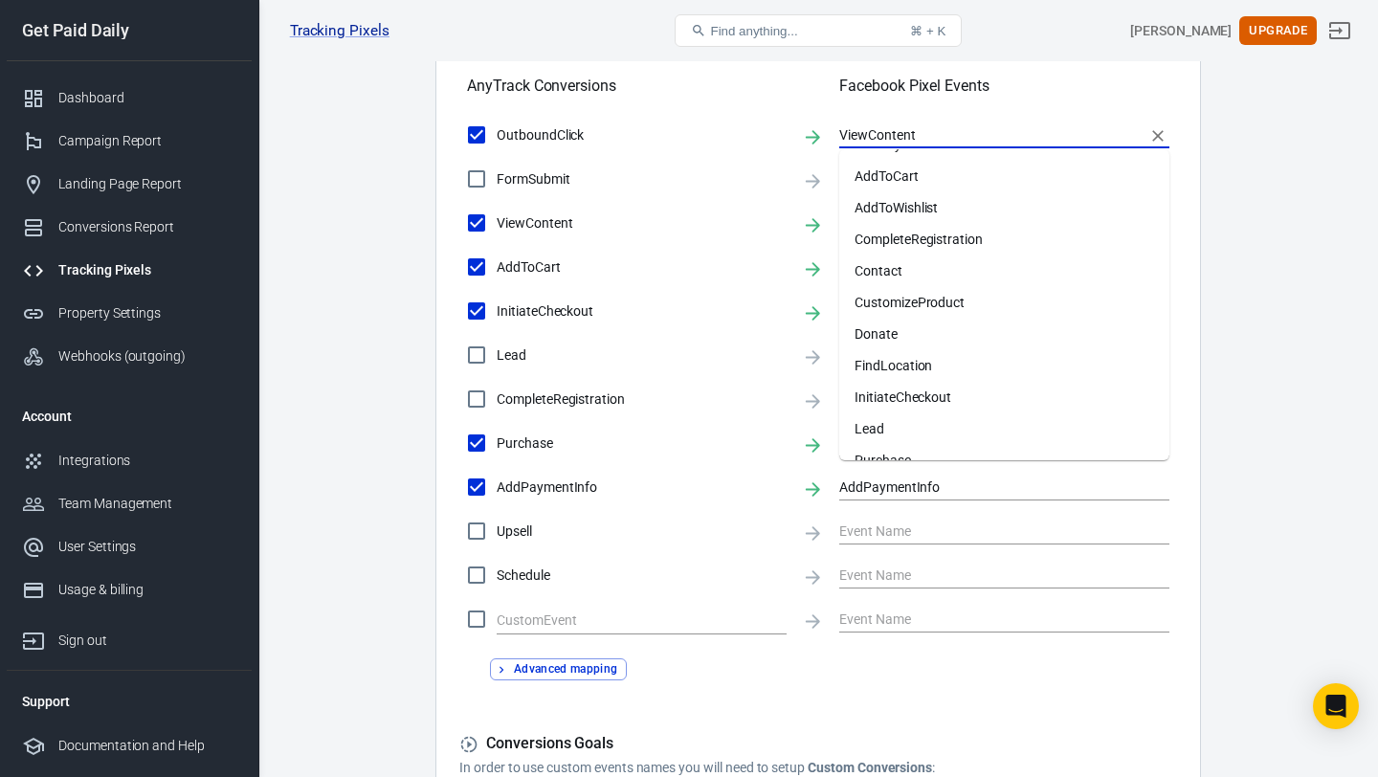
scroll to position [0, 0]
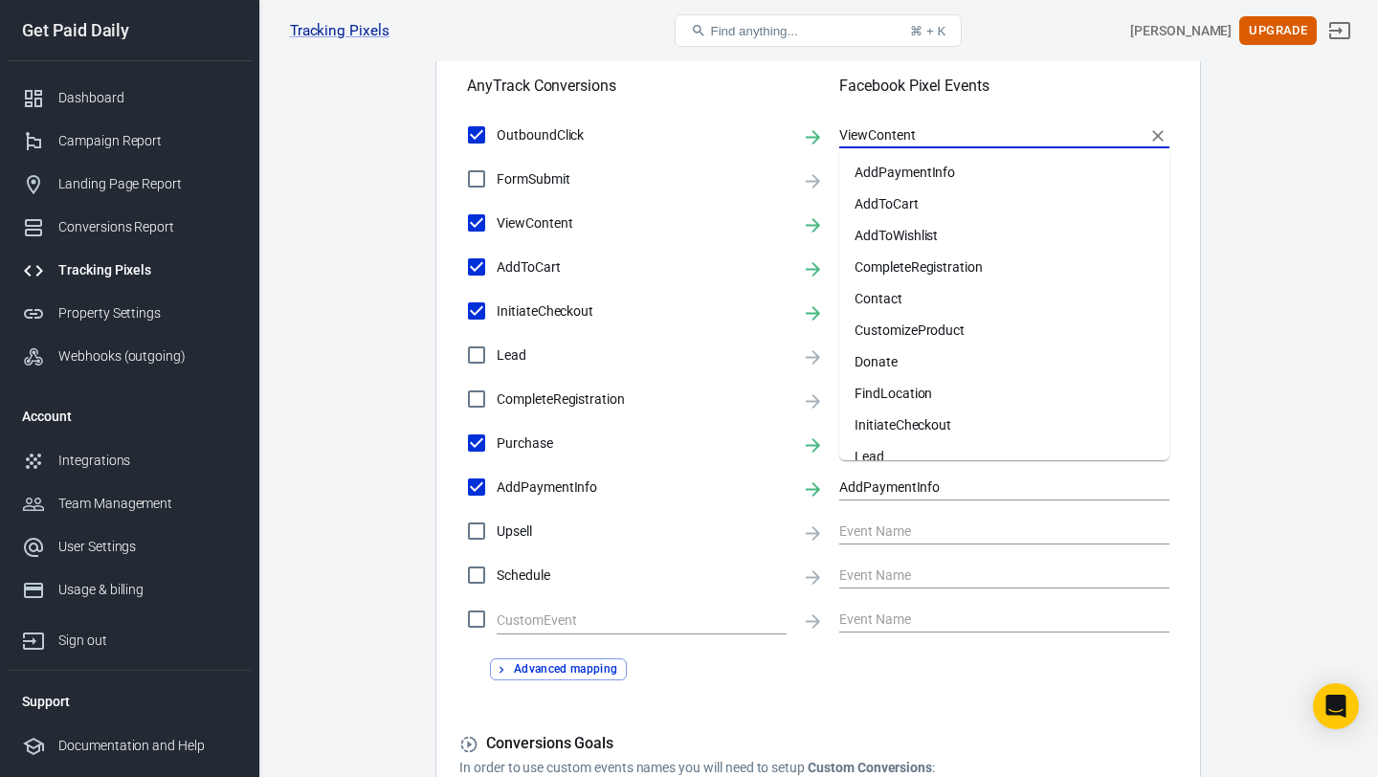
click at [1243, 213] on main "Conversions Ads Integration Settings Conversions Settings Account Connection Co…" at bounding box center [818, 155] width 1053 height 1559
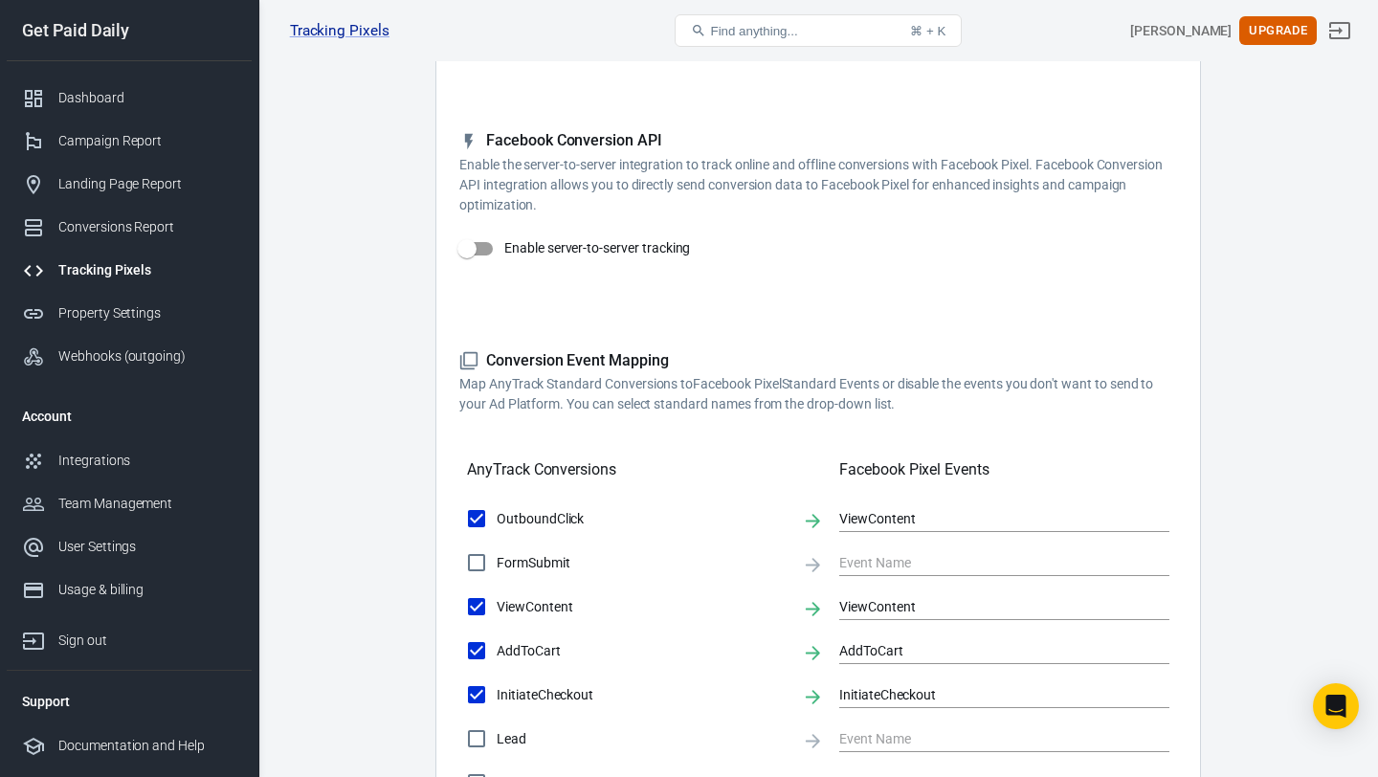
scroll to position [182, 0]
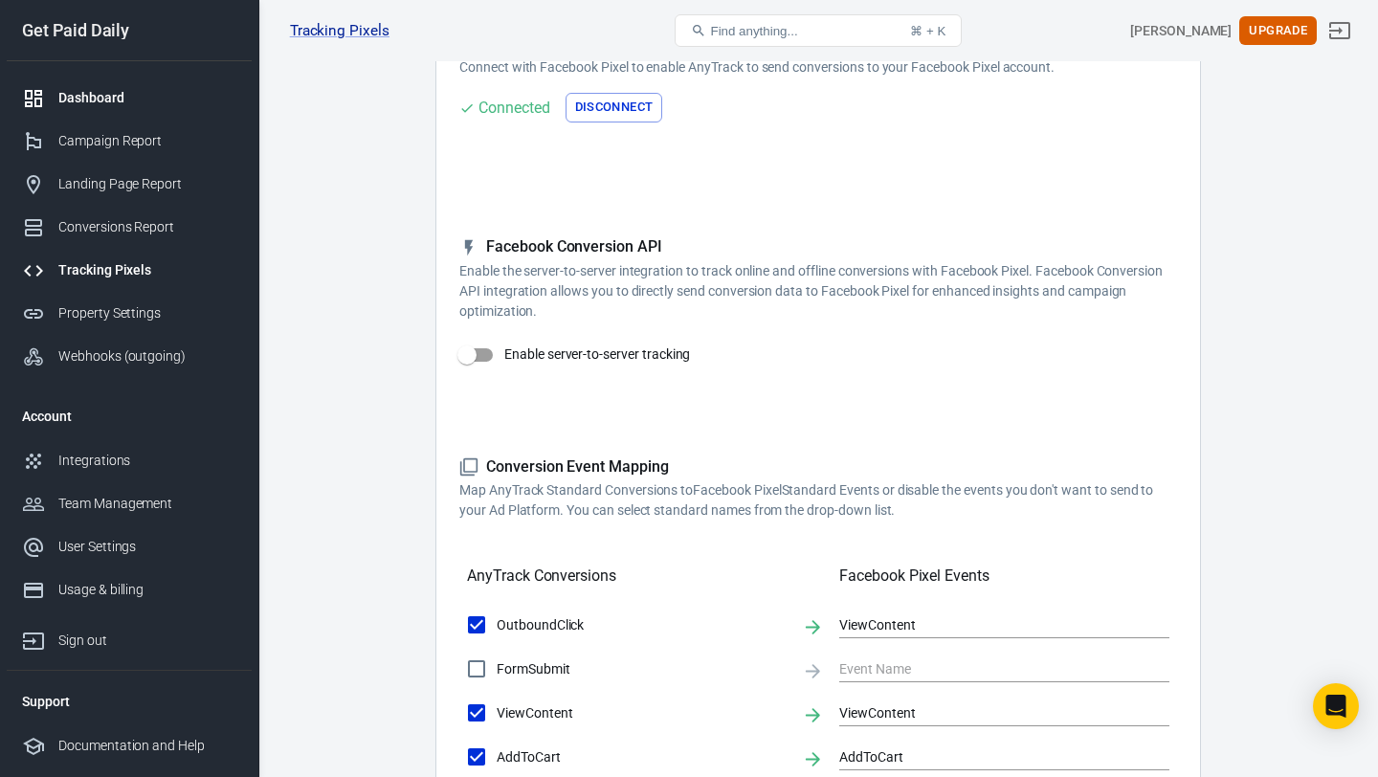
click at [130, 103] on div "Dashboard" at bounding box center [147, 98] width 178 height 20
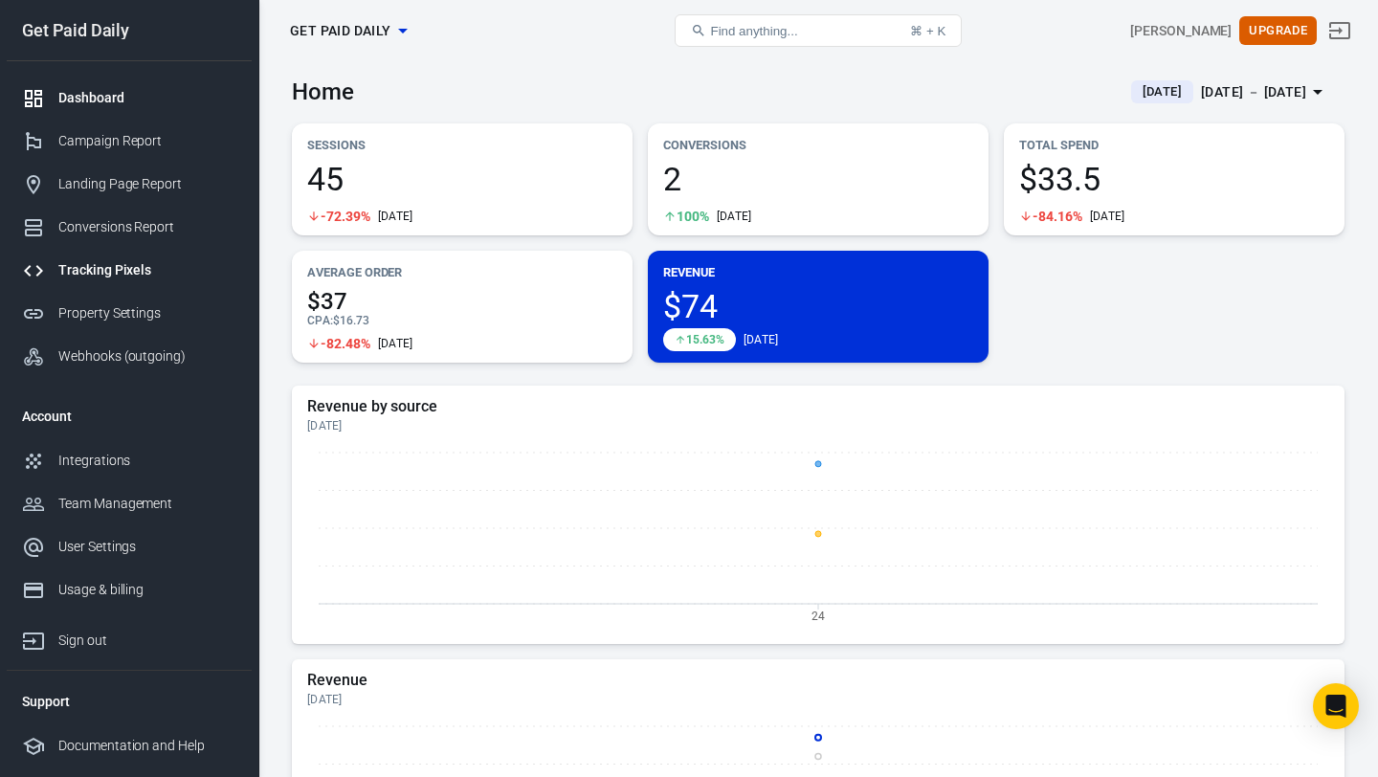
click at [150, 264] on div "Tracking Pixels" at bounding box center [147, 270] width 178 height 20
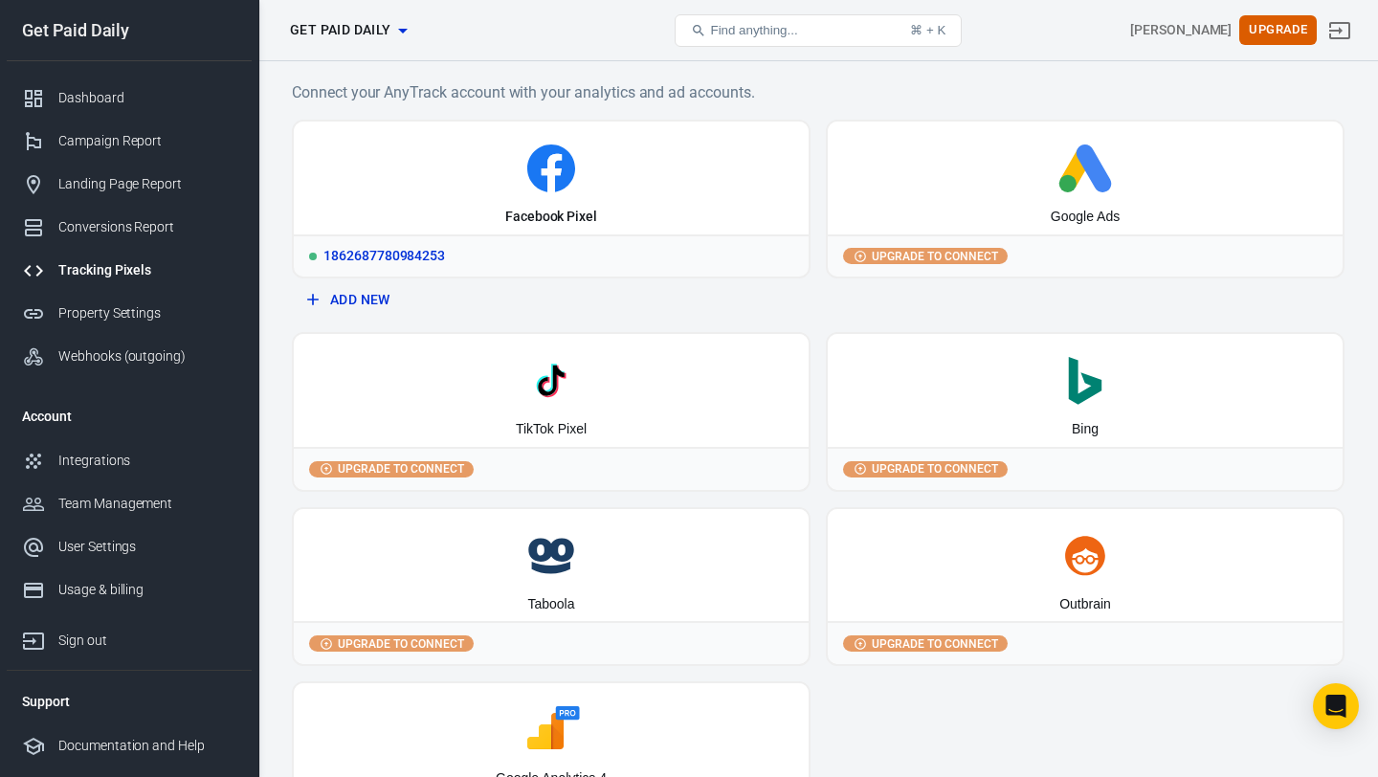
click at [501, 196] on div "Facebook Pixel" at bounding box center [551, 178] width 515 height 113
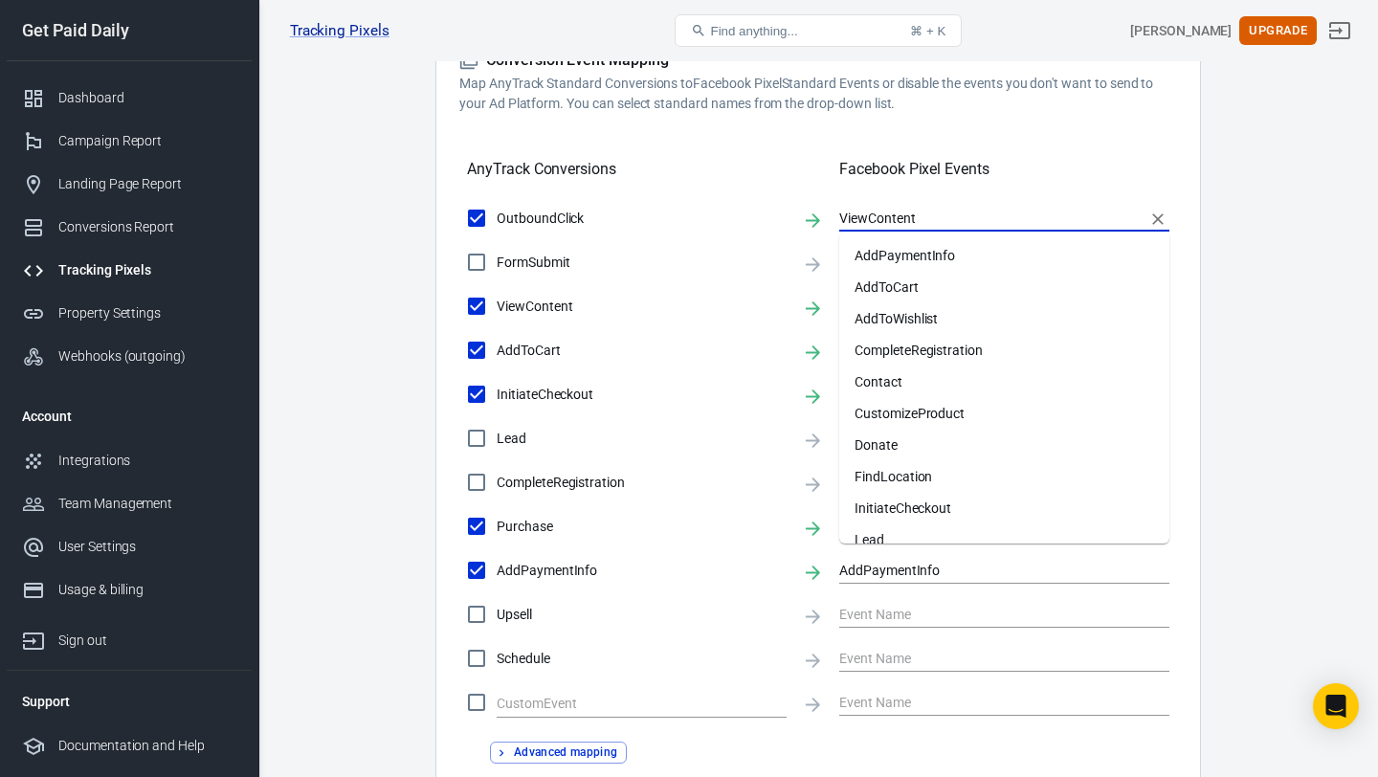
scroll to position [234, 0]
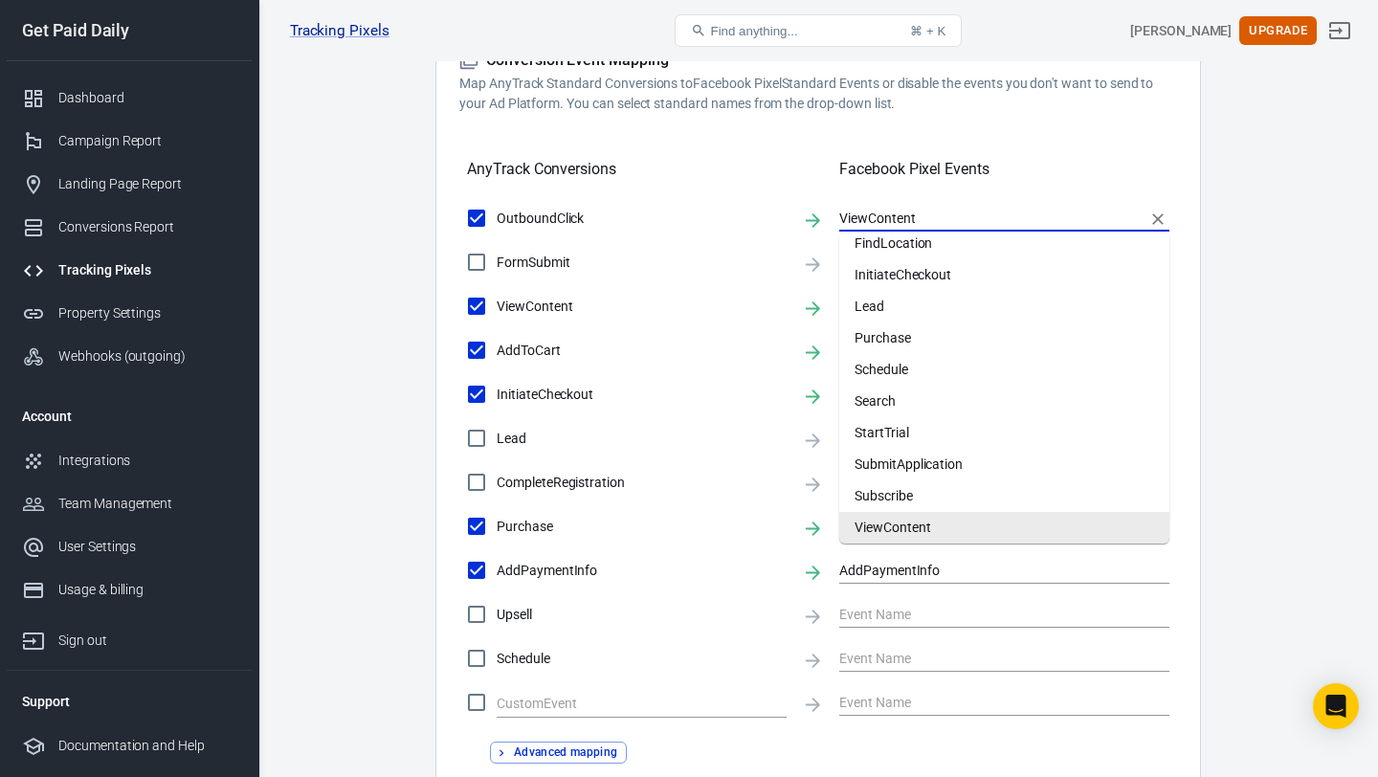
click at [878, 221] on input "ViewContent" at bounding box center [989, 218] width 301 height 24
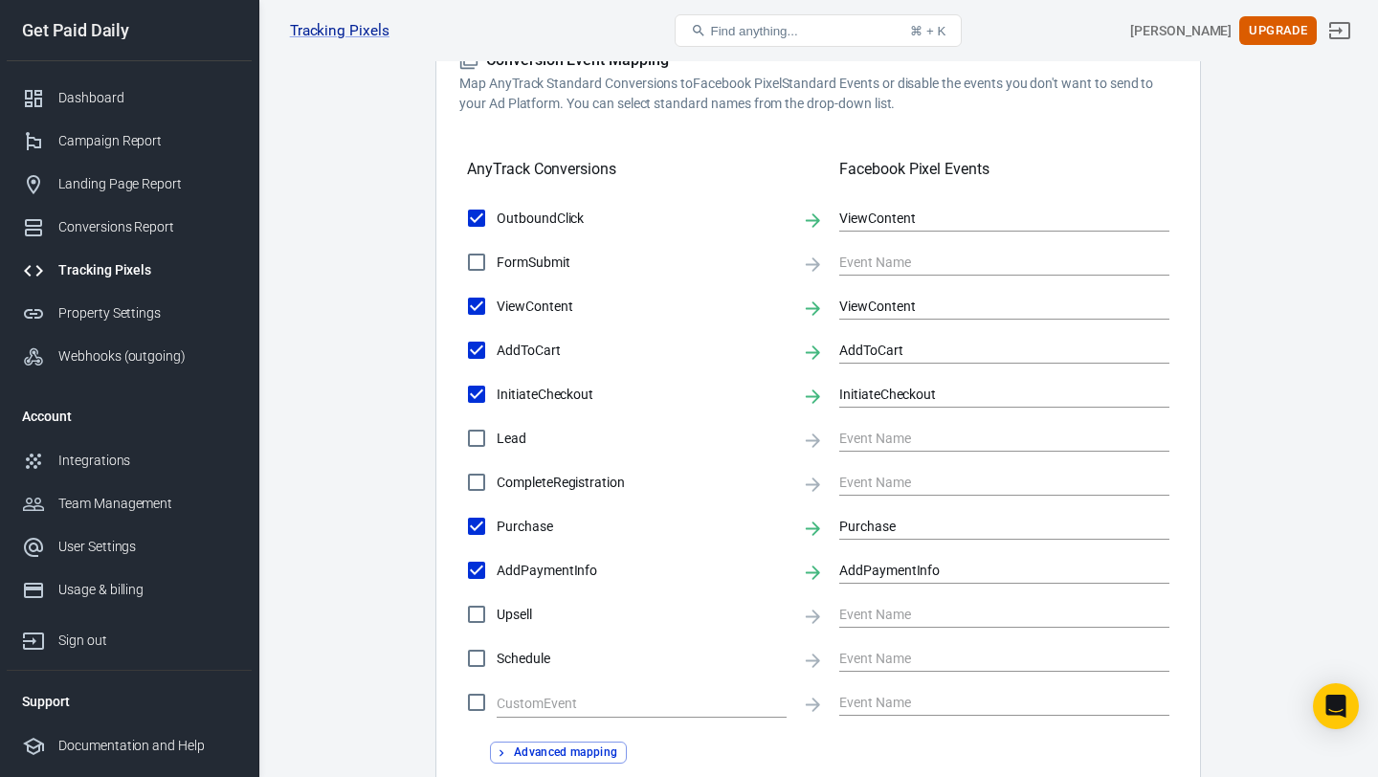
click at [1242, 164] on main "Conversions Ads Integration Settings Conversions Settings Account Connection Co…" at bounding box center [818, 238] width 1053 height 1559
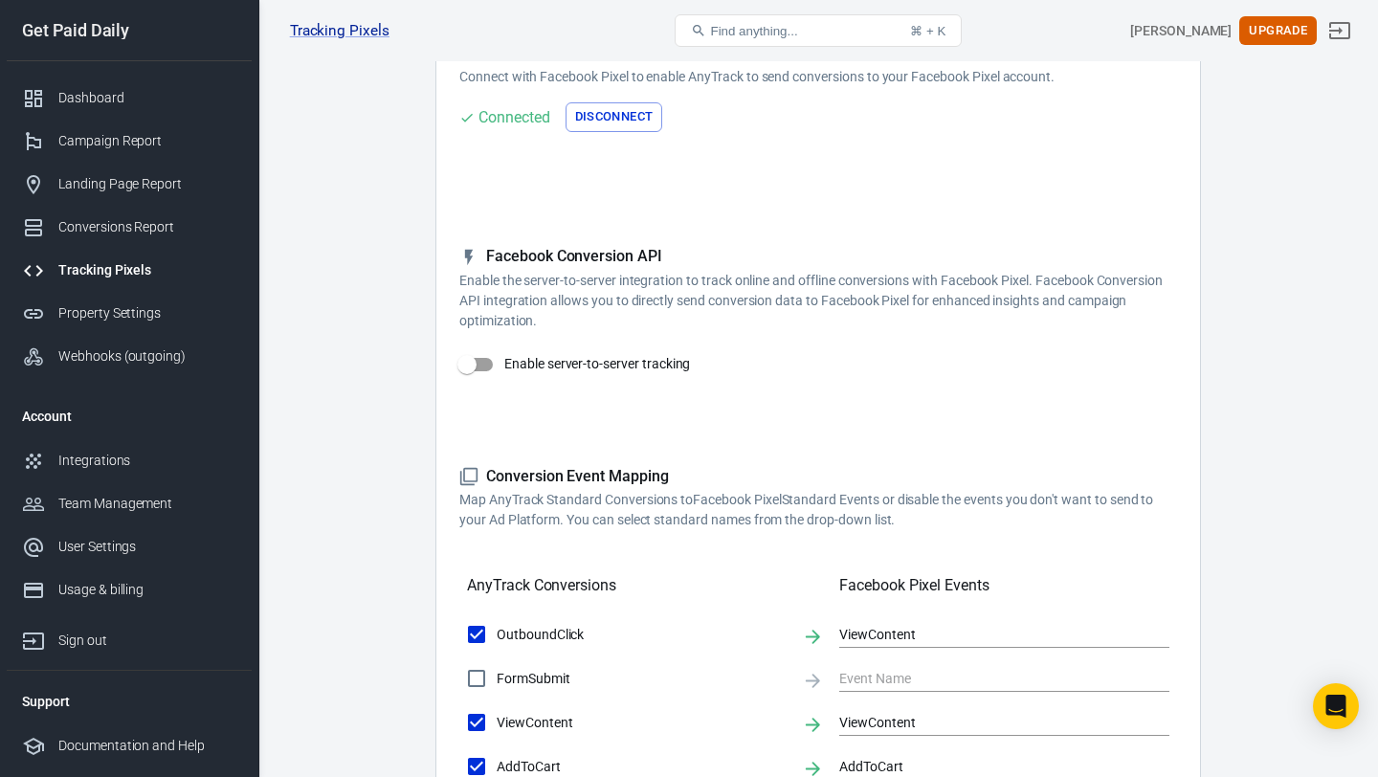
scroll to position [144, 0]
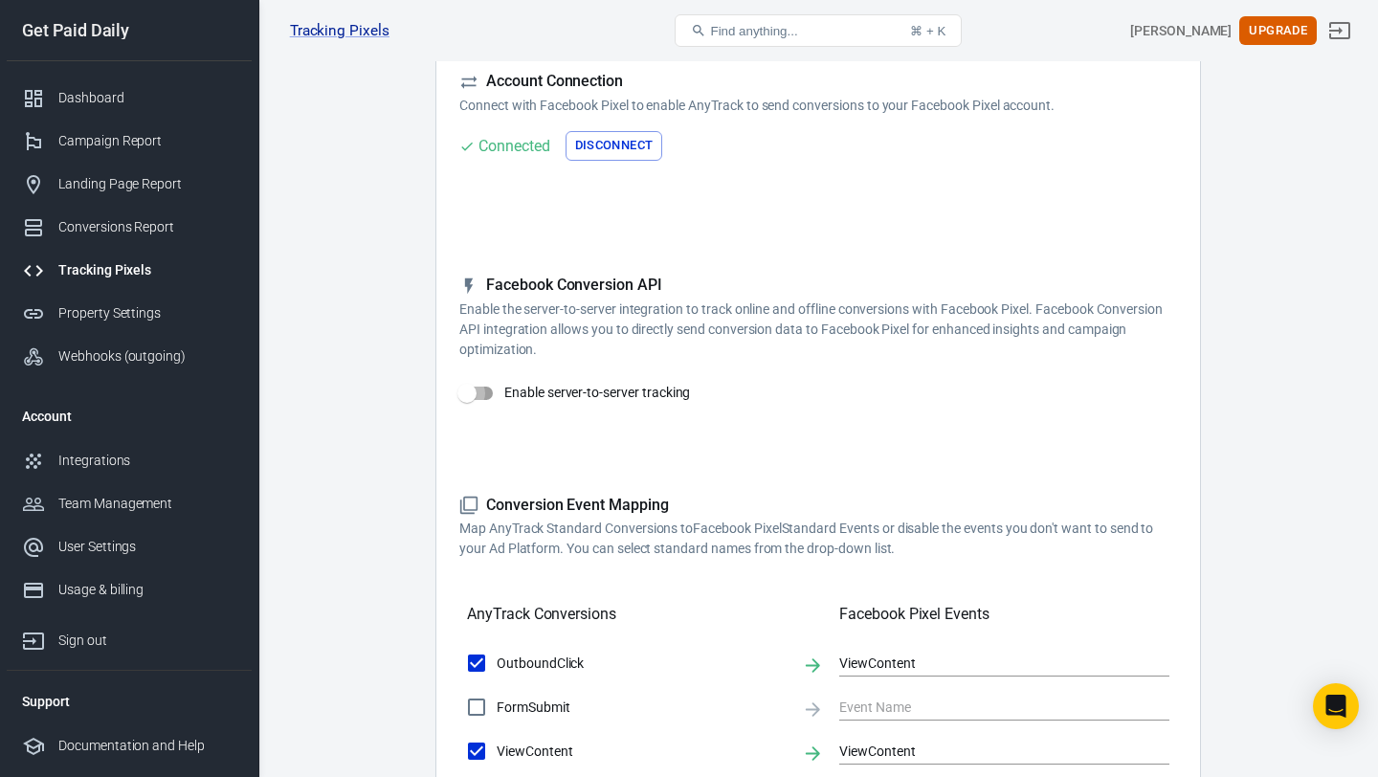
click at [486, 395] on input "Enable server-to-server tracking" at bounding box center [466, 393] width 109 height 36
checkbox input "false"
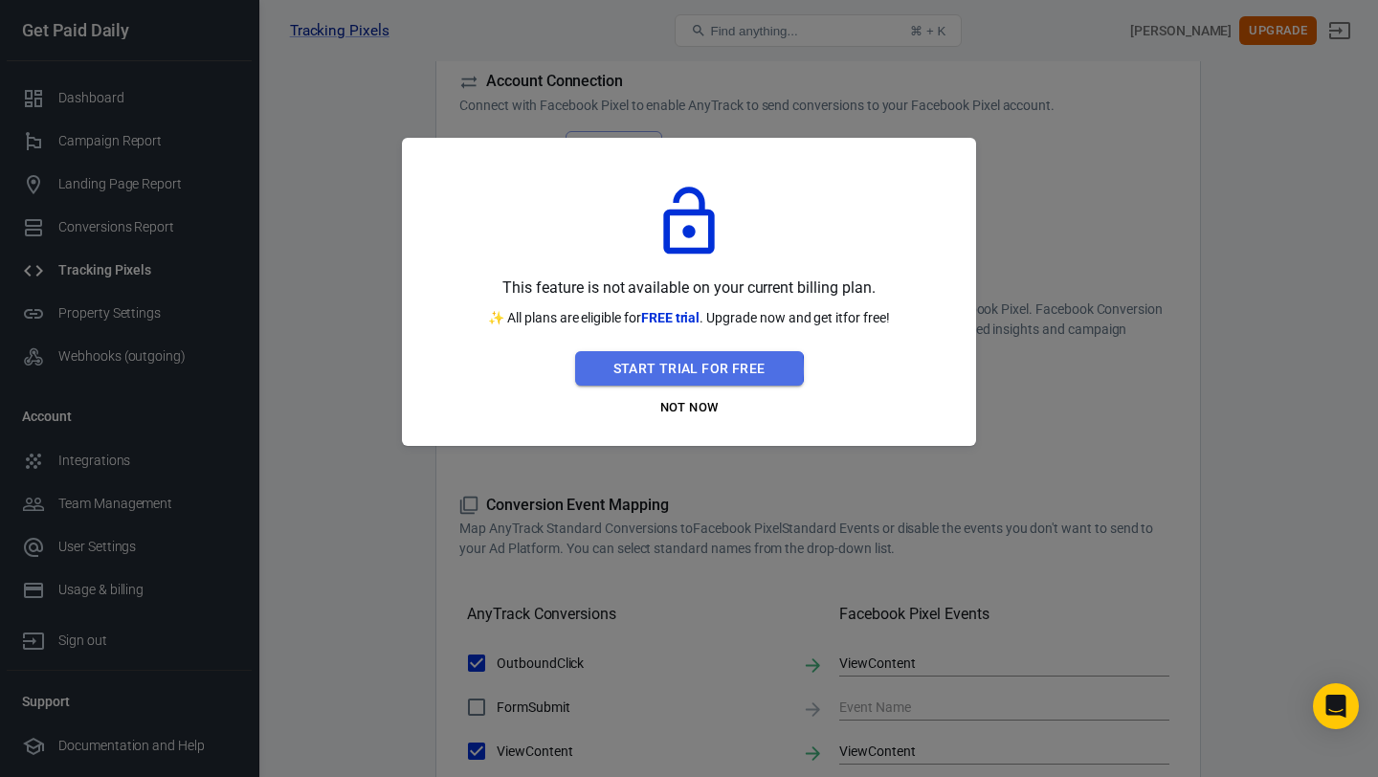
click at [671, 369] on button "Start Trial For Free" at bounding box center [689, 368] width 229 height 35
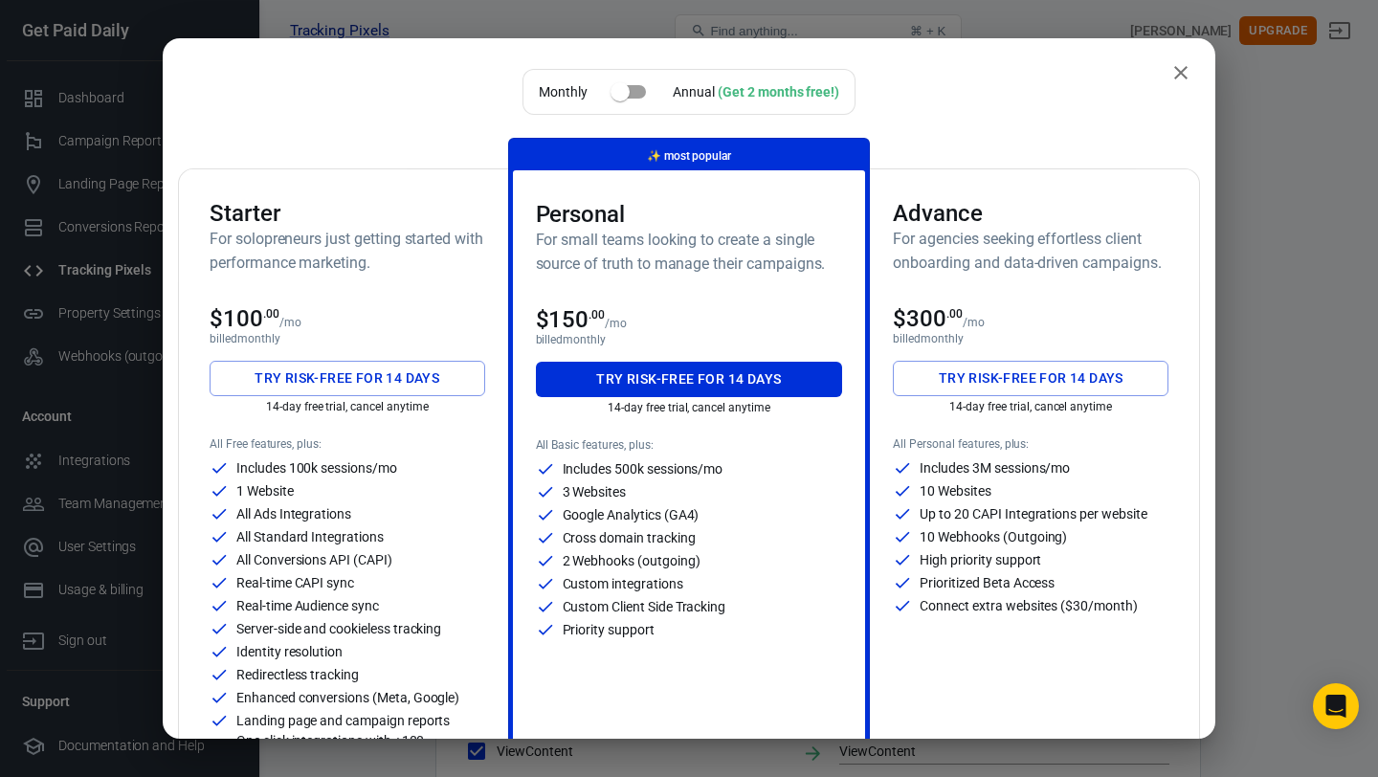
click at [328, 372] on button "Try risk-free for 14 days" at bounding box center [348, 378] width 276 height 35
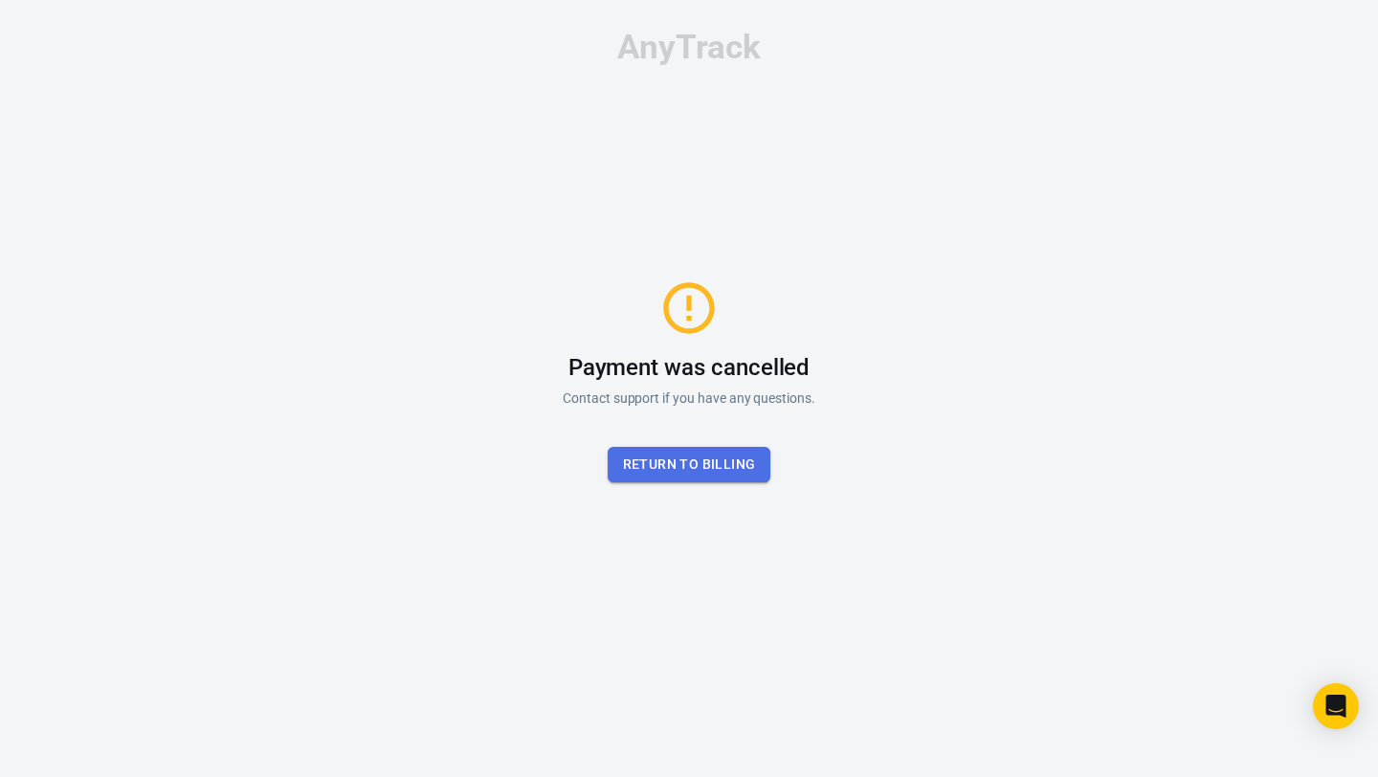
click at [685, 458] on button "Return to billing" at bounding box center [690, 464] width 164 height 35
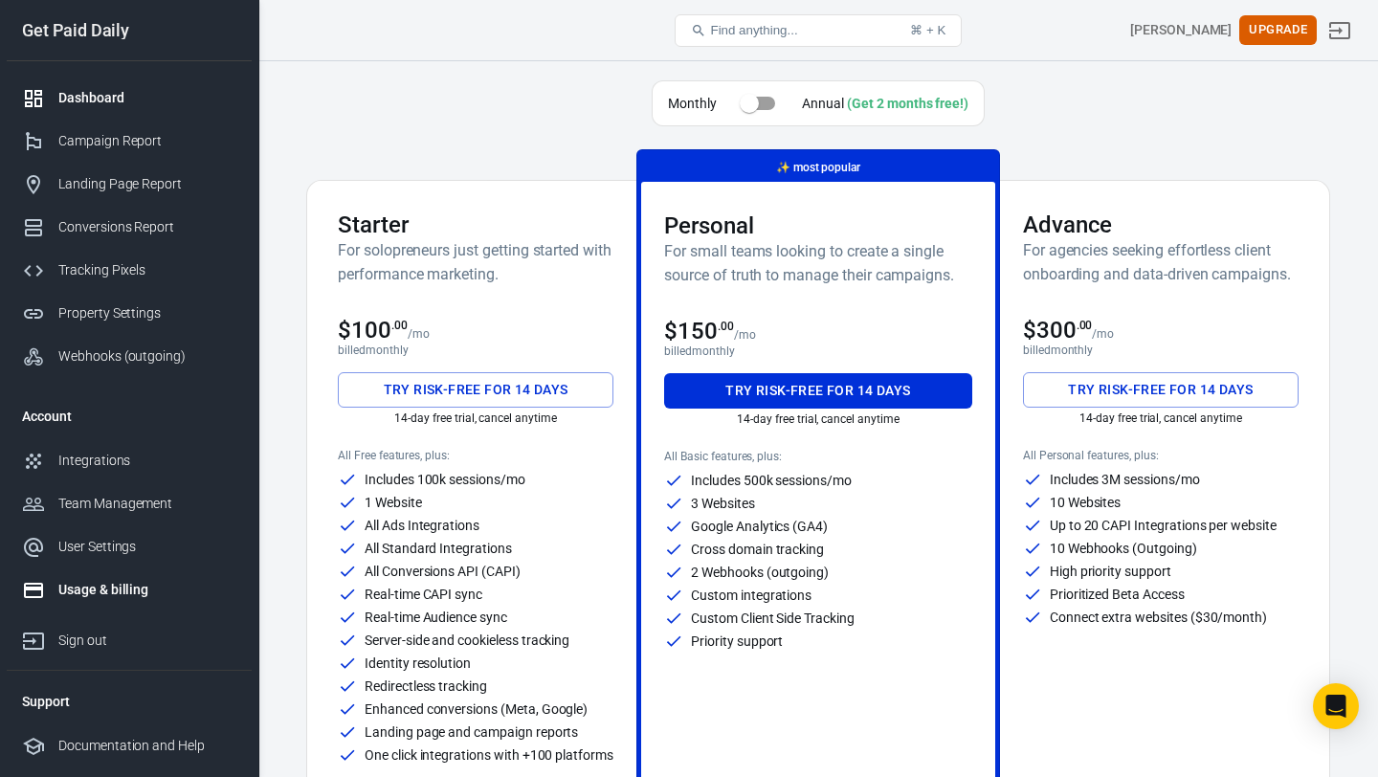
click at [197, 101] on div "Dashboard" at bounding box center [147, 98] width 178 height 20
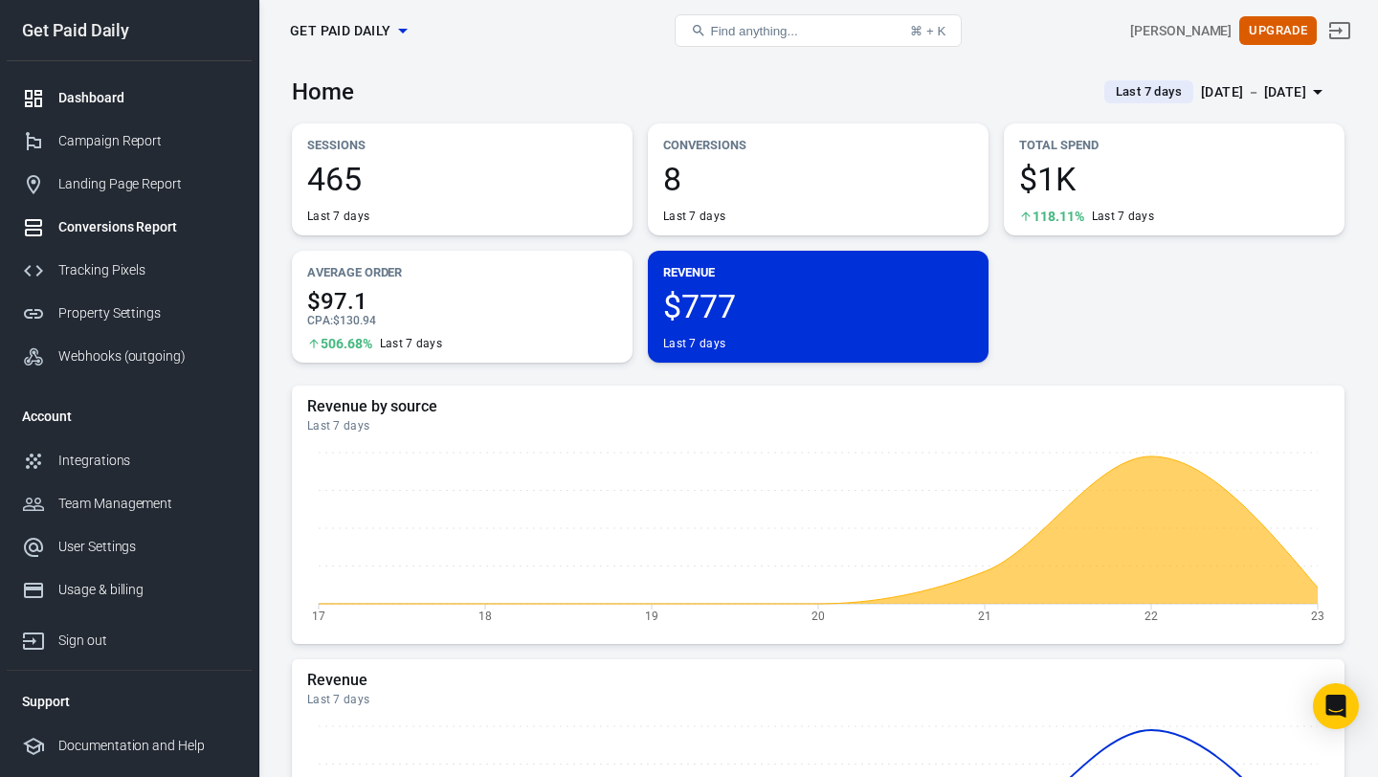
click at [104, 217] on div "Conversions Report" at bounding box center [147, 227] width 178 height 20
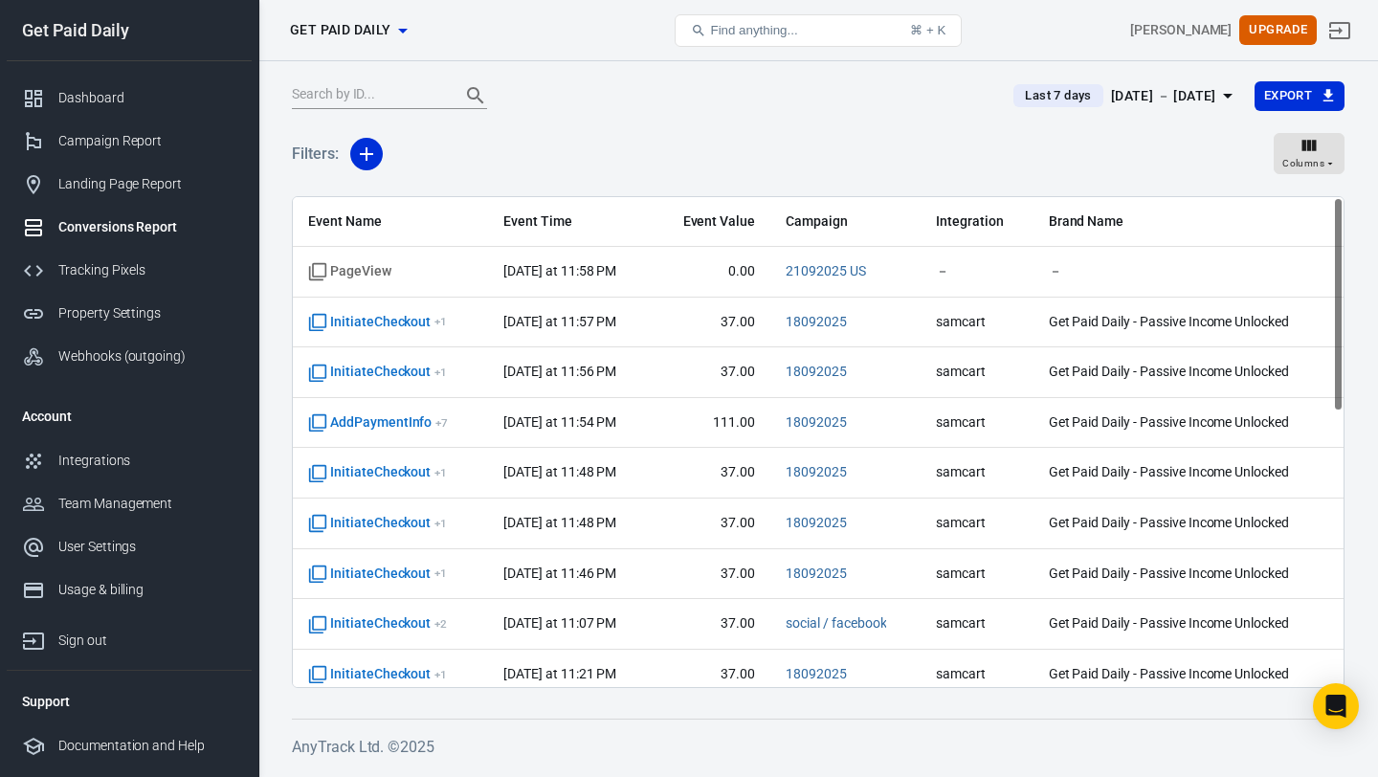
click at [1111, 95] on div "[DATE] － [DATE]" at bounding box center [1163, 96] width 105 height 24
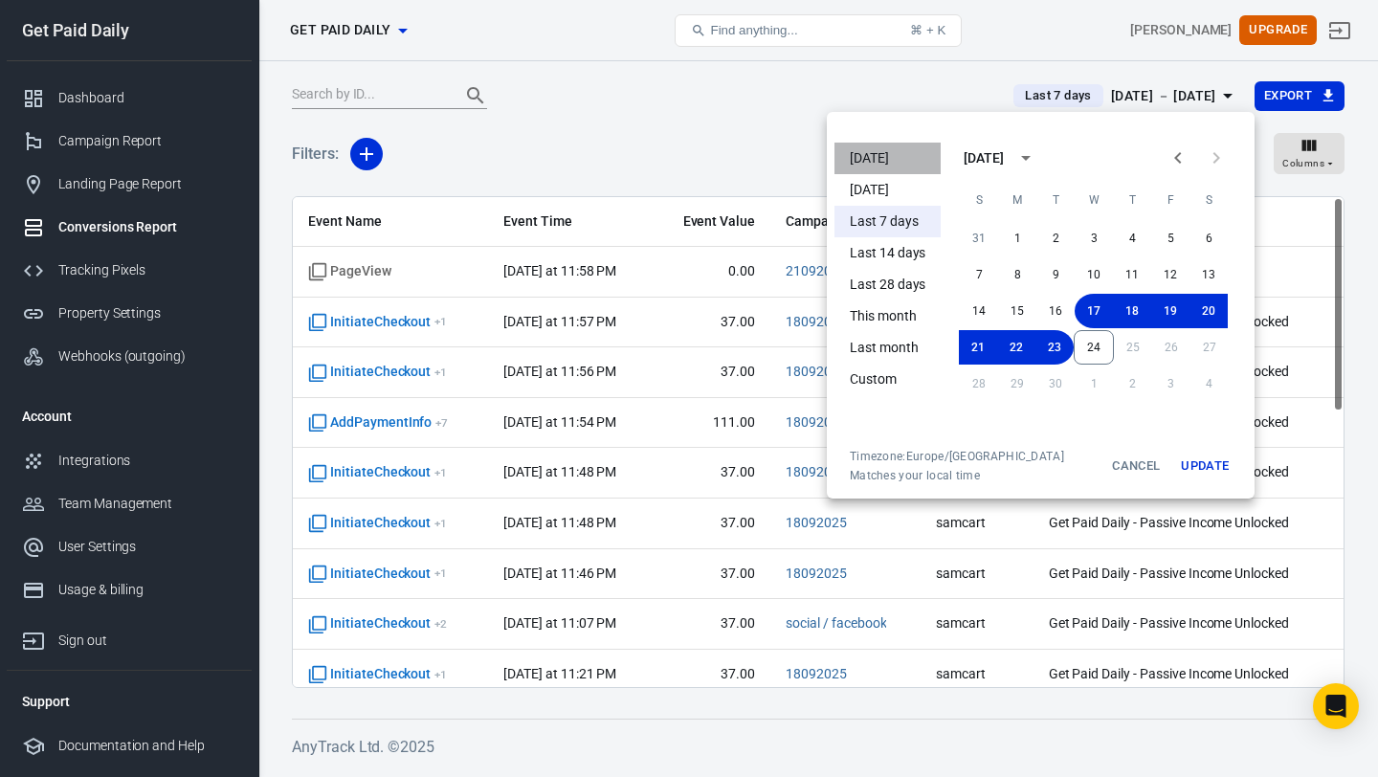
click at [898, 153] on li "[DATE]" at bounding box center [888, 159] width 106 height 32
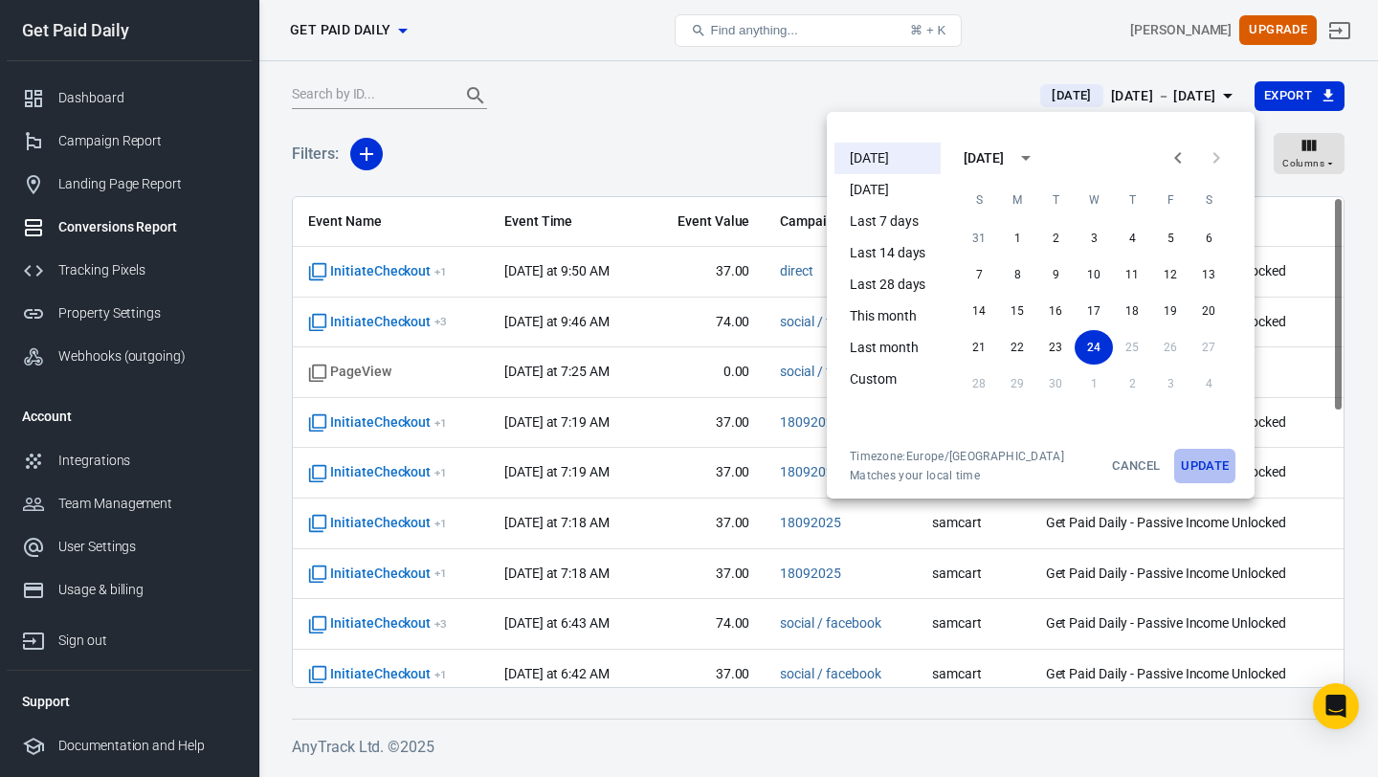
click at [1211, 454] on button "Update" at bounding box center [1204, 466] width 61 height 34
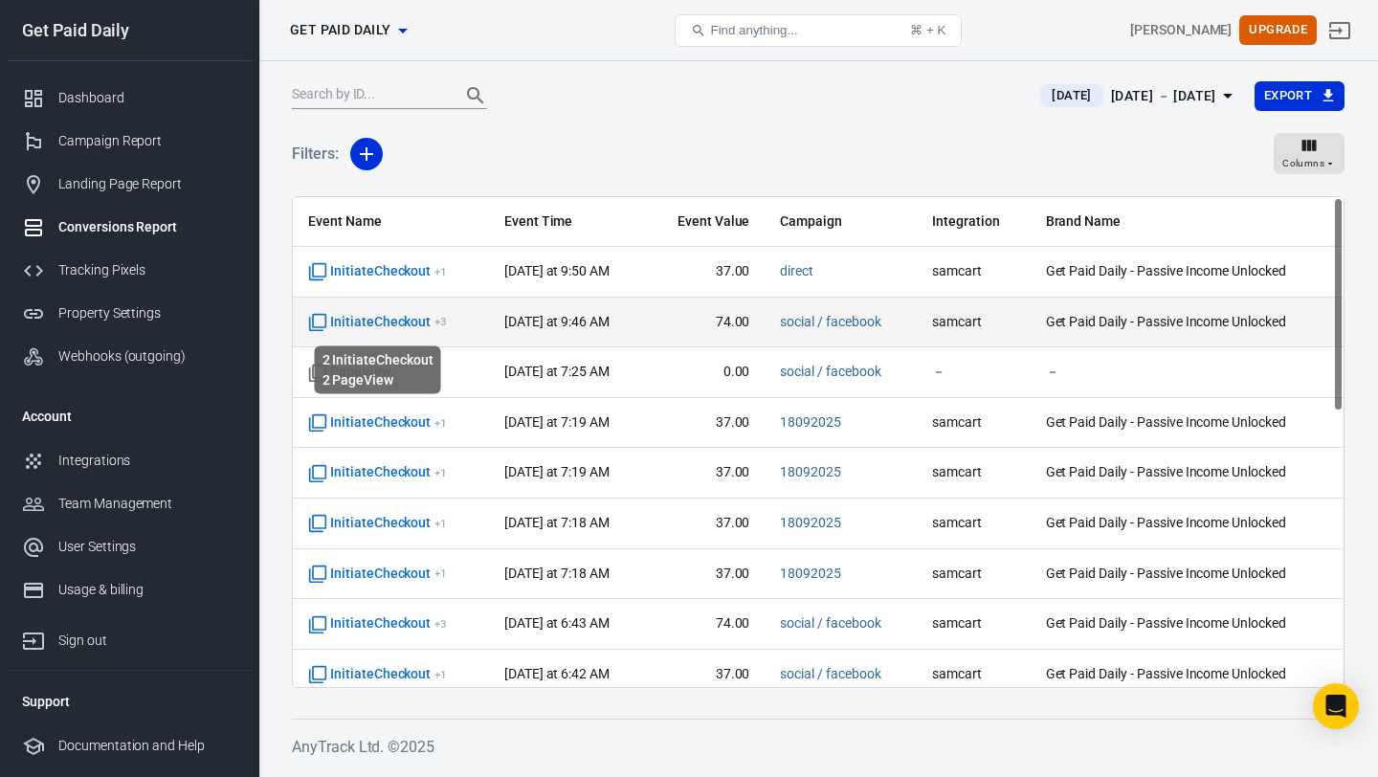
click at [395, 323] on span "InitiateCheckout + 3" at bounding box center [377, 322] width 139 height 19
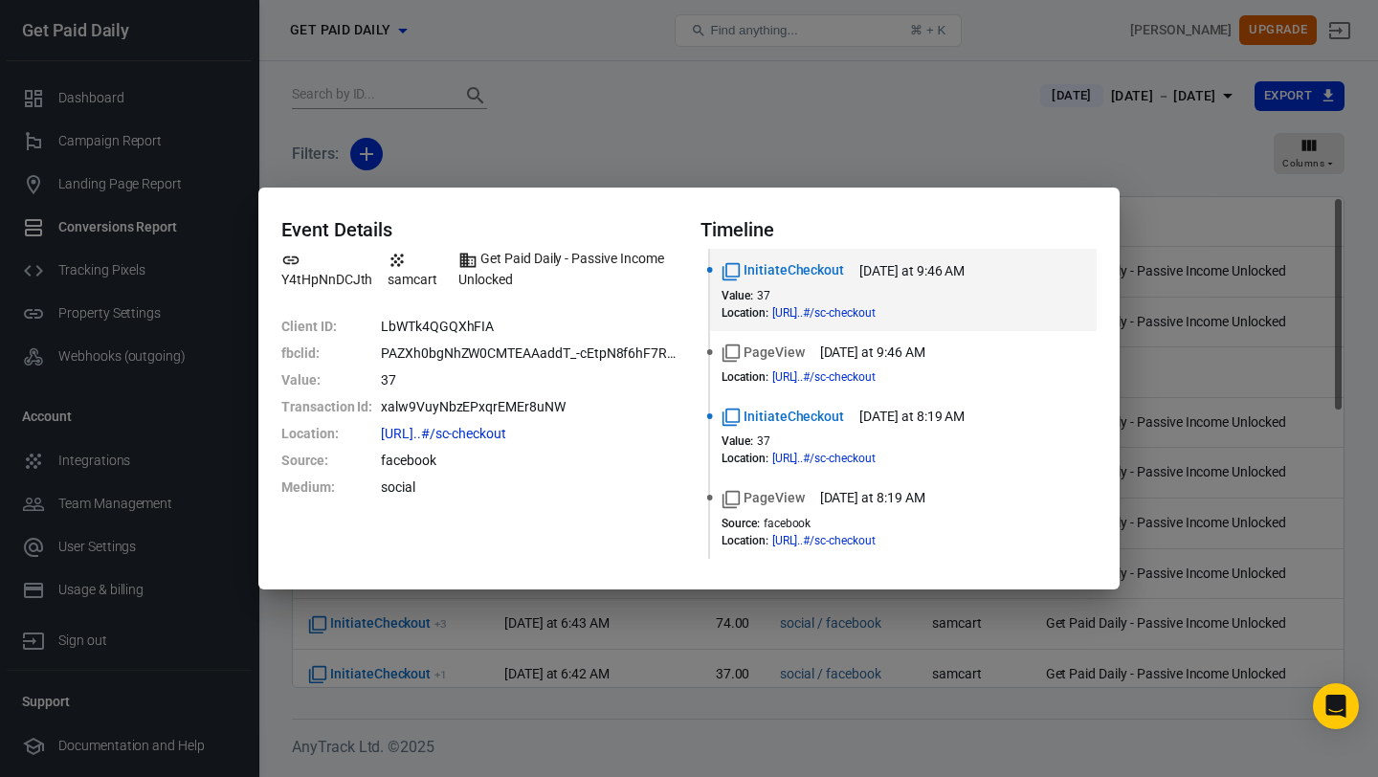
click at [860, 134] on div "Event Details Y4tHpNnDCJth samcart Get Paid Daily - Passive Income Unlocked Cli…" at bounding box center [689, 388] width 1378 height 777
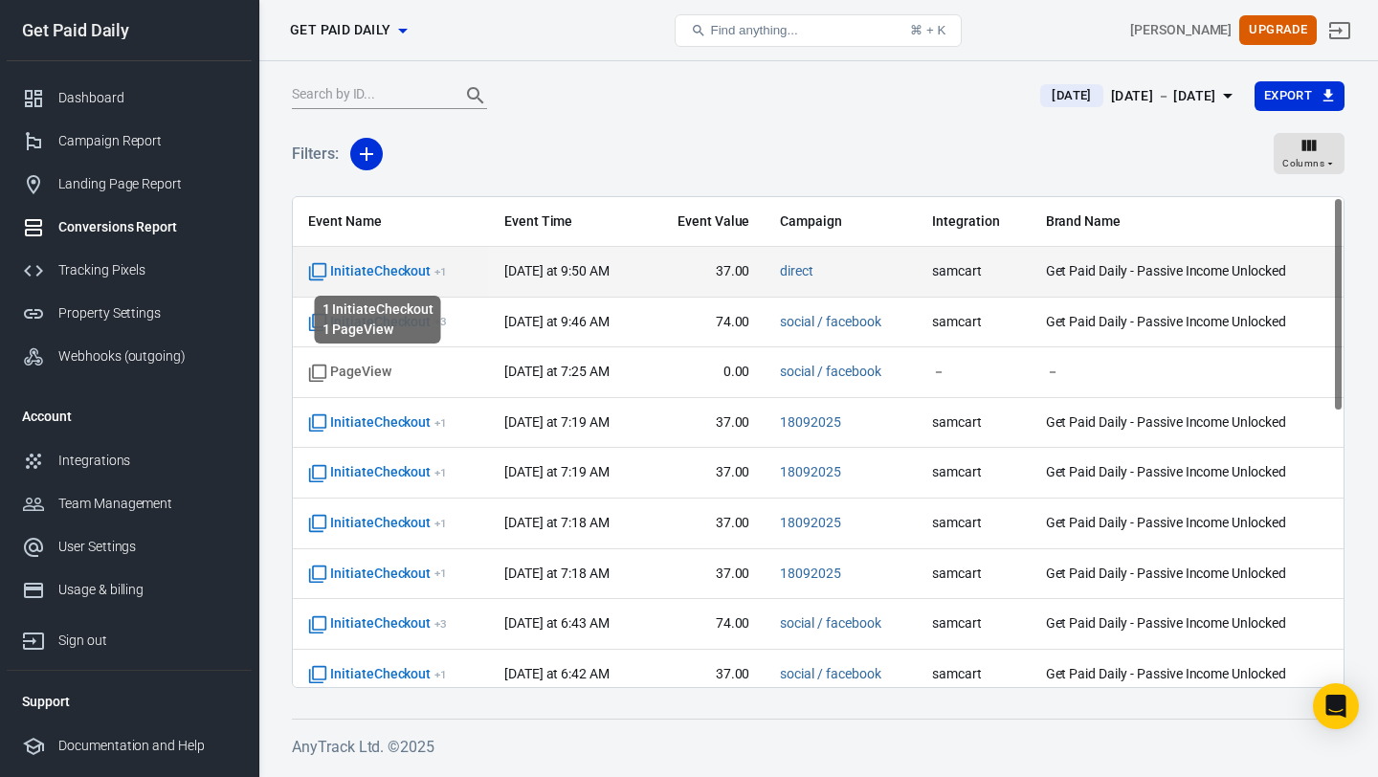
click at [400, 270] on span "InitiateCheckout + 1" at bounding box center [377, 271] width 139 height 19
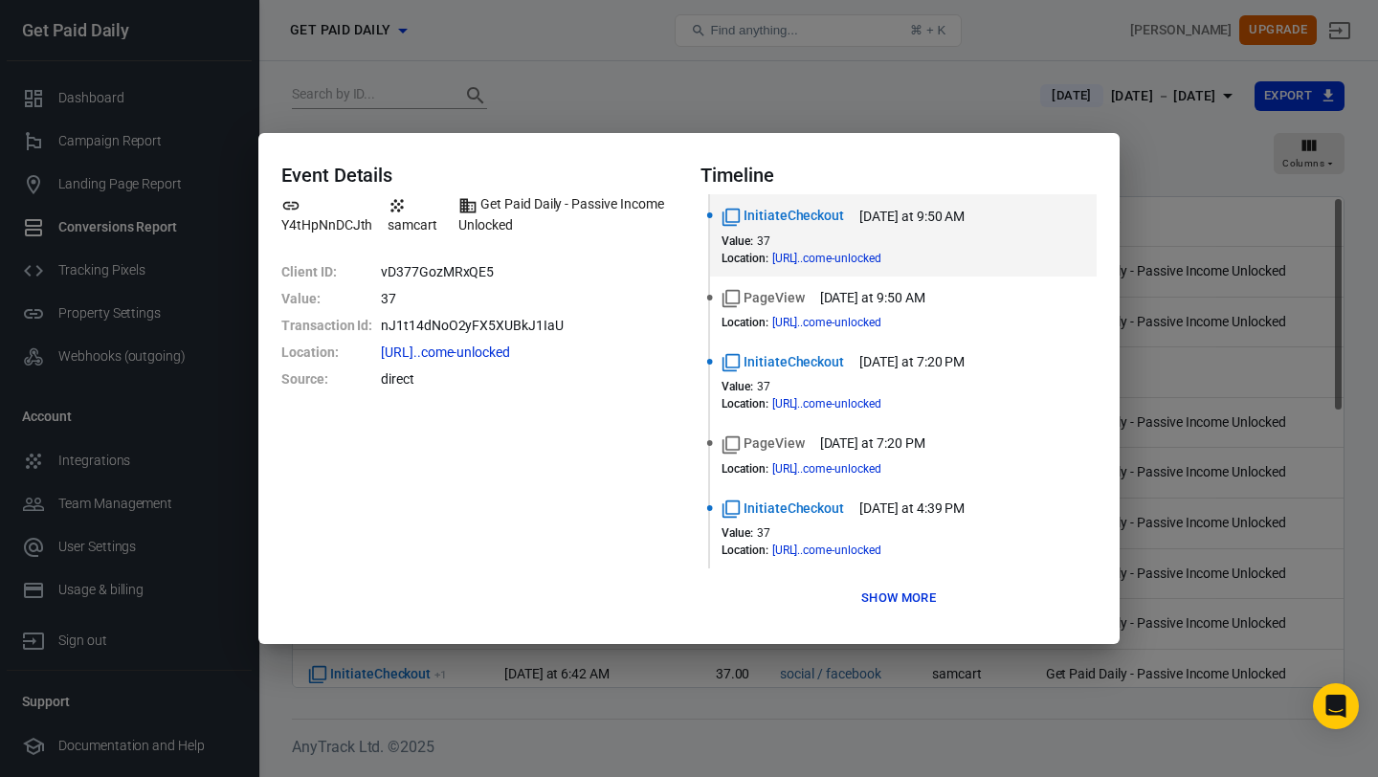
click at [864, 590] on button "Show more" at bounding box center [899, 599] width 84 height 30
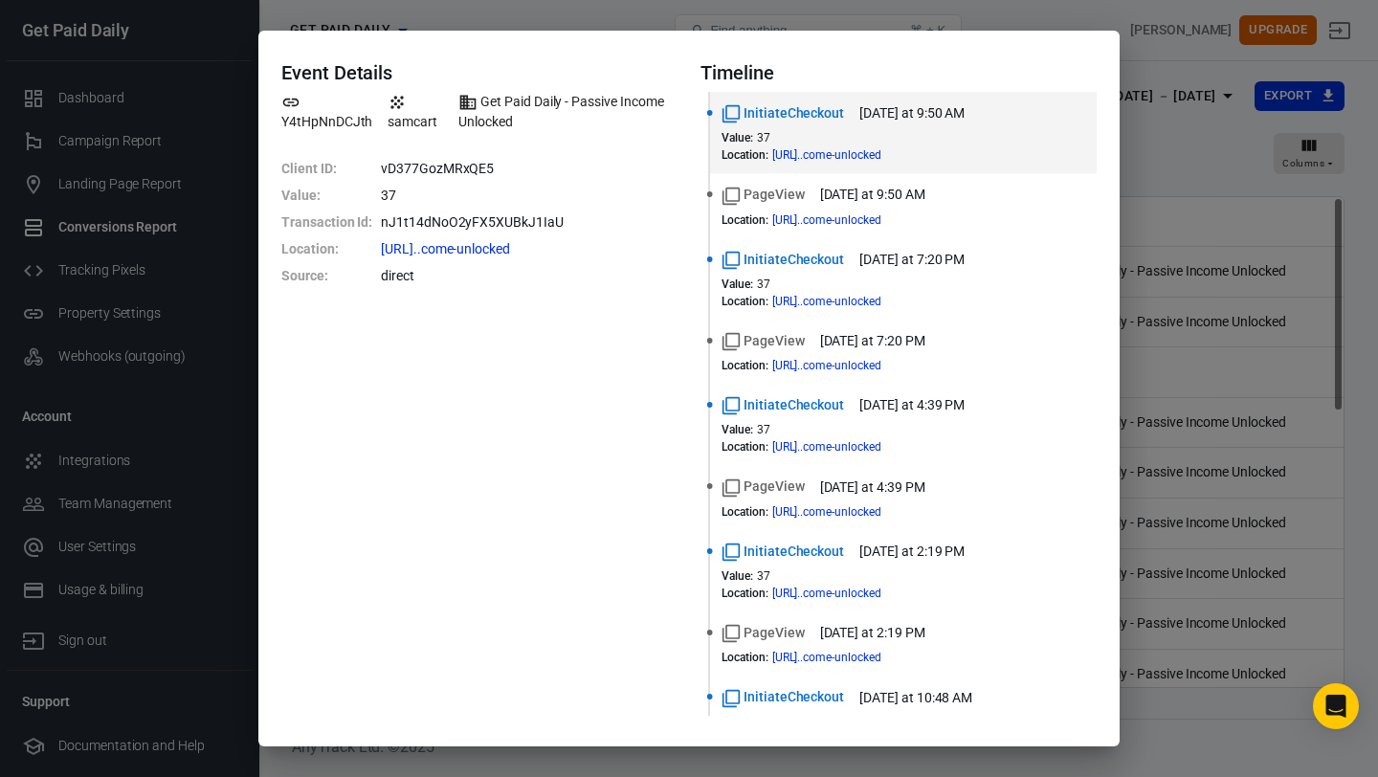
click at [1026, 22] on div "Event Details Y4tHpNnDCJth samcart Get Paid Daily - Passive Income Unlocked Cli…" at bounding box center [689, 388] width 1378 height 777
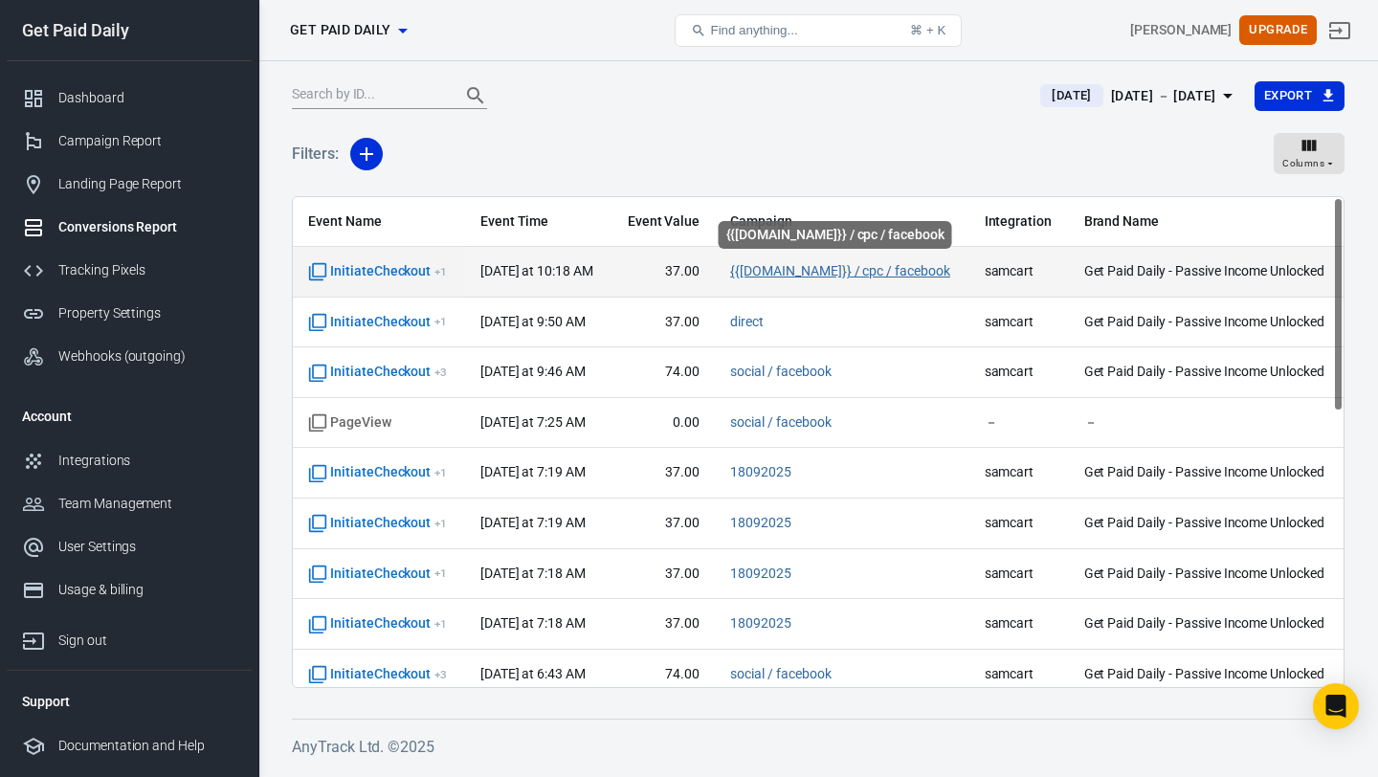
click at [794, 272] on link "{{[DOMAIN_NAME]}} / cpc / facebook" at bounding box center [840, 270] width 220 height 15
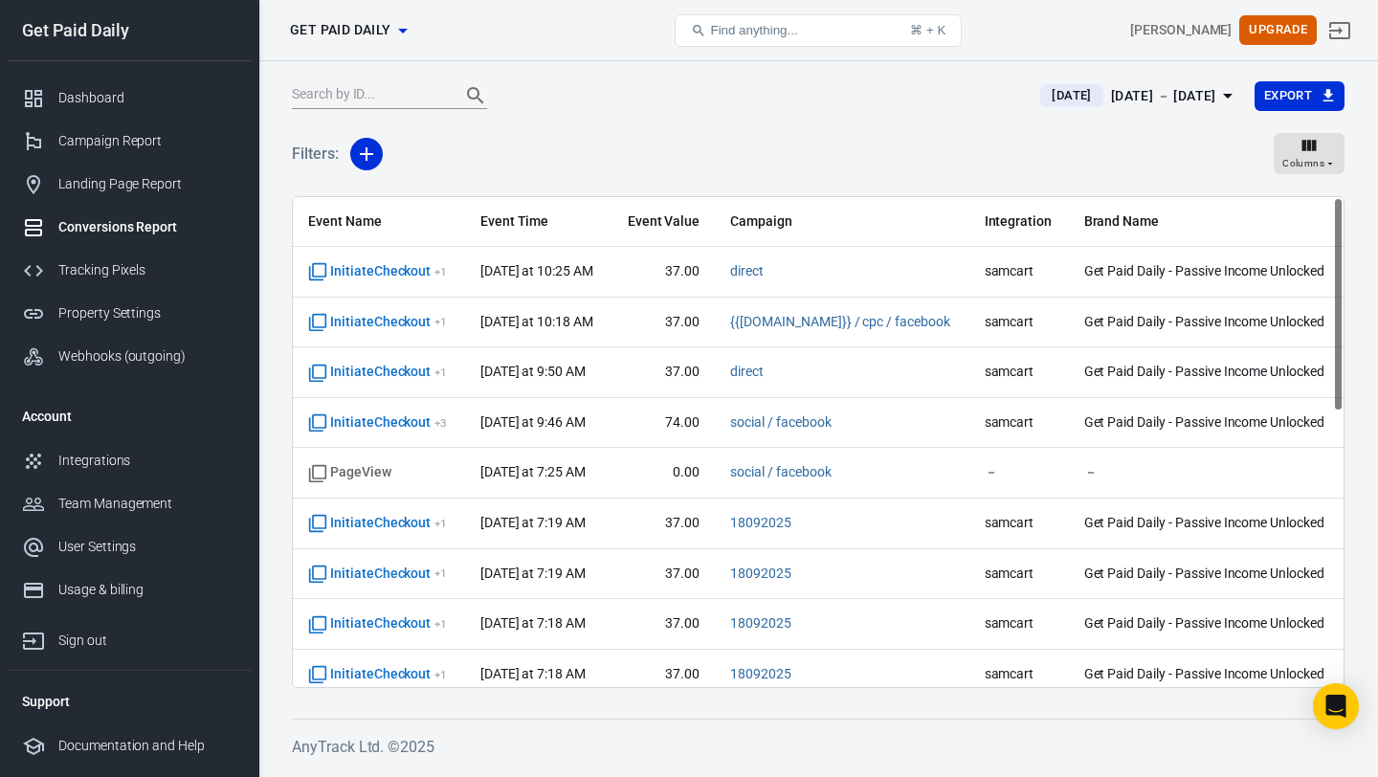
click at [523, 144] on div "Filters: Columns" at bounding box center [818, 161] width 1053 height 69
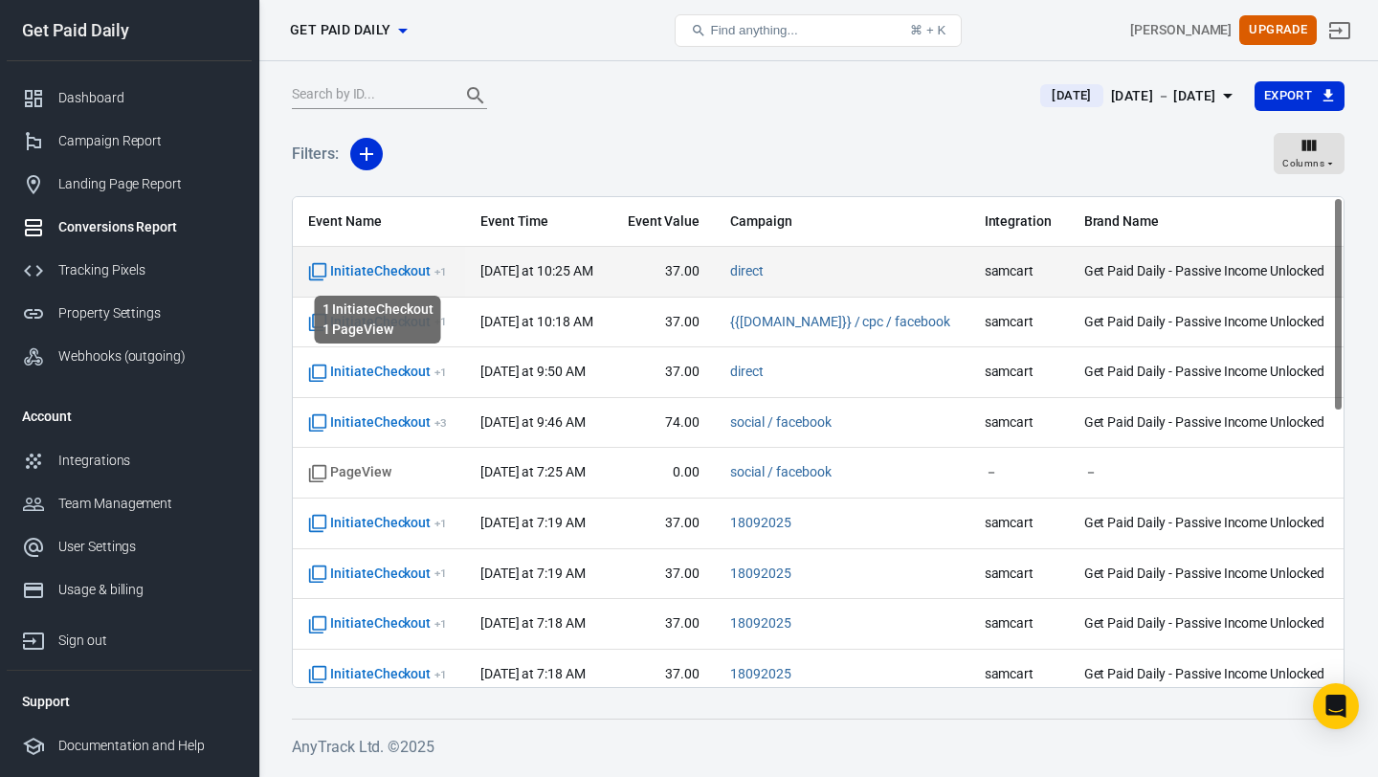
click at [400, 273] on span "InitiateCheckout + 1" at bounding box center [377, 271] width 139 height 19
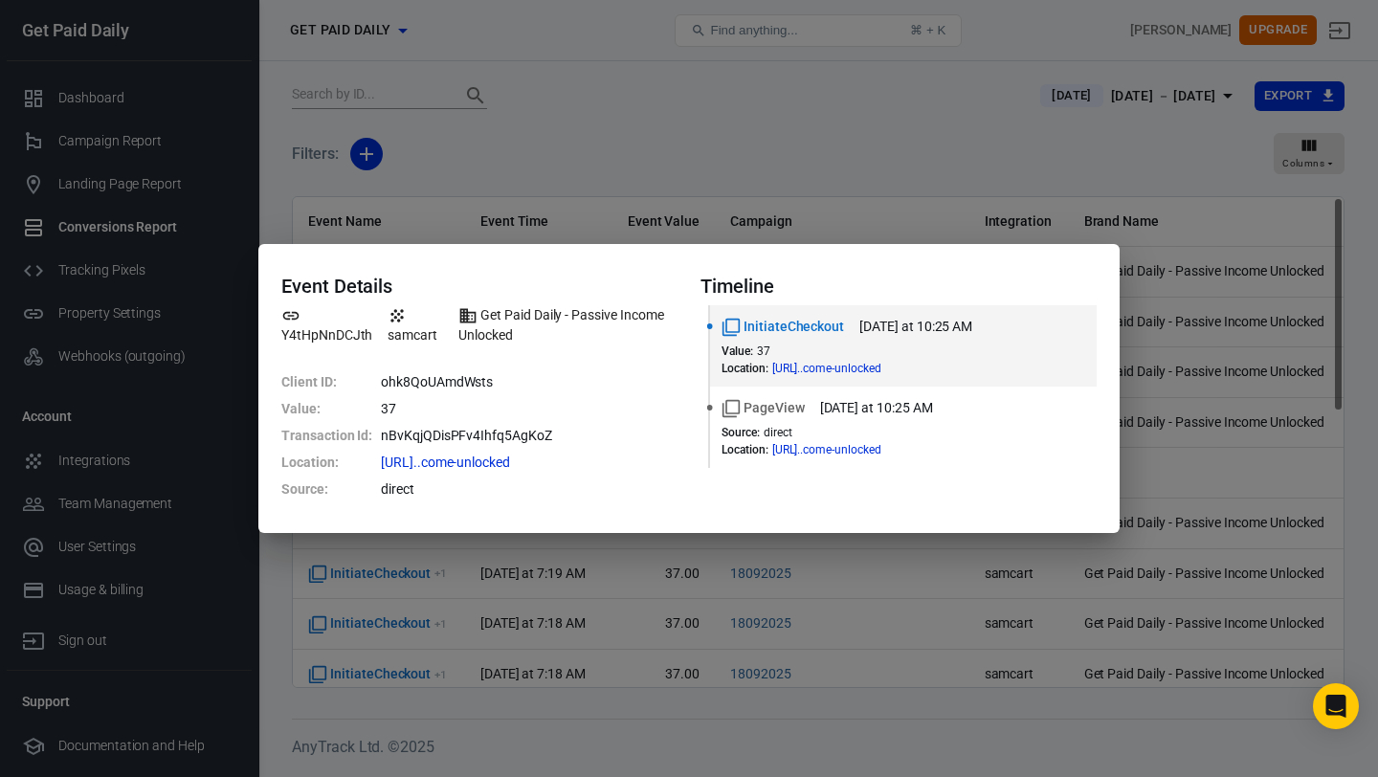
click at [787, 137] on div "Event Details Y4tHpNnDCJth samcart Get Paid Daily - Passive Income Unlocked Cli…" at bounding box center [689, 388] width 1378 height 777
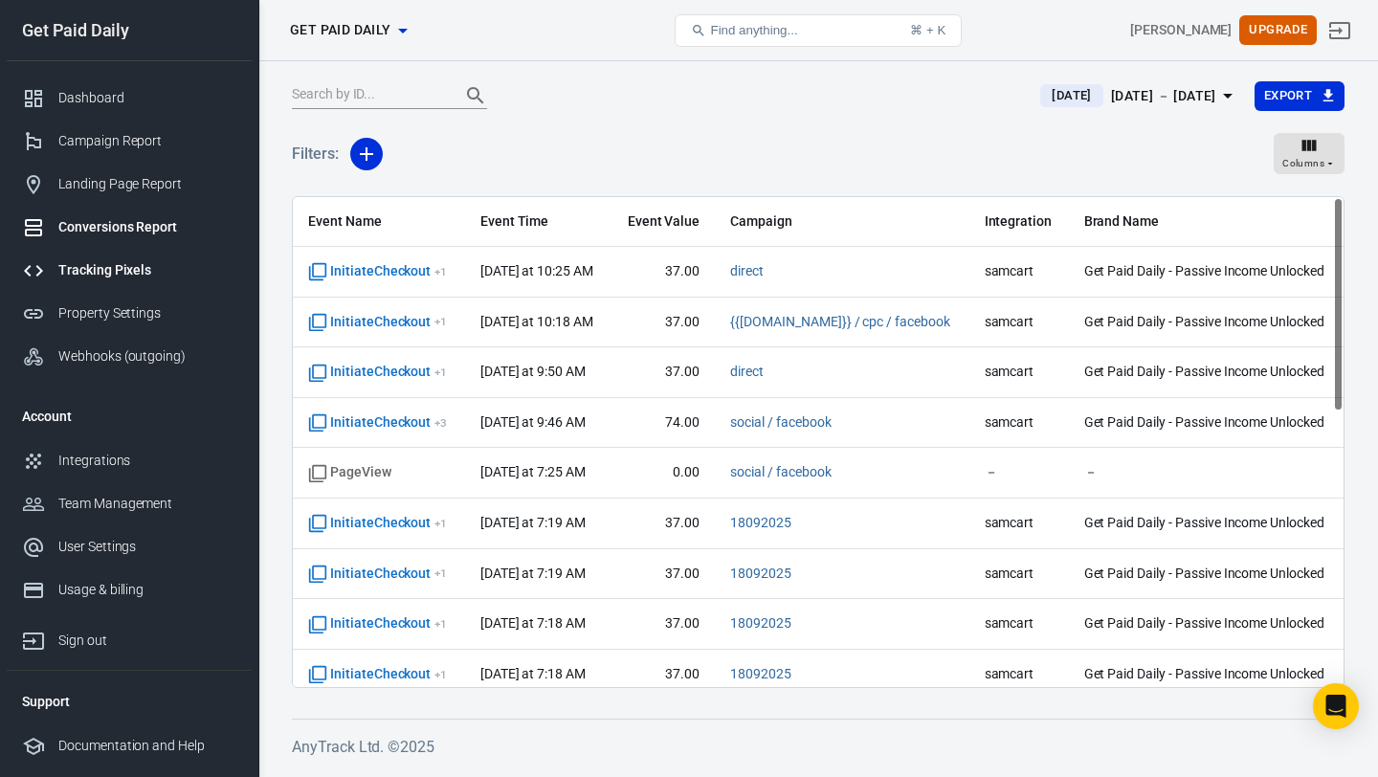
click at [113, 262] on div "Tracking Pixels" at bounding box center [147, 270] width 178 height 20
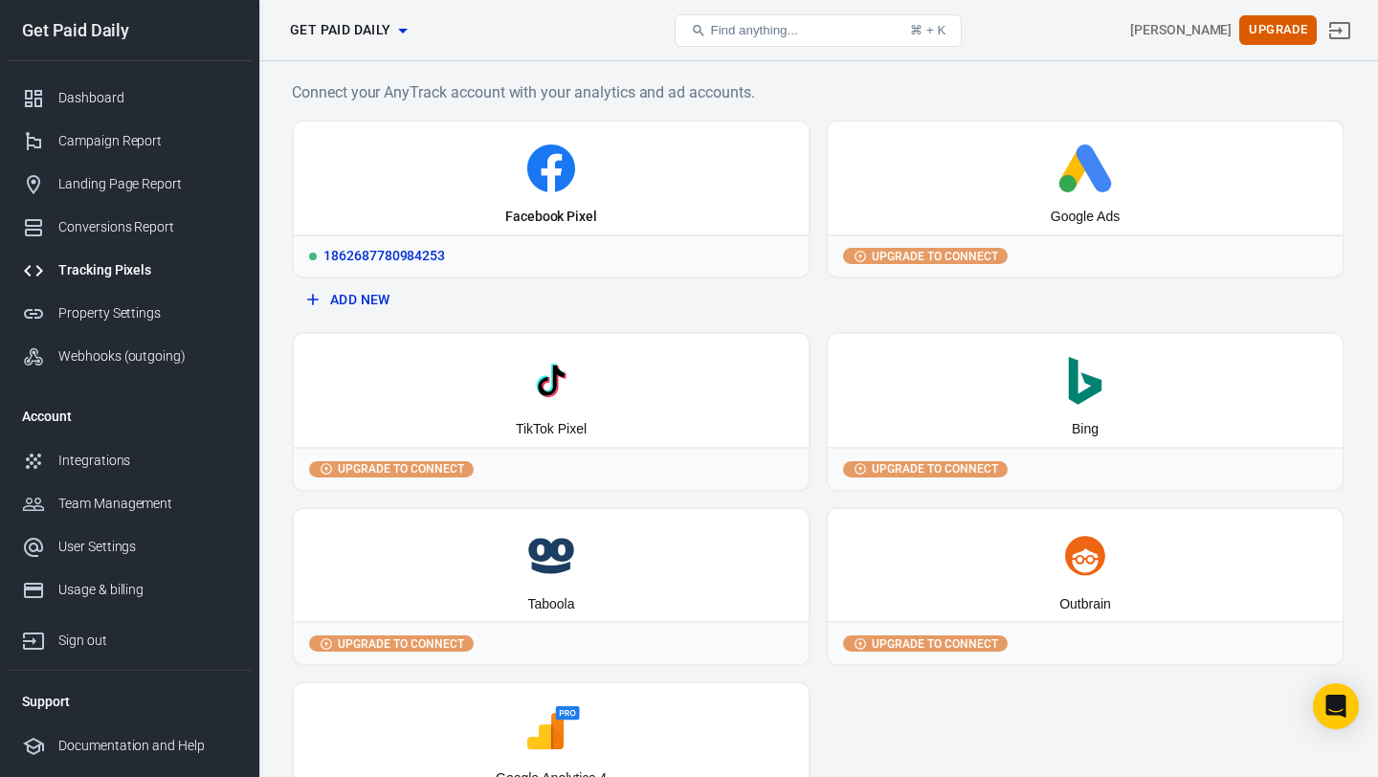
click at [444, 145] on icon at bounding box center [551, 169] width 500 height 48
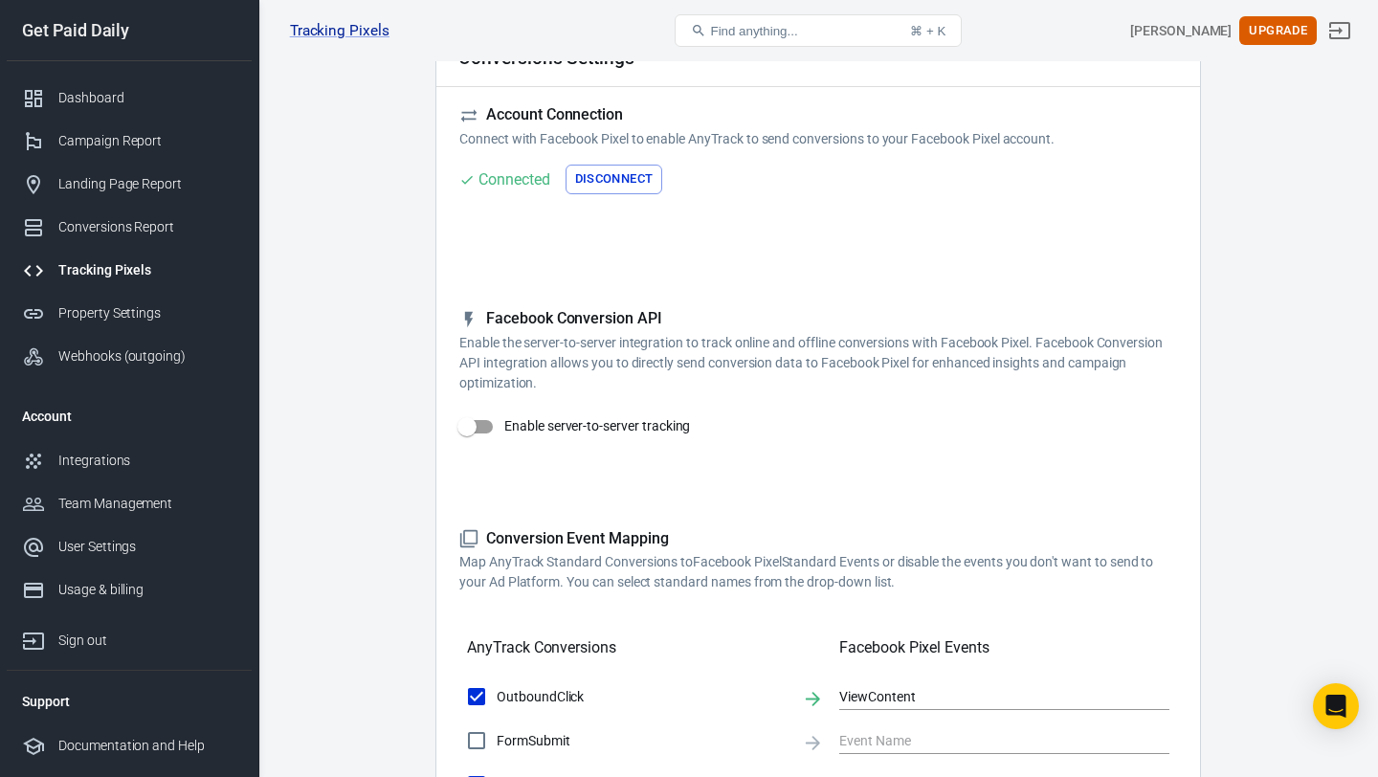
scroll to position [154, 0]
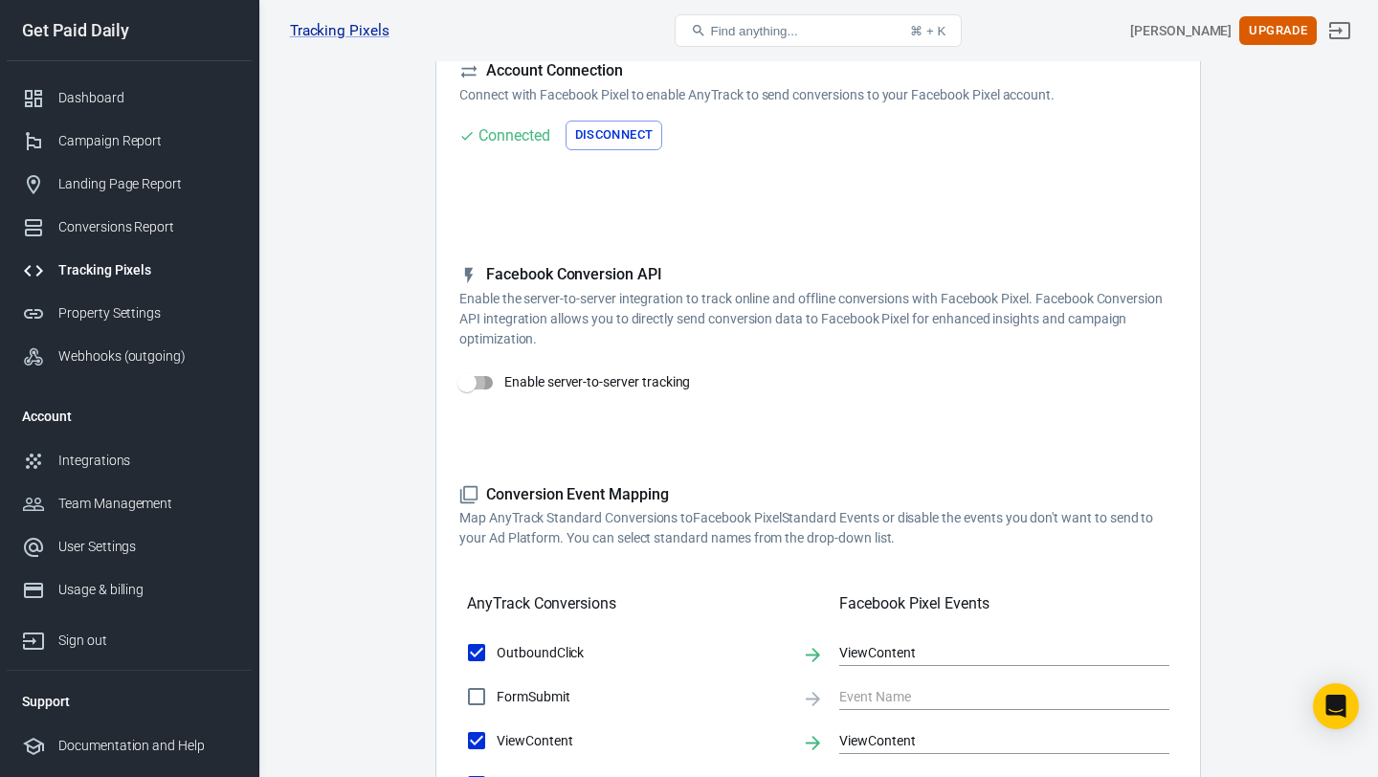
click at [481, 380] on input "Enable server-to-server tracking" at bounding box center [466, 383] width 109 height 36
checkbox input "false"
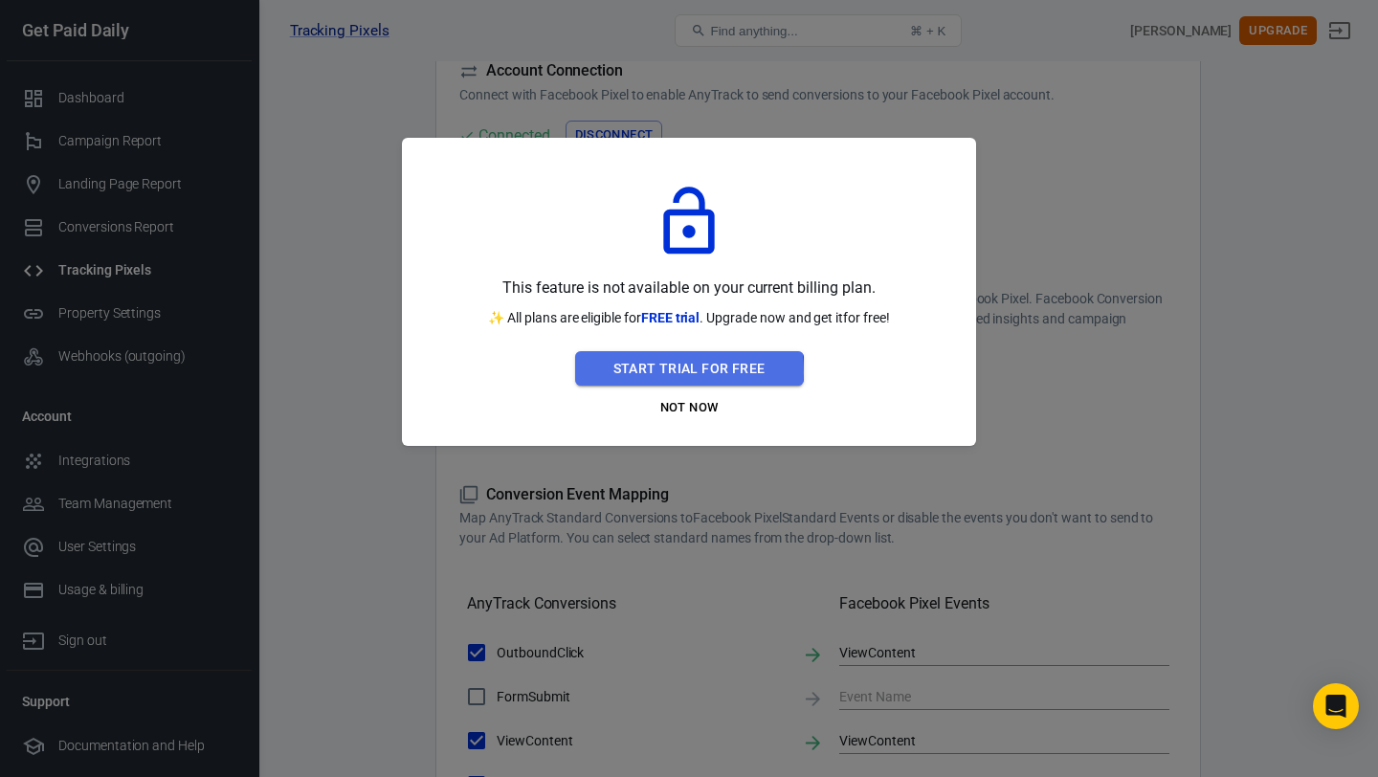
click at [630, 372] on button "Start Trial For Free" at bounding box center [689, 368] width 229 height 35
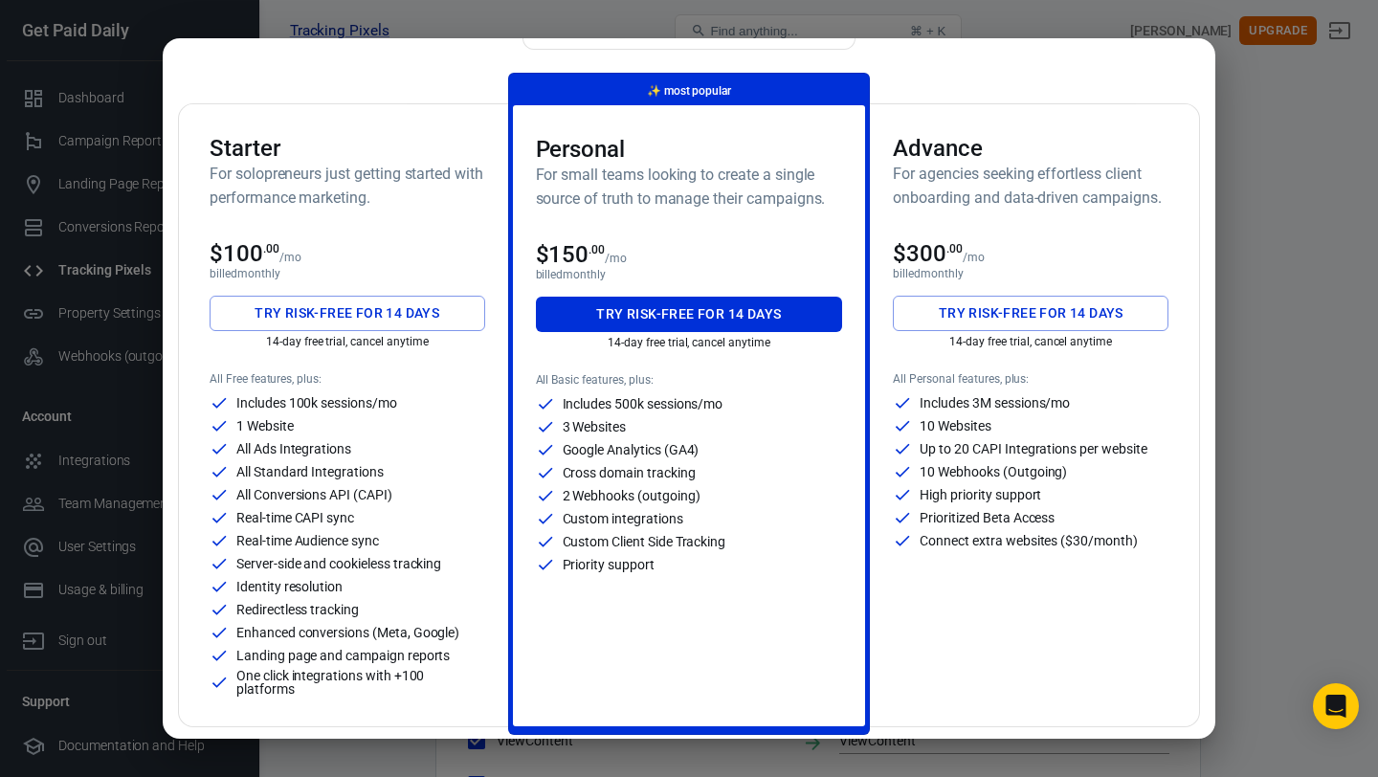
scroll to position [80, 0]
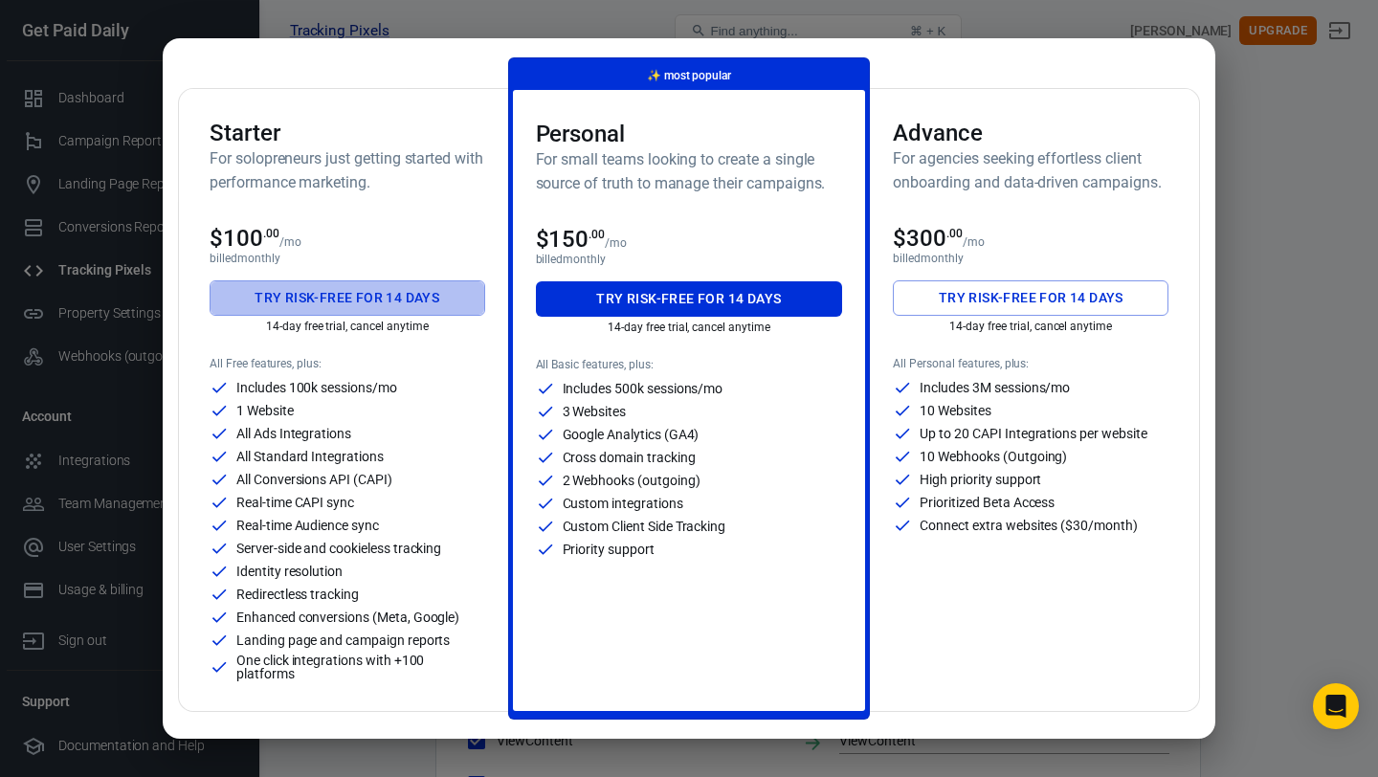
click at [378, 304] on button "Try risk-free for 14 days" at bounding box center [348, 297] width 276 height 35
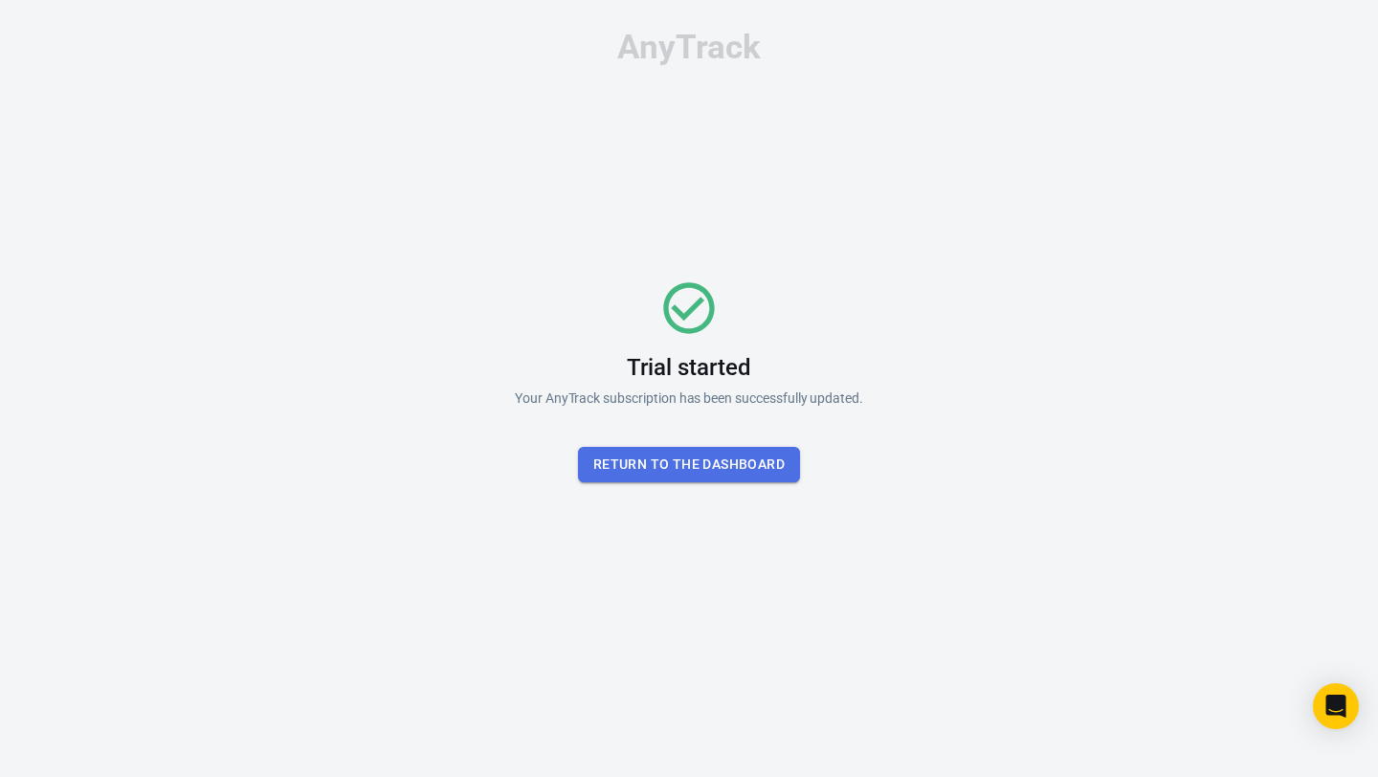
click at [770, 475] on button "Return To the dashboard" at bounding box center [689, 464] width 222 height 35
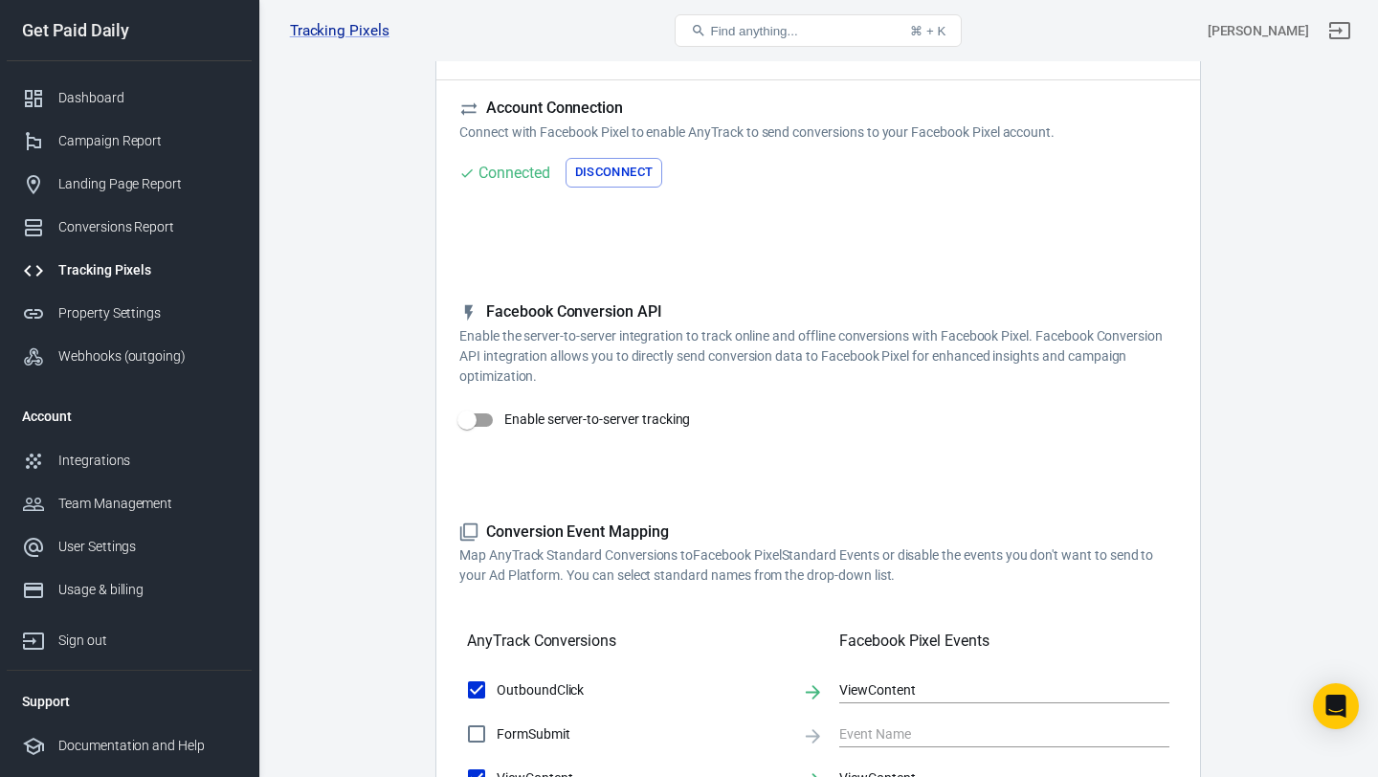
scroll to position [161, 0]
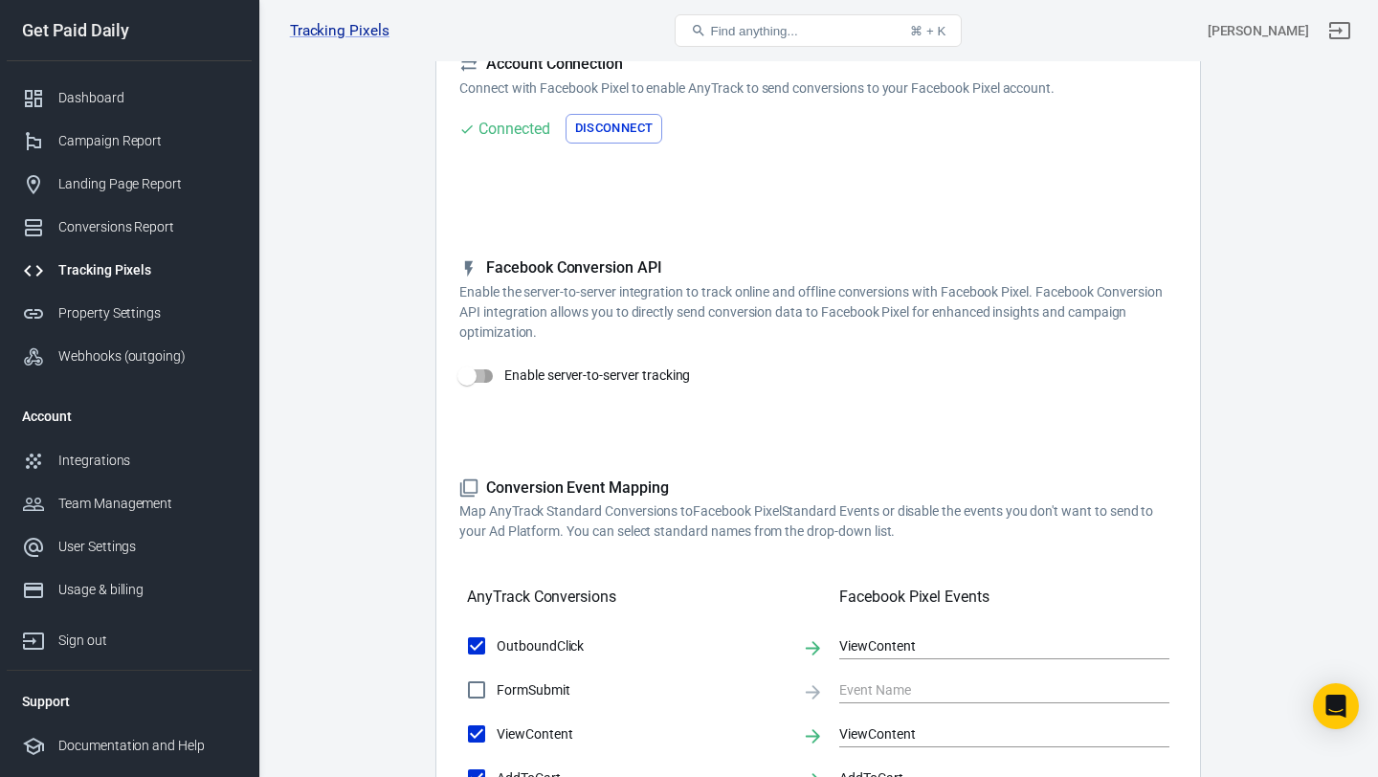
click at [497, 375] on input "Enable server-to-server tracking" at bounding box center [466, 376] width 109 height 36
checkbox input "true"
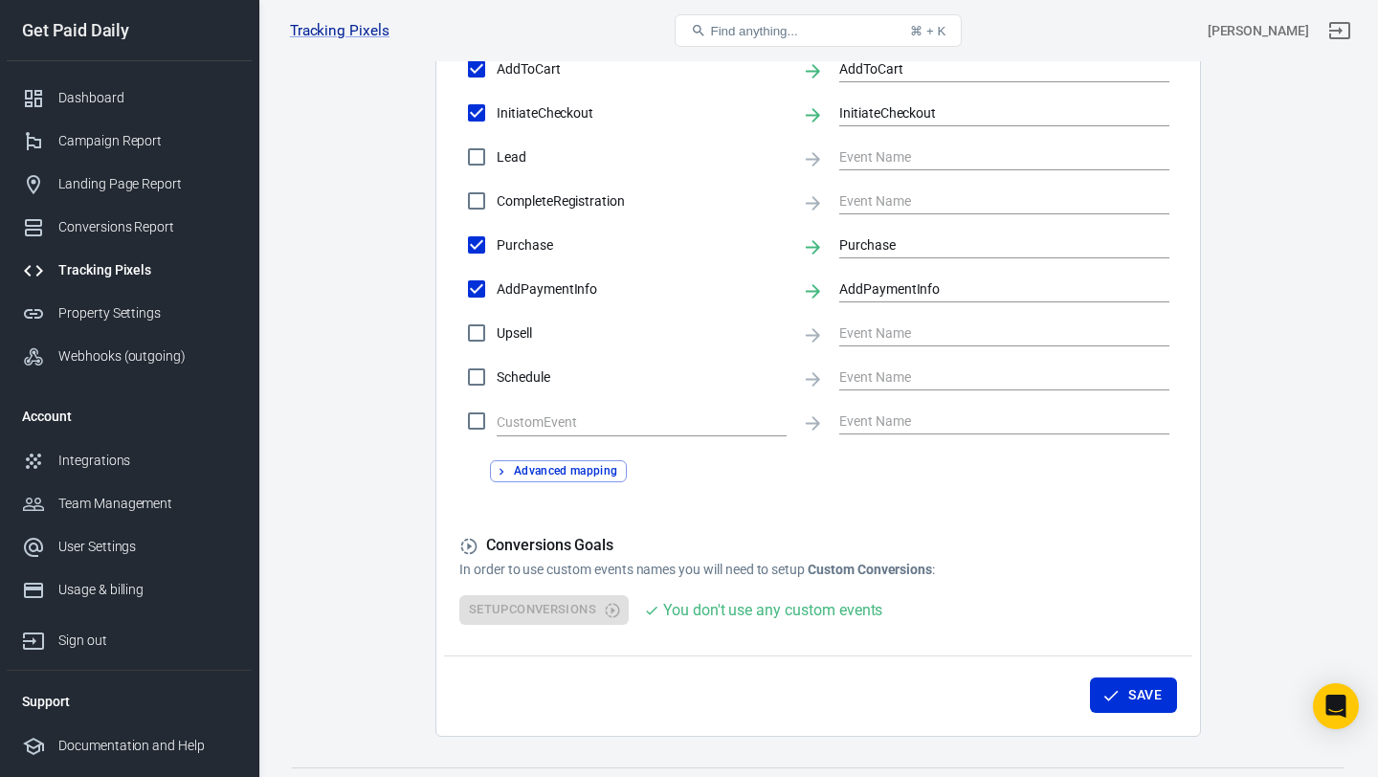
scroll to position [982, 0]
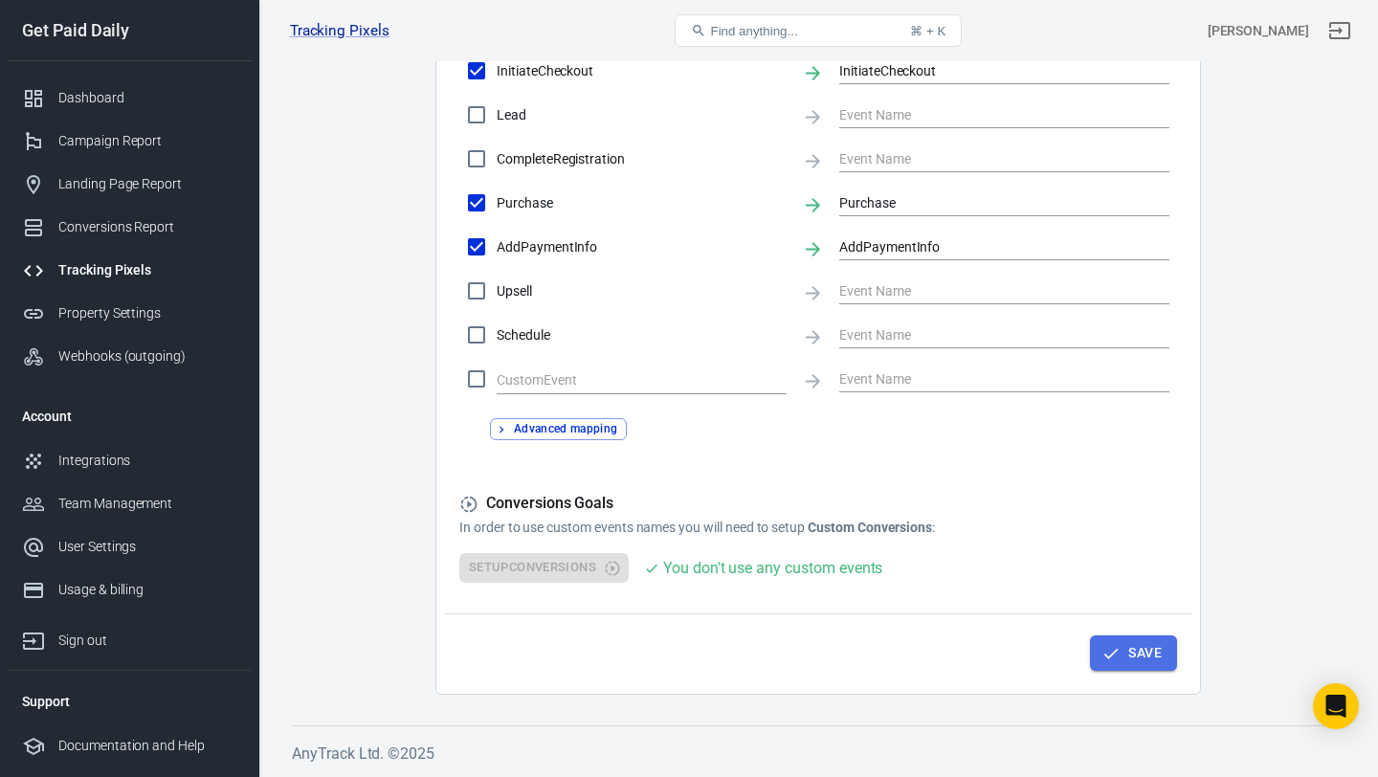
click at [1100, 639] on button "Save" at bounding box center [1133, 652] width 87 height 35
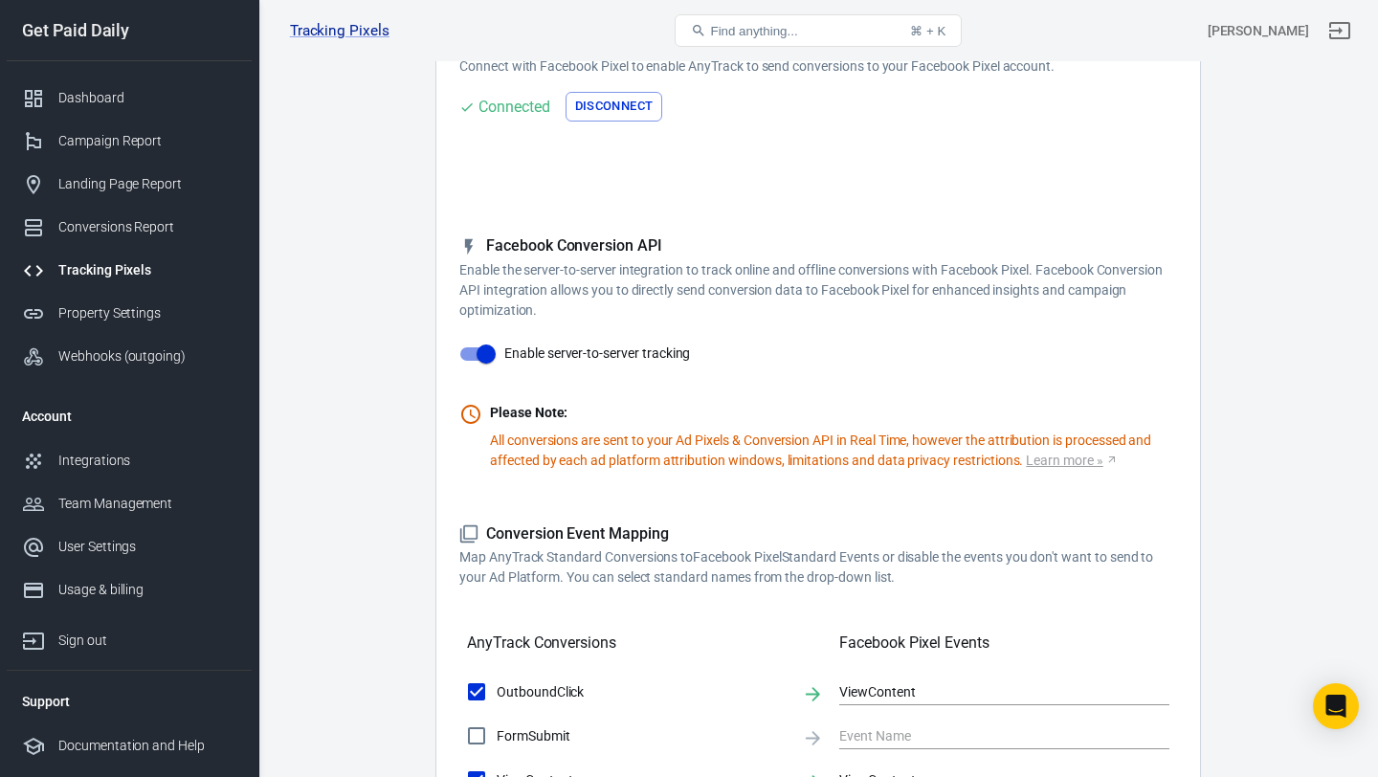
scroll to position [0, 0]
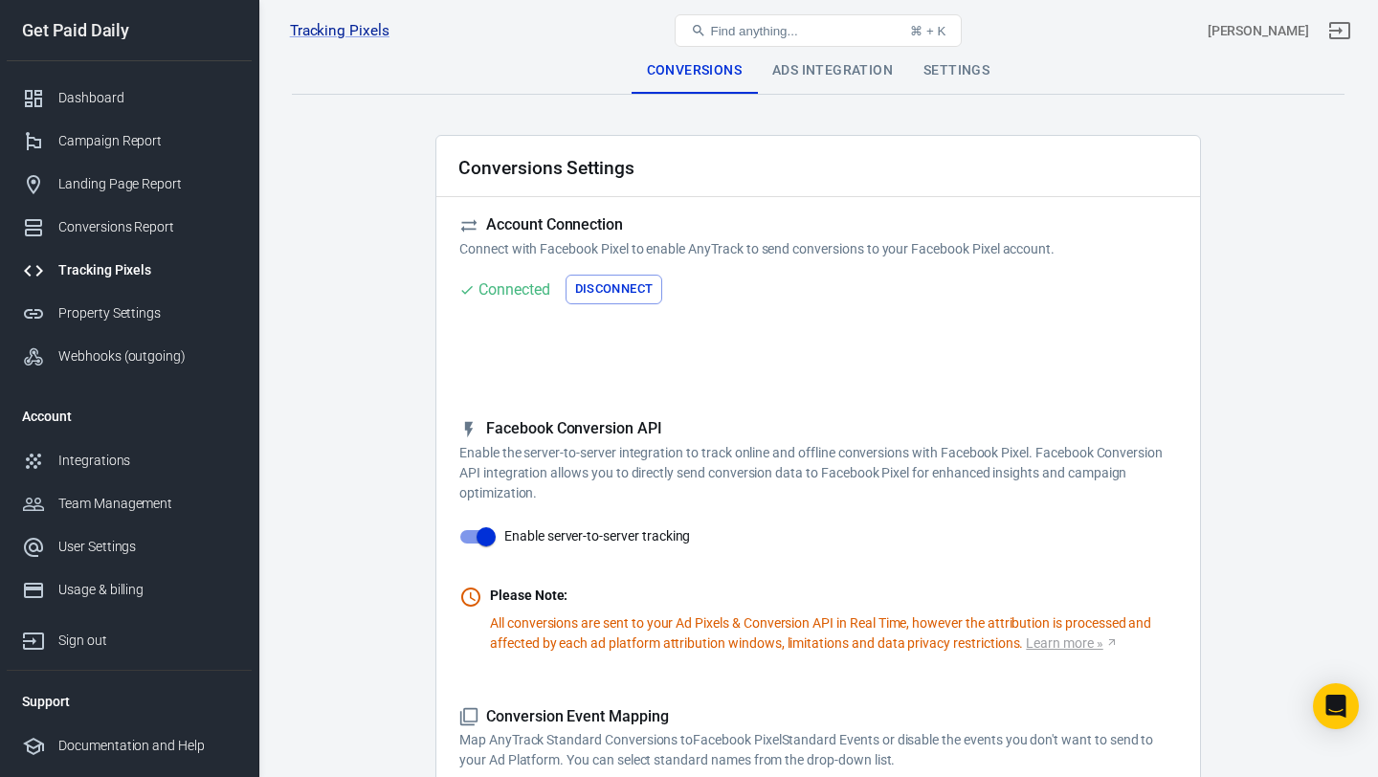
click at [845, 71] on div "Ads Integration" at bounding box center [832, 71] width 151 height 46
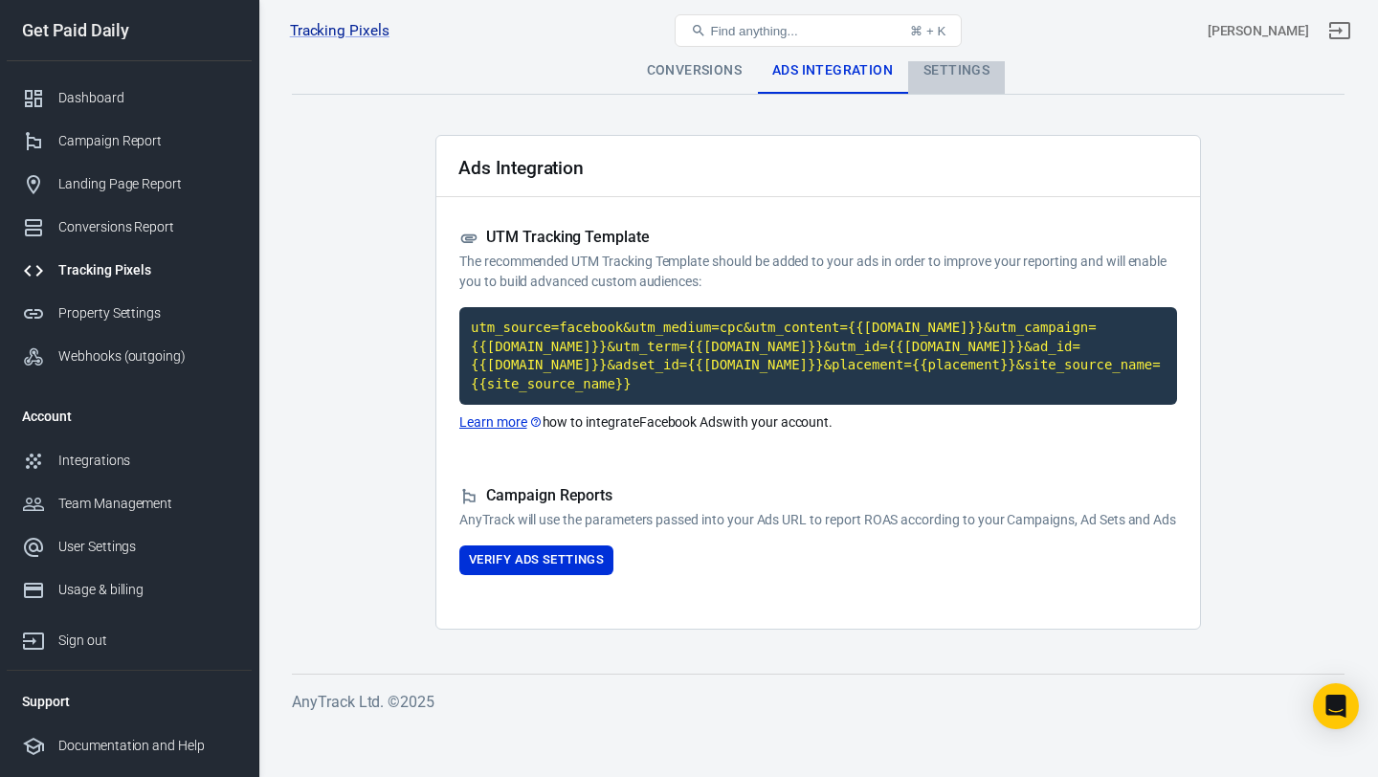
click at [958, 78] on div "Settings" at bounding box center [956, 71] width 97 height 46
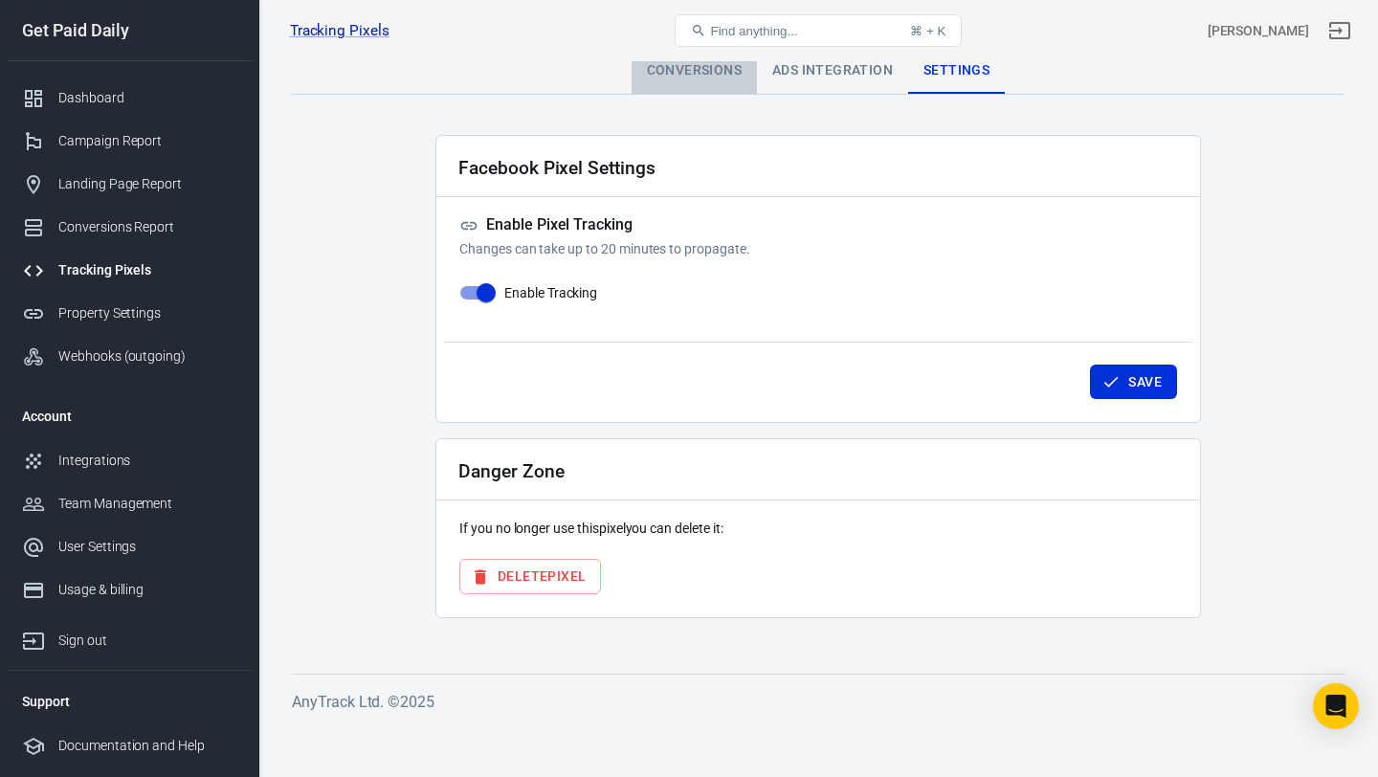
click at [707, 79] on div "Conversions" at bounding box center [694, 71] width 125 height 46
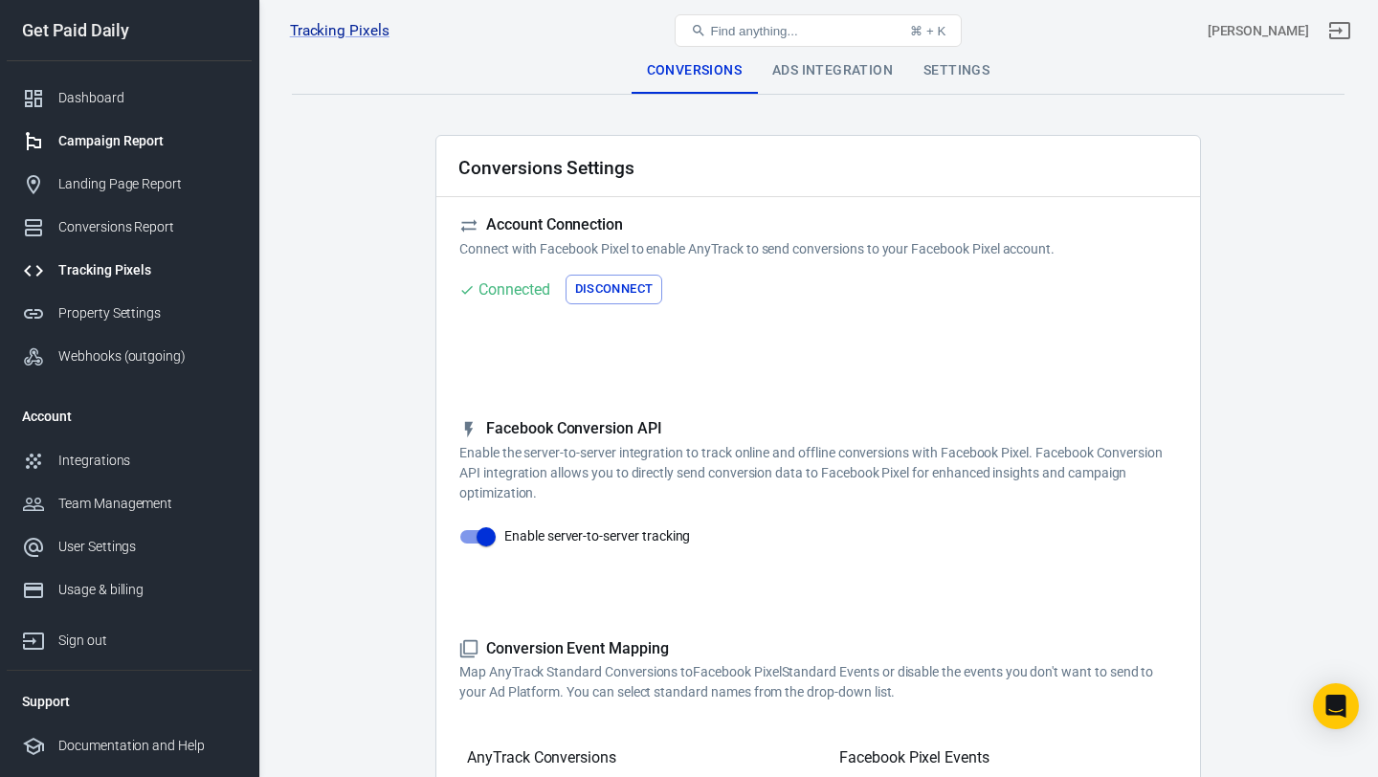
click at [162, 154] on link "Campaign Report" at bounding box center [129, 141] width 245 height 43
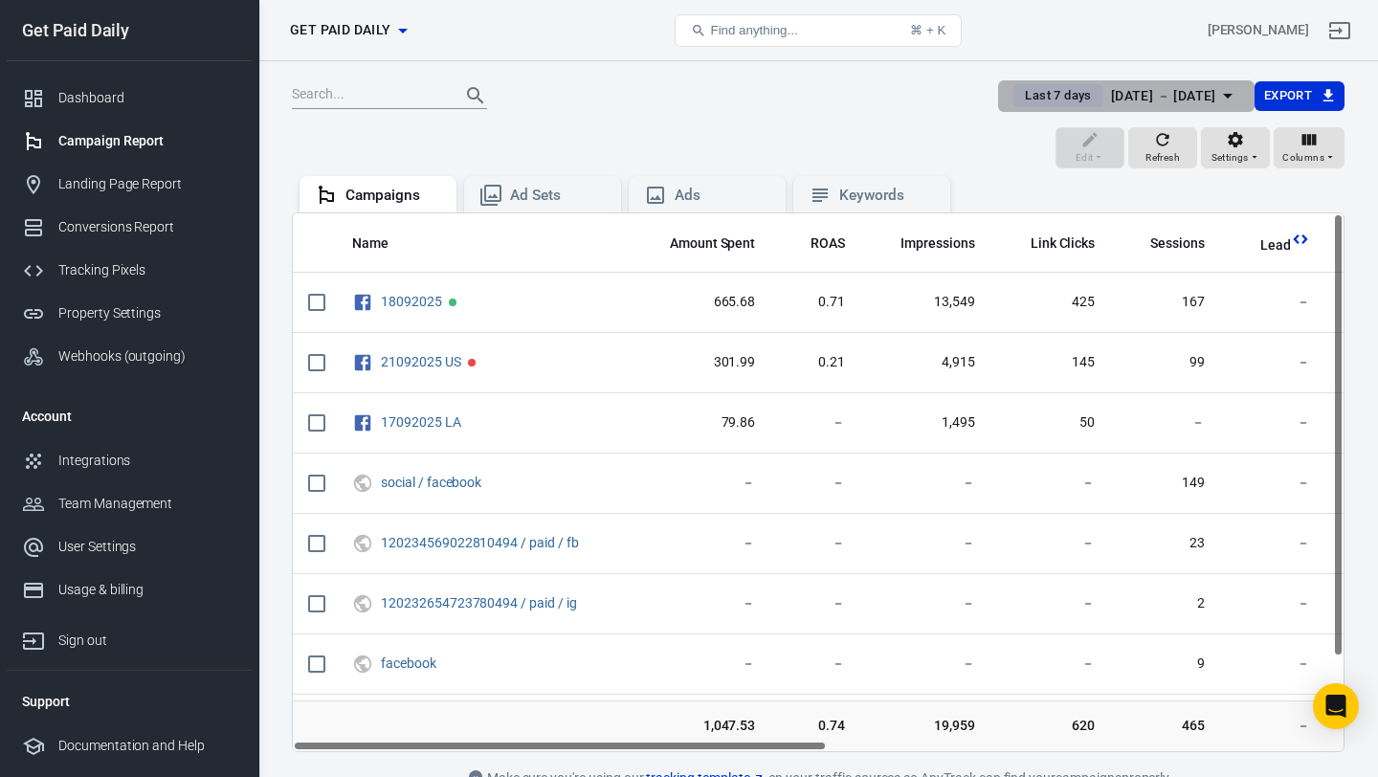
click at [1047, 99] on span "Last 7 days" at bounding box center [1057, 95] width 81 height 19
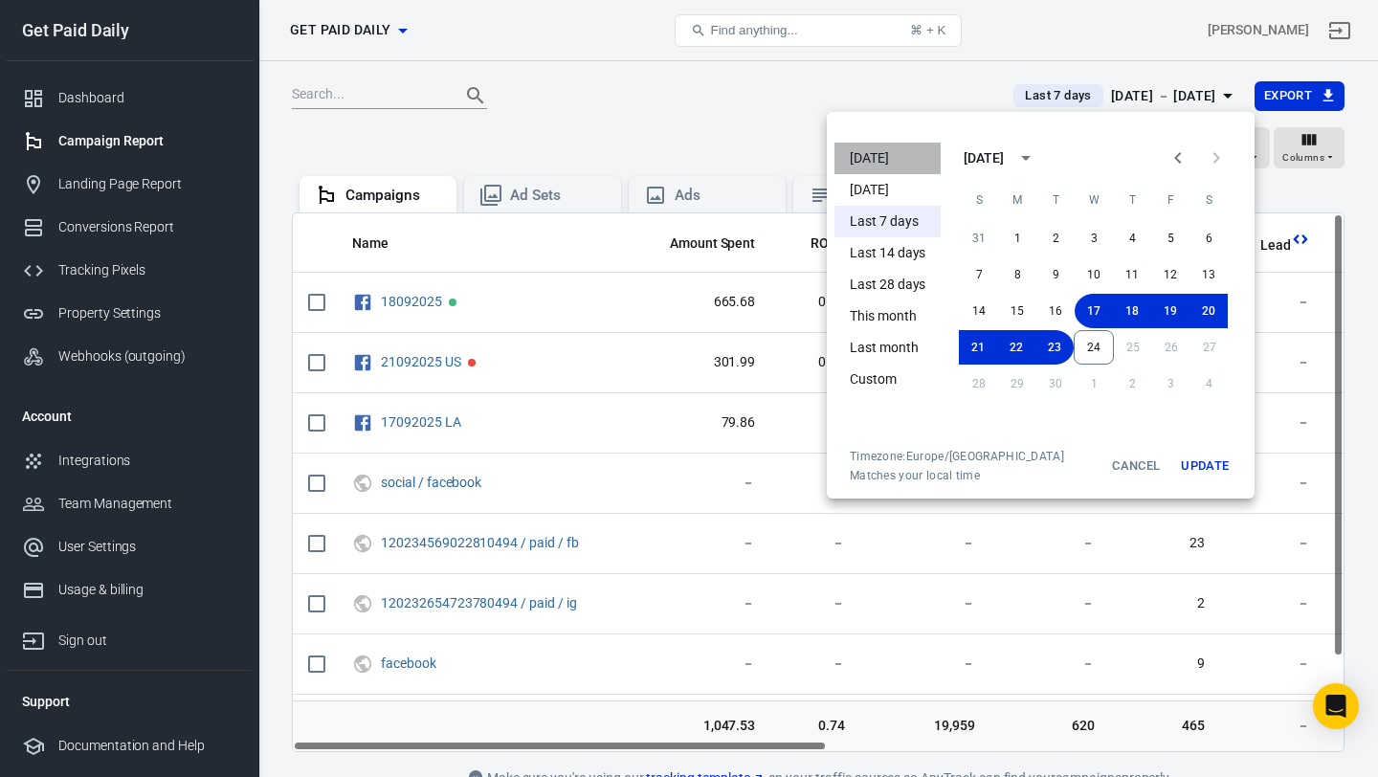
click at [906, 159] on li "[DATE]" at bounding box center [888, 159] width 106 height 32
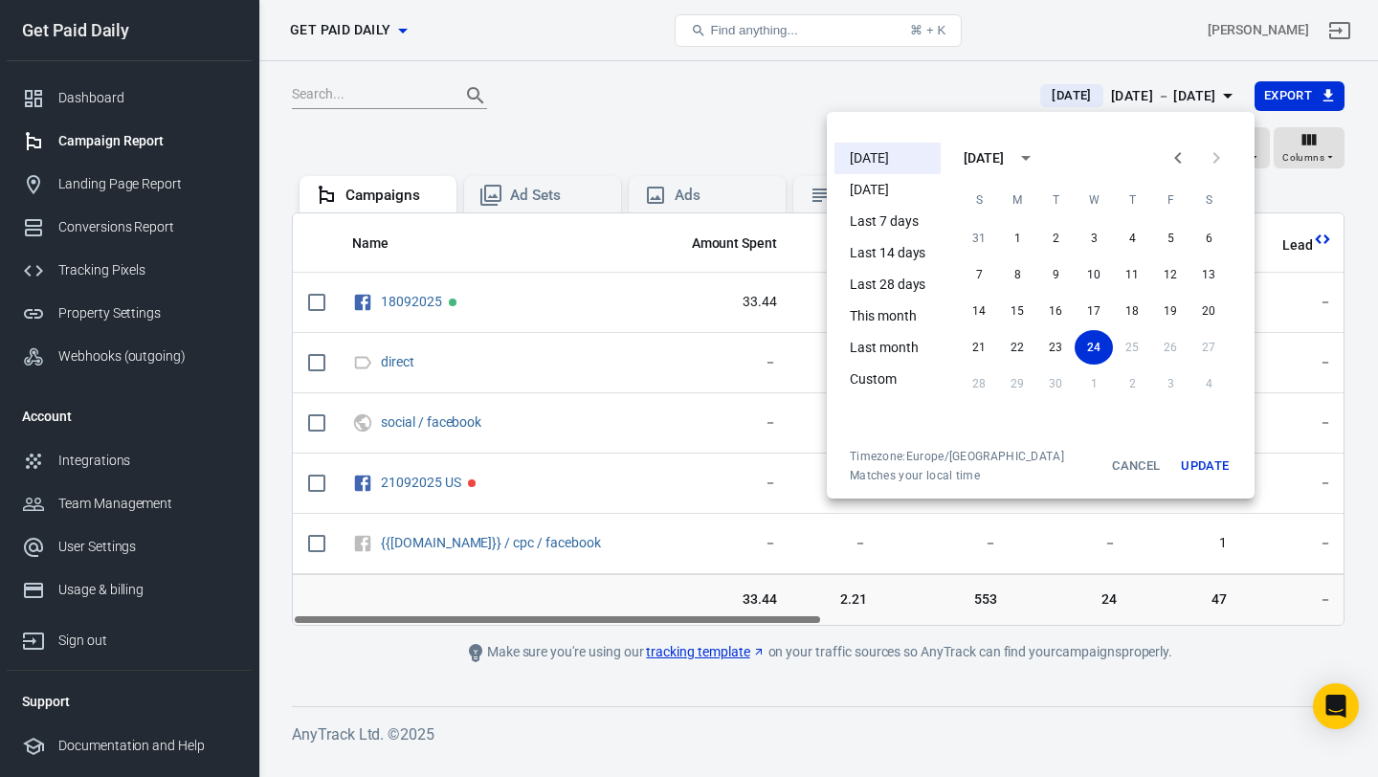
click at [688, 155] on div at bounding box center [689, 388] width 1378 height 777
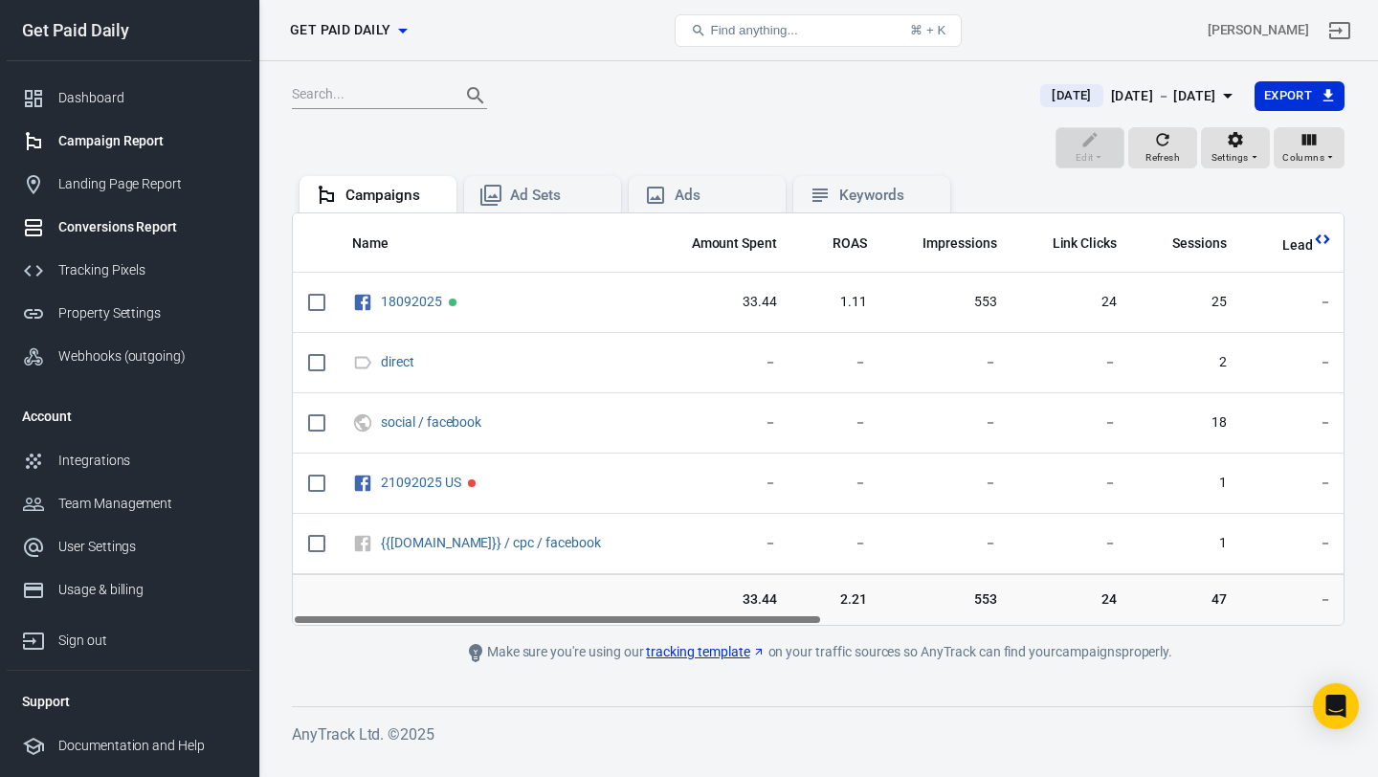
click at [98, 225] on div "Conversions Report" at bounding box center [147, 227] width 178 height 20
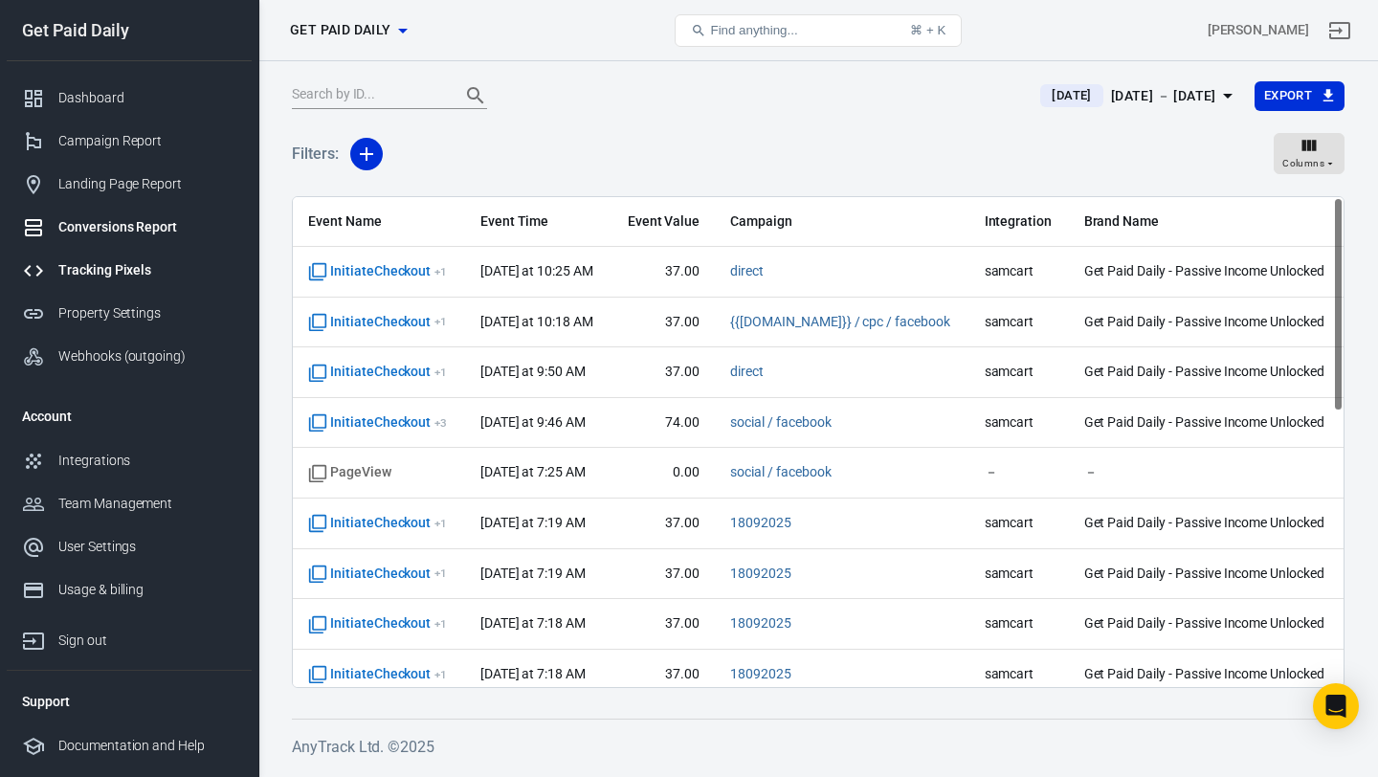
click at [120, 272] on div "Tracking Pixels" at bounding box center [147, 270] width 178 height 20
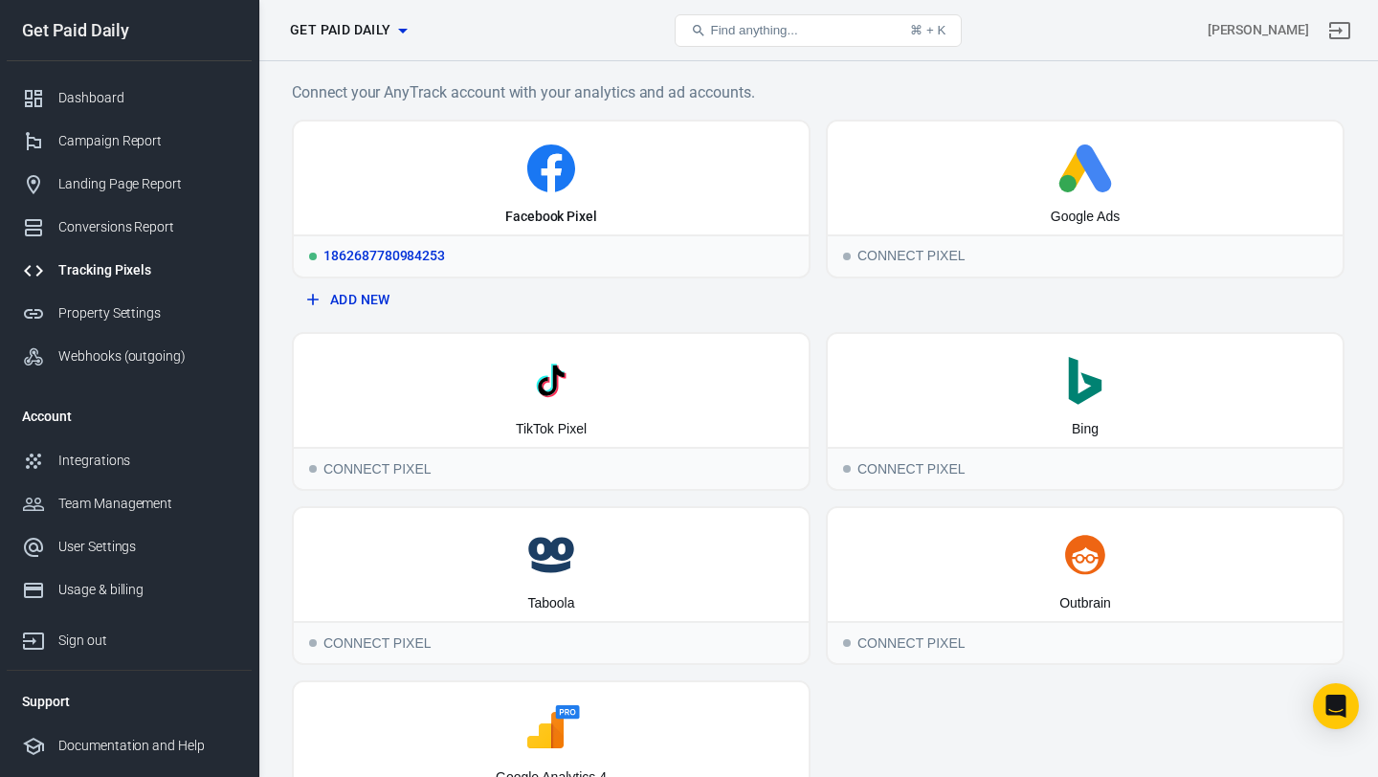
click at [360, 175] on icon at bounding box center [551, 169] width 500 height 48
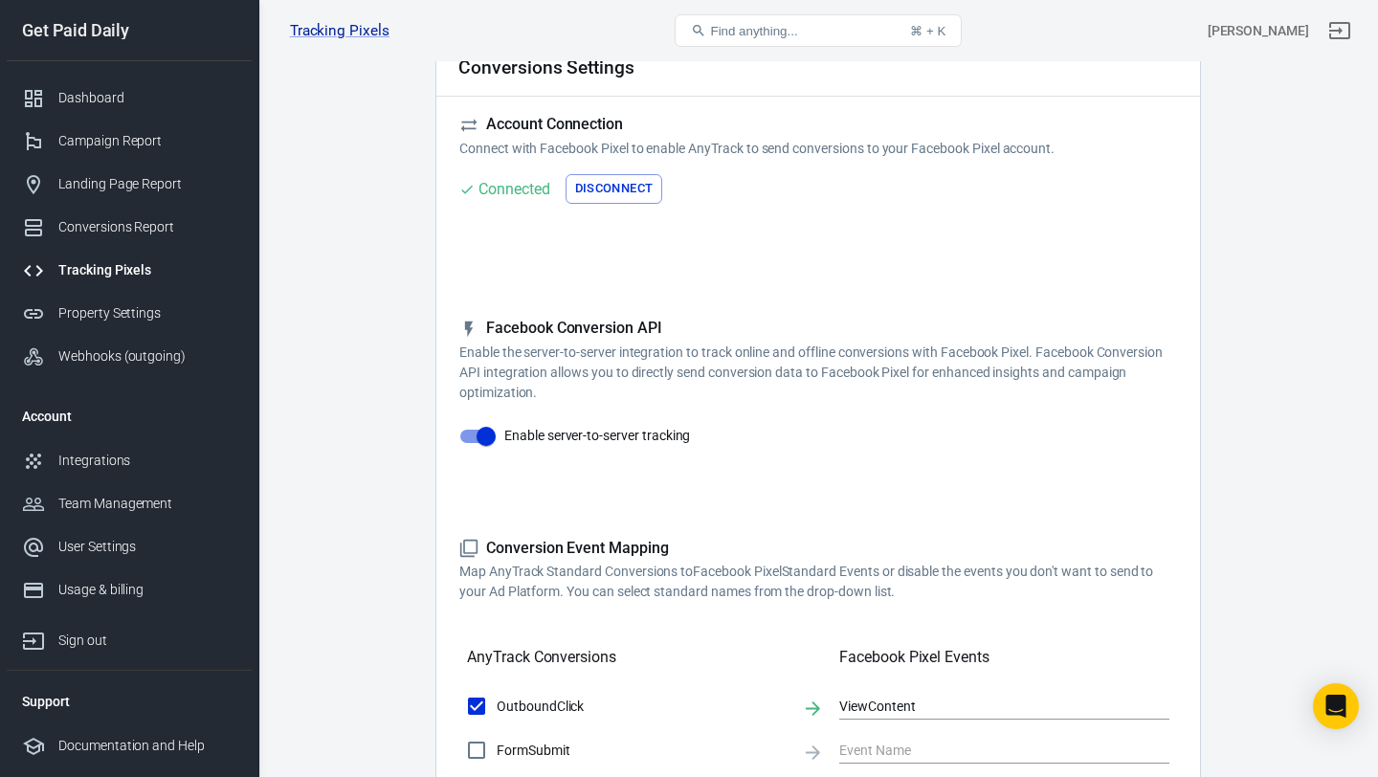
scroll to position [134, 0]
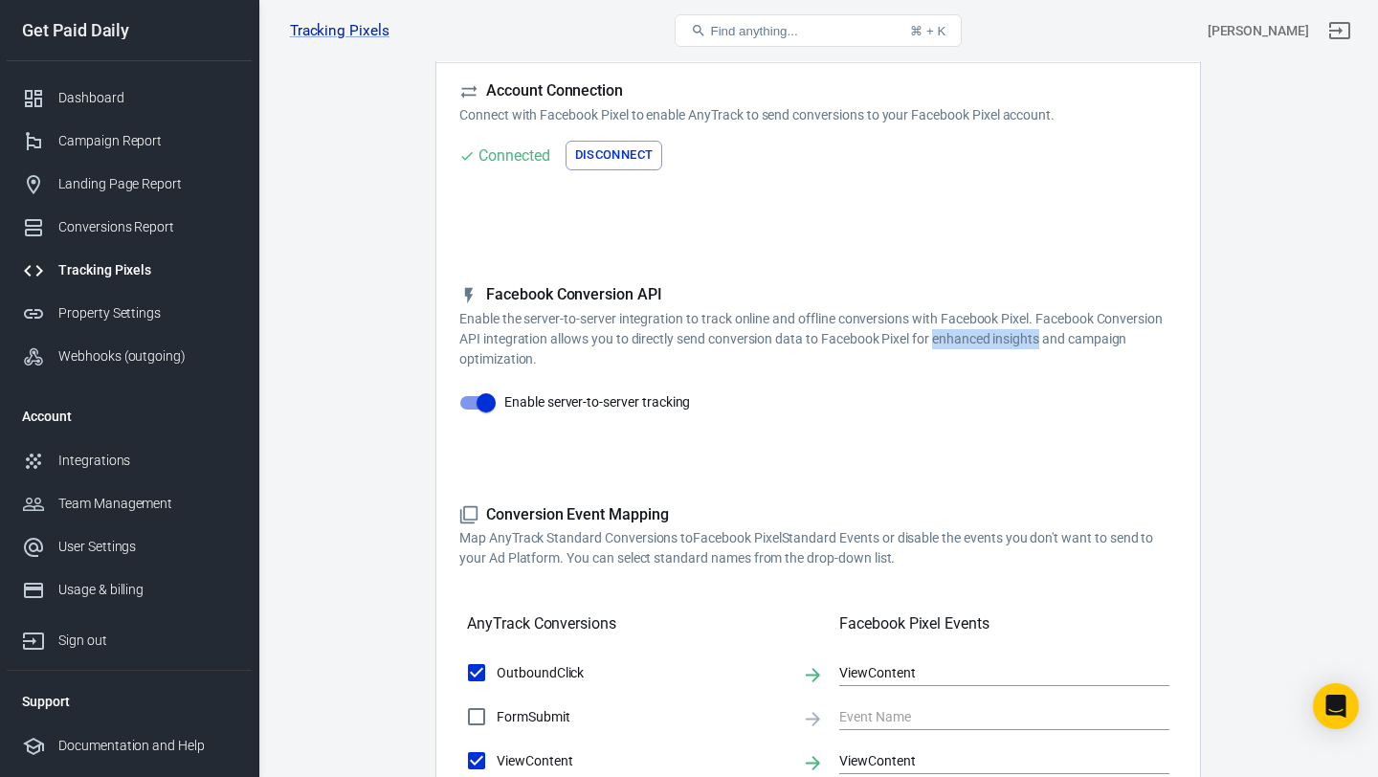
drag, startPoint x: 934, startPoint y: 342, endPoint x: 1041, endPoint y: 332, distance: 107.6
click at [1041, 332] on p "Enable the server-to-server integration to track online and offline conversions…" at bounding box center [818, 339] width 718 height 60
copy p "enhanced insights"
click at [112, 100] on div "Dashboard" at bounding box center [147, 98] width 178 height 20
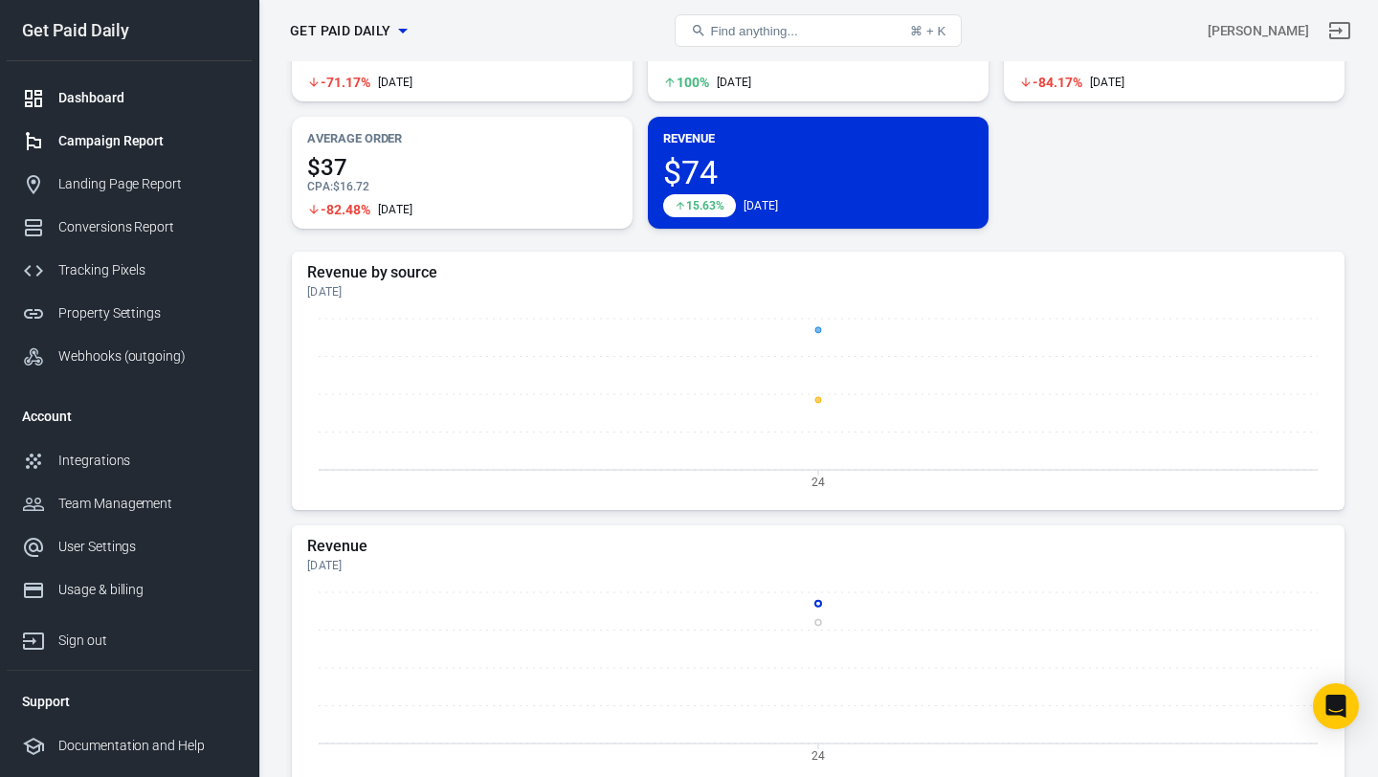
click at [105, 135] on div "Campaign Report" at bounding box center [147, 141] width 178 height 20
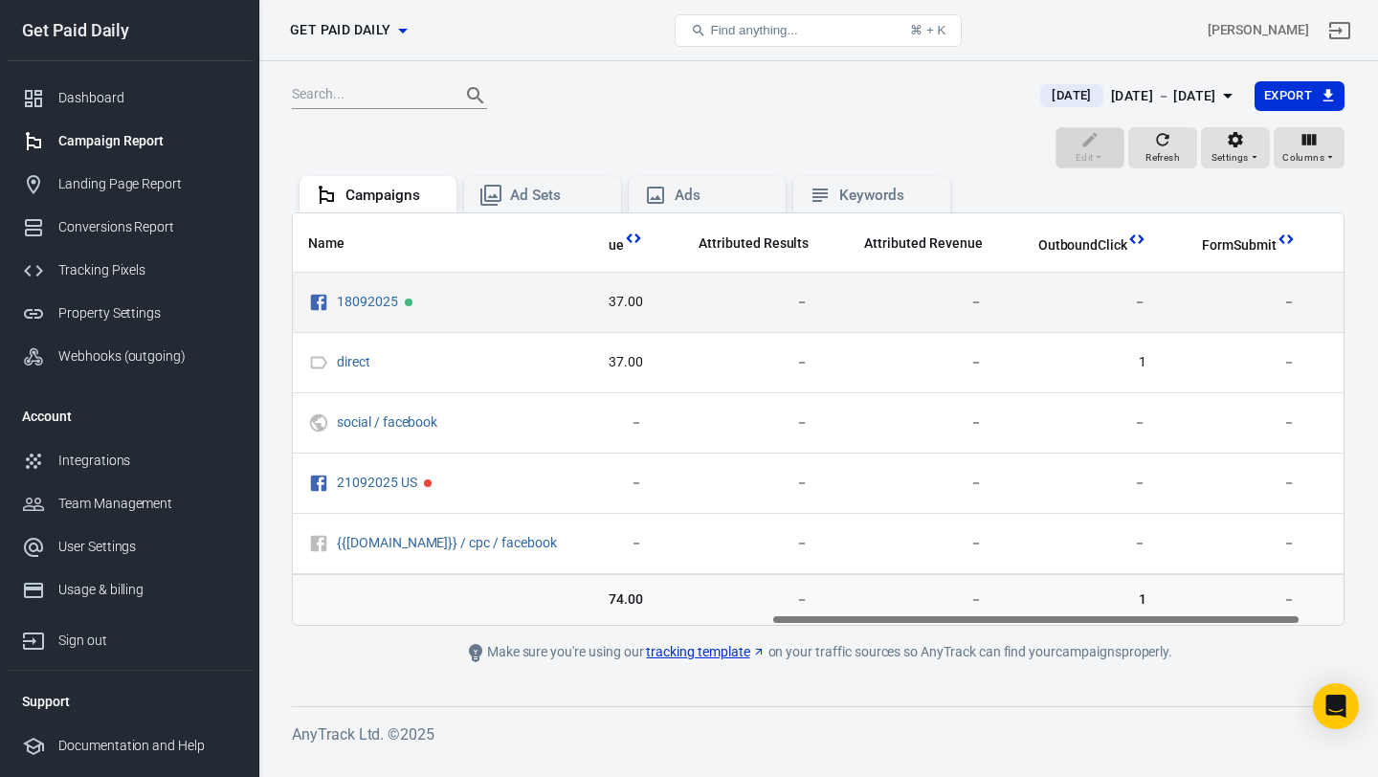
scroll to position [0, 1033]
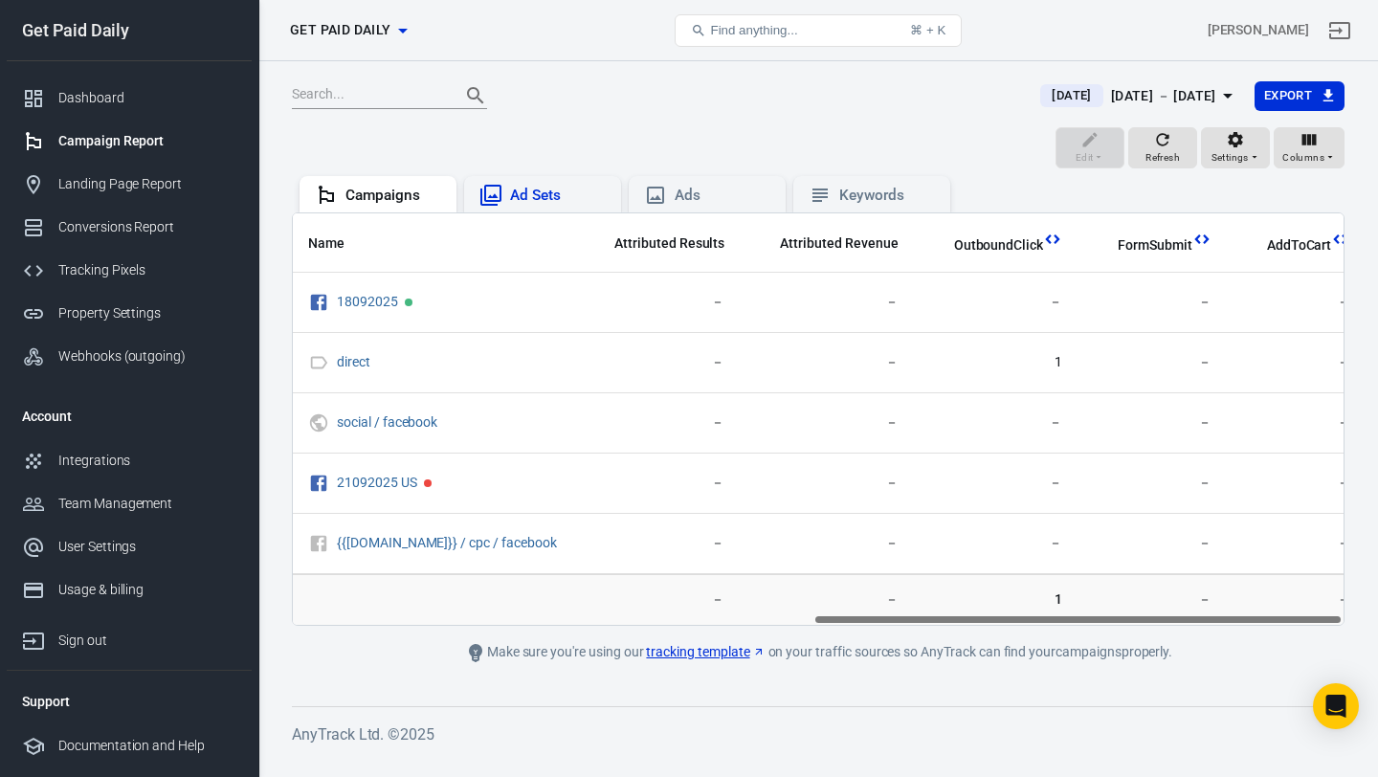
click at [578, 202] on div "Ad Sets" at bounding box center [558, 196] width 96 height 20
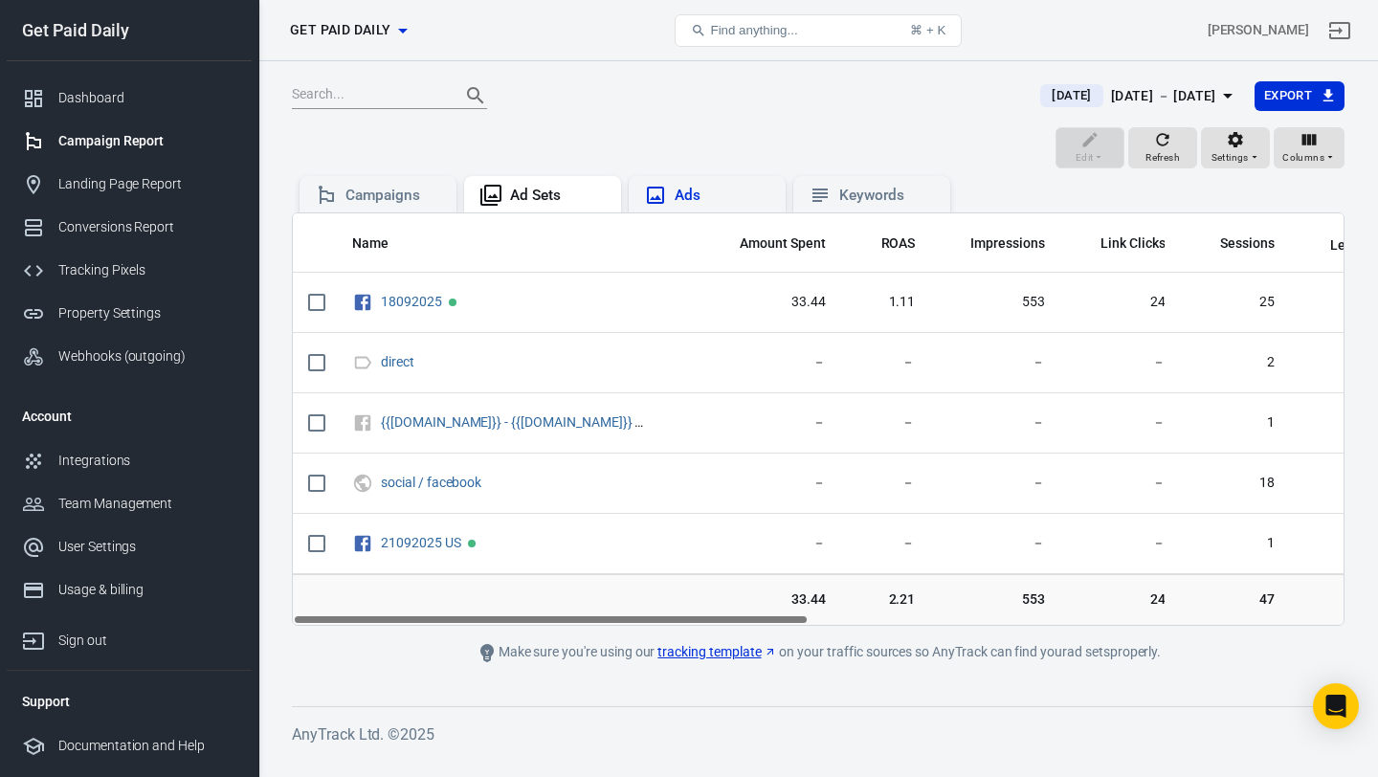
click at [665, 205] on icon at bounding box center [655, 195] width 23 height 23
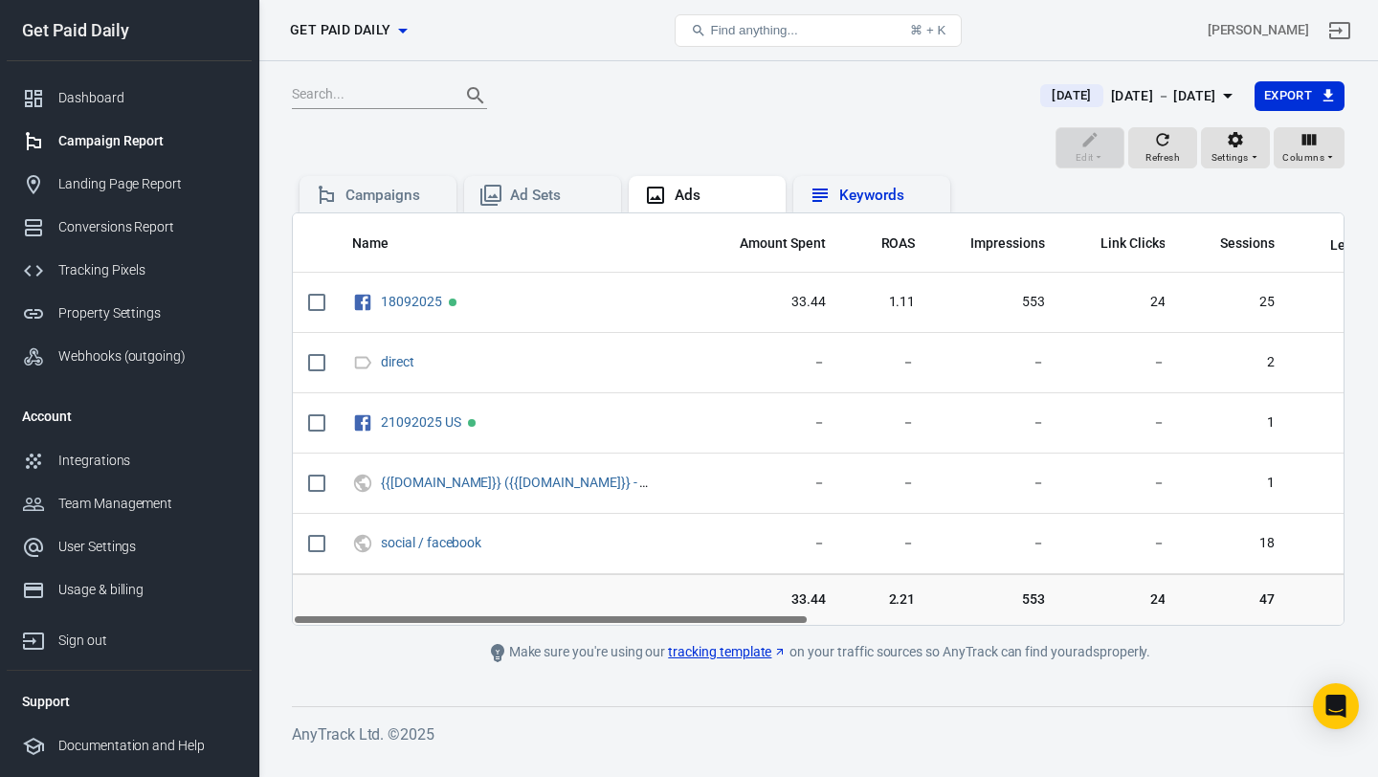
click at [839, 199] on div "Keywords" at bounding box center [887, 196] width 96 height 20
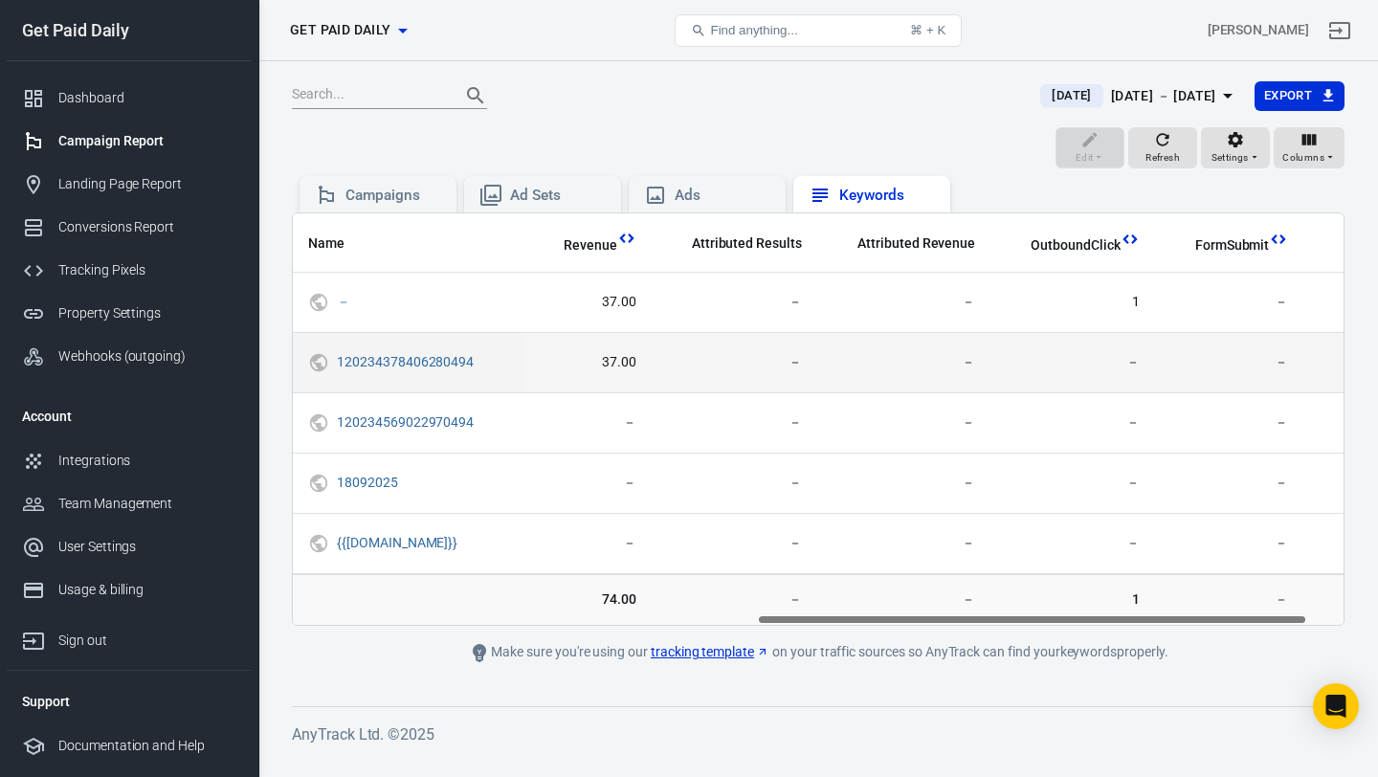
scroll to position [0, 887]
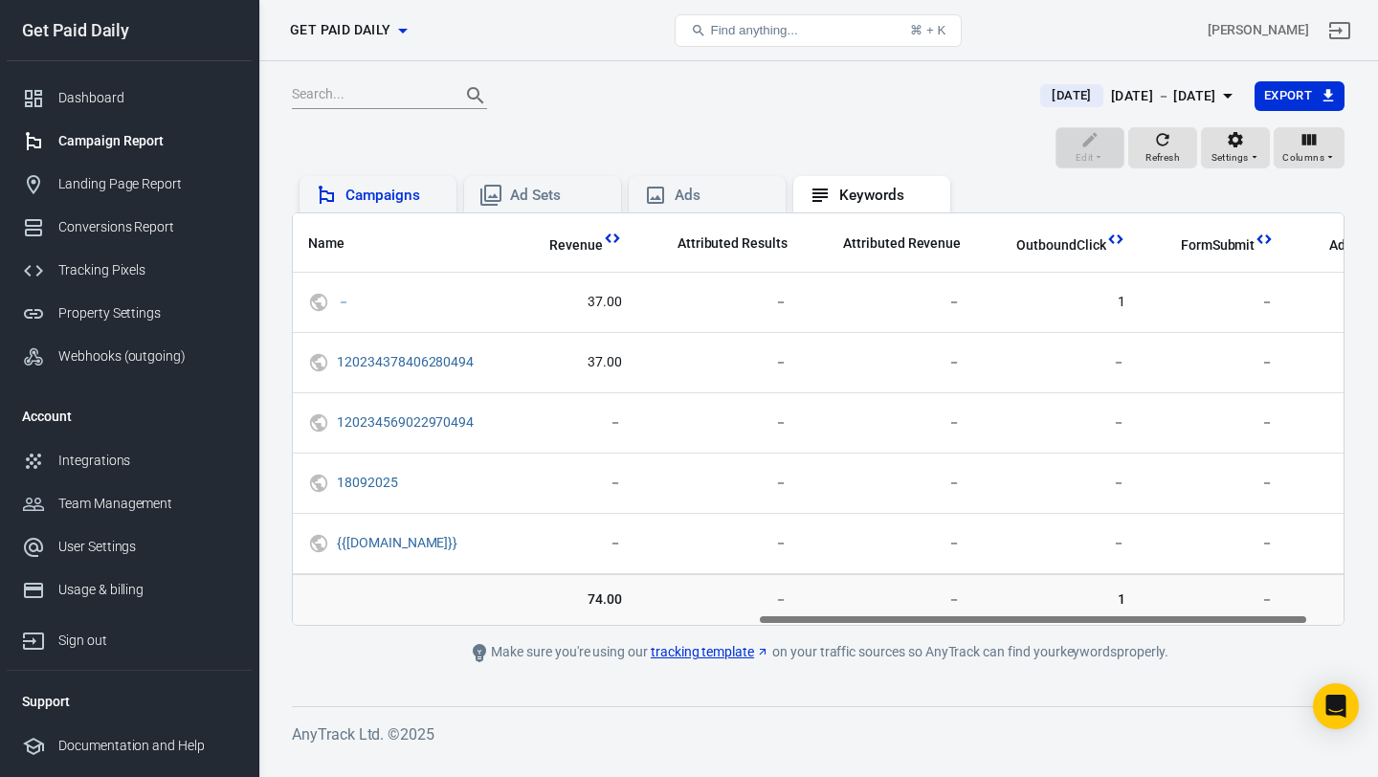
click at [401, 198] on div "Campaigns" at bounding box center [393, 196] width 96 height 20
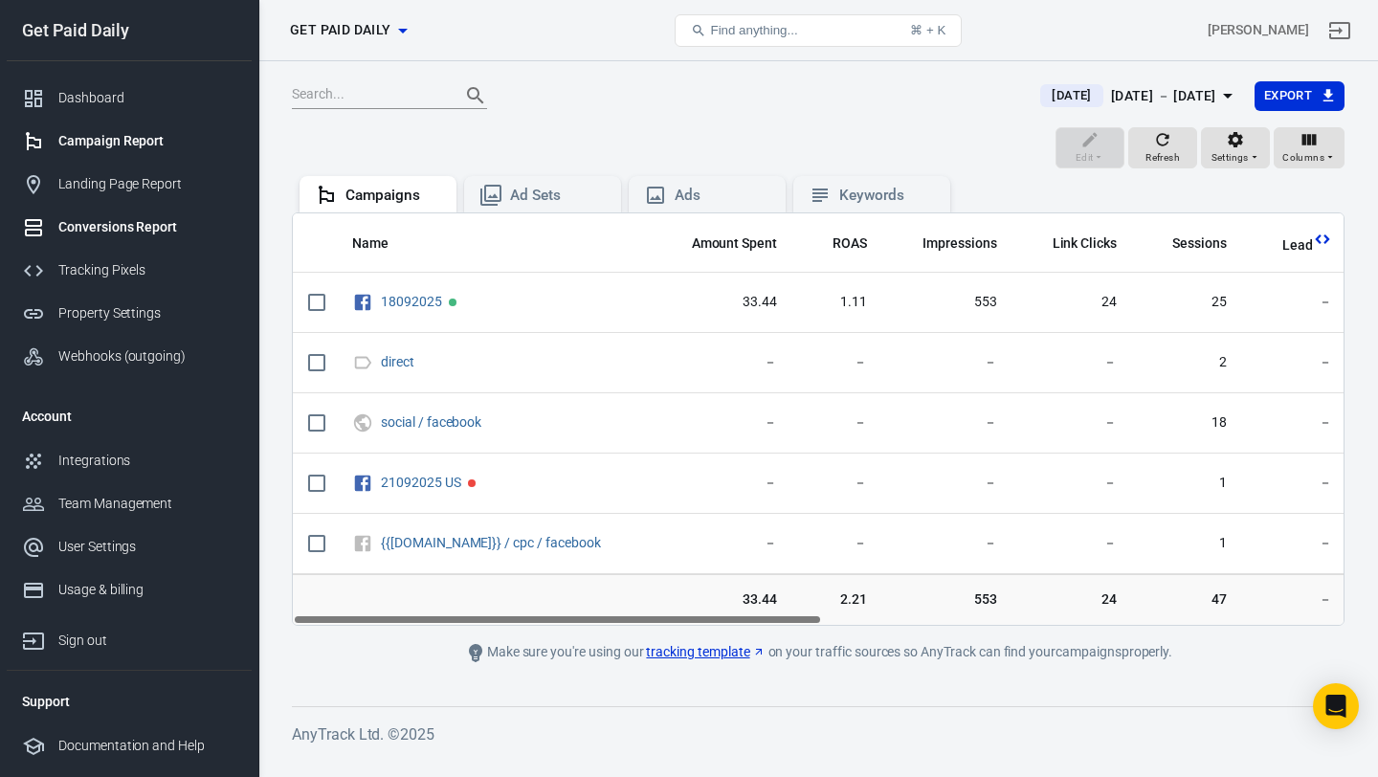
click at [173, 237] on link "Conversions Report" at bounding box center [129, 227] width 245 height 43
